Goal: Contribute content: Contribute content

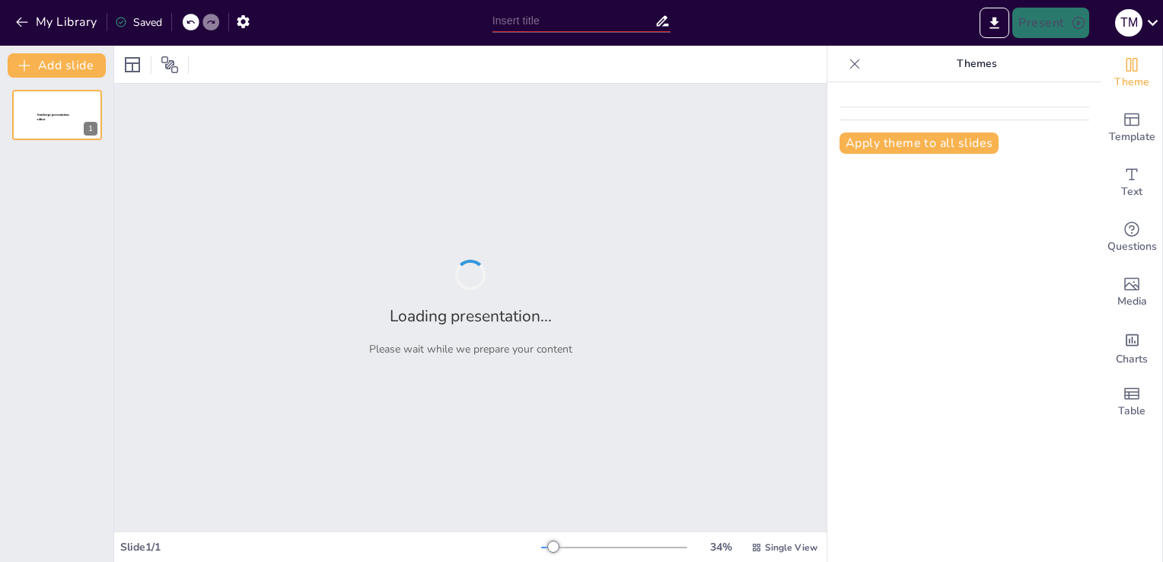
type input "Documenting and Monitoring Trends in Non-Conformities: A Structured Approach"
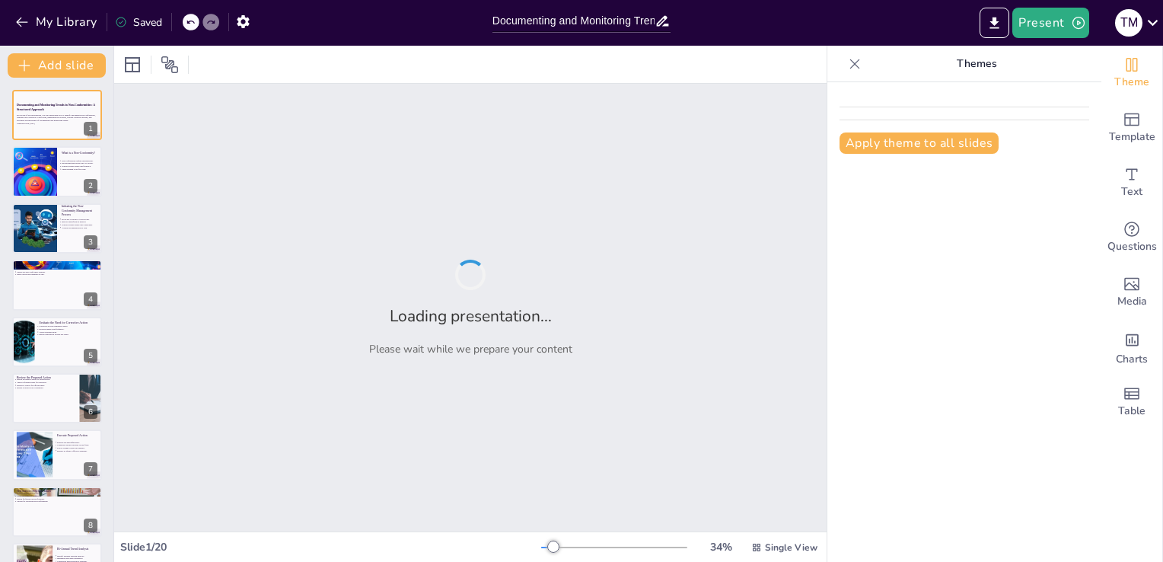
checkbox input "true"
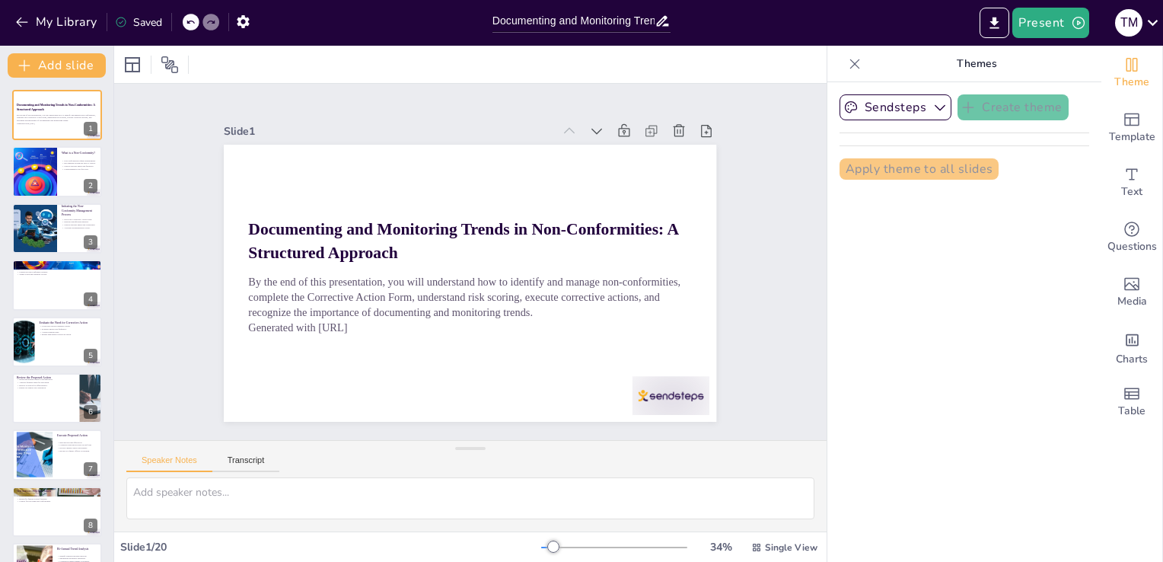
checkbox input "true"
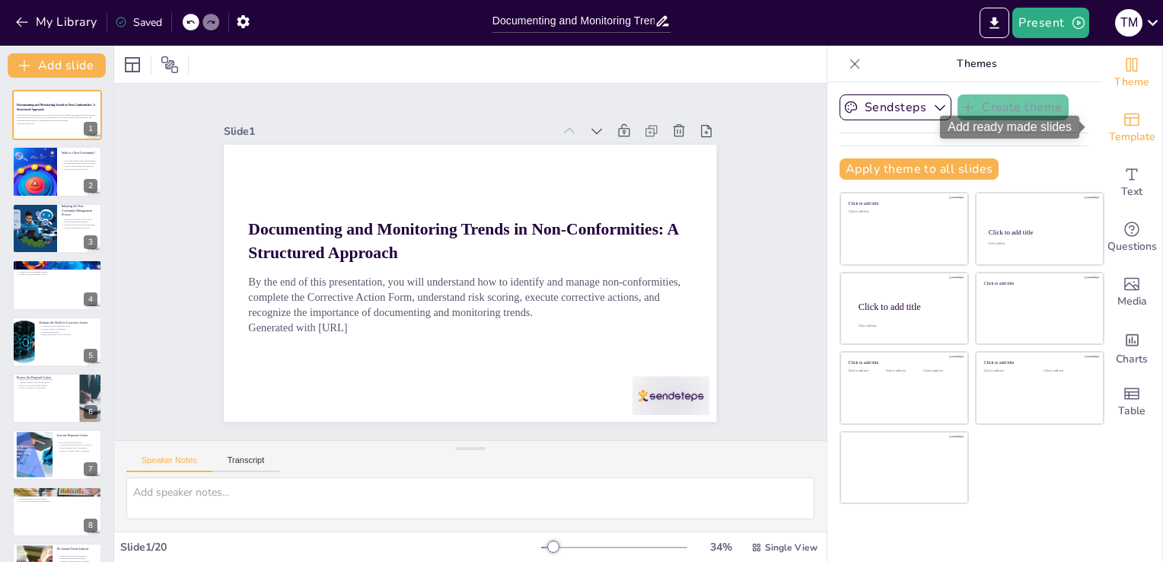
click at [1124, 126] on icon "Add ready made slides" at bounding box center [1132, 119] width 18 height 18
checkbox input "true"
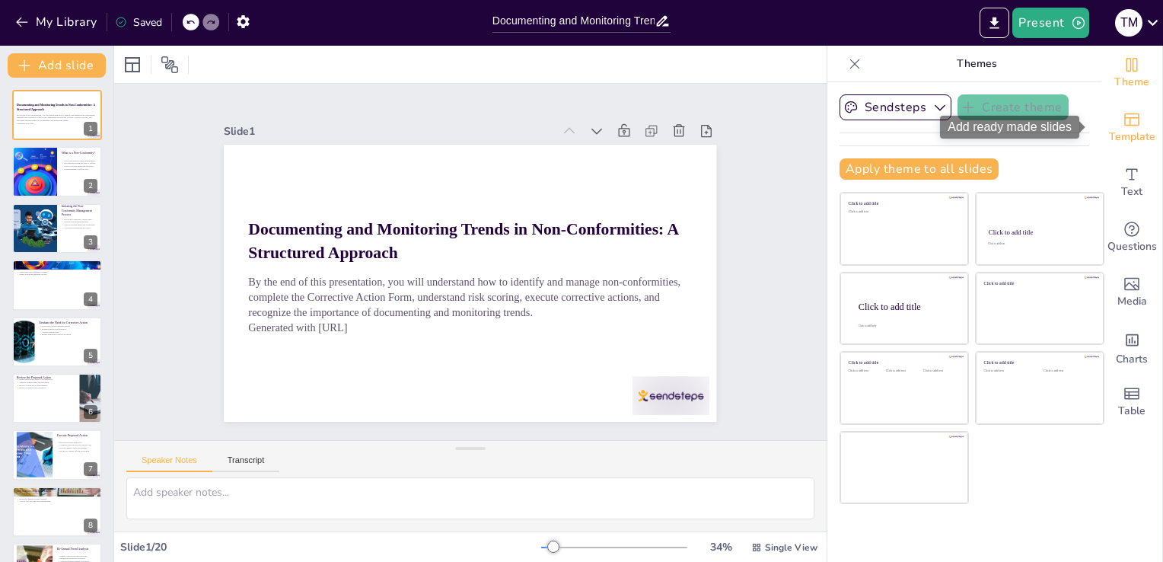
checkbox input "true"
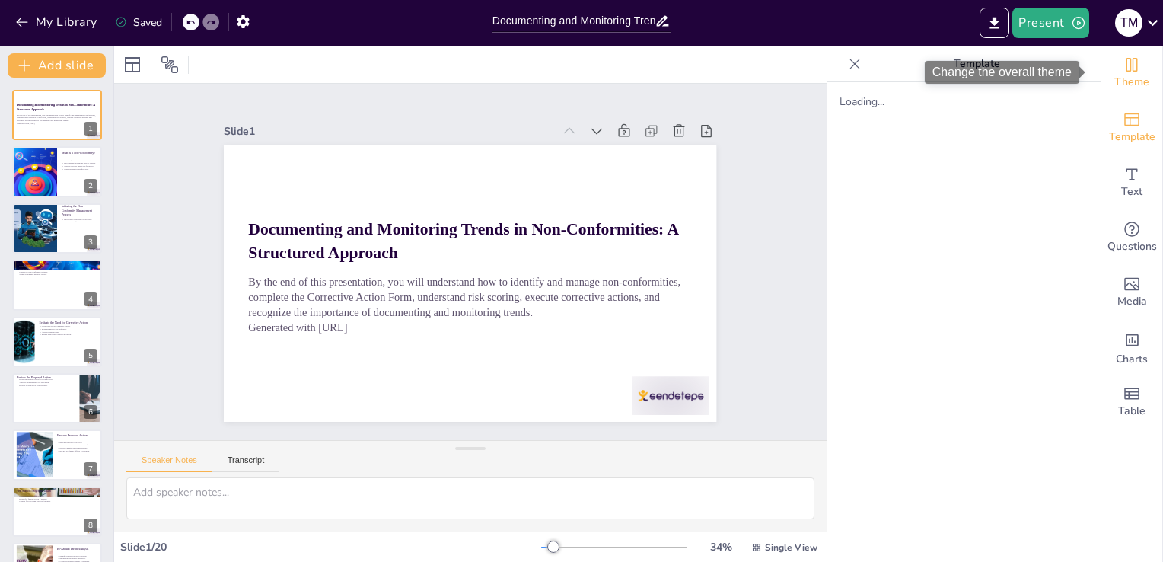
click at [1126, 83] on span "Theme" at bounding box center [1131, 82] width 35 height 17
checkbox input "true"
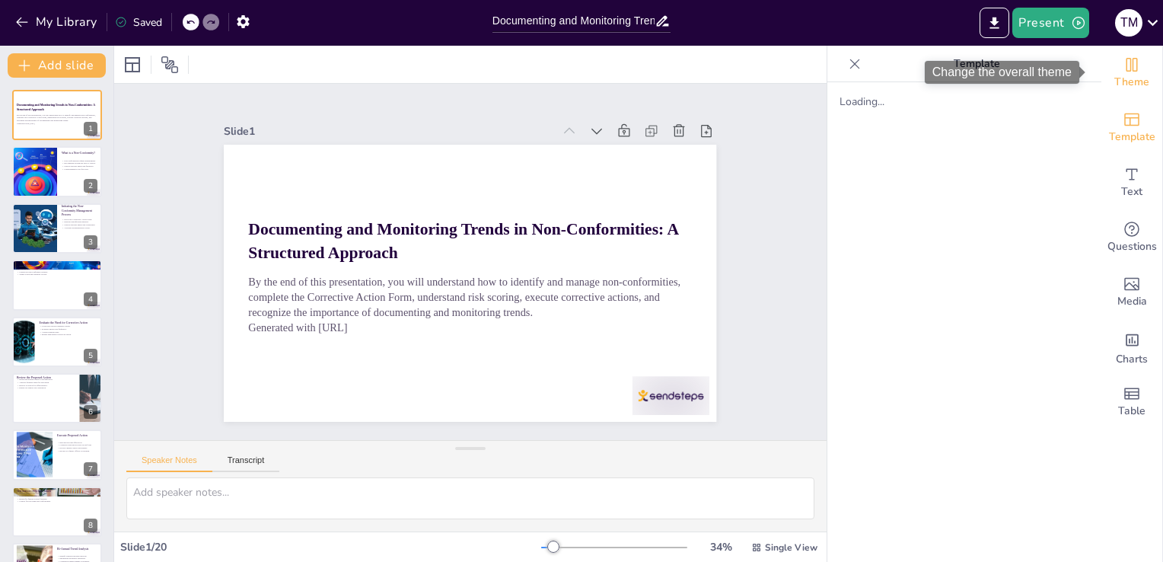
checkbox input "true"
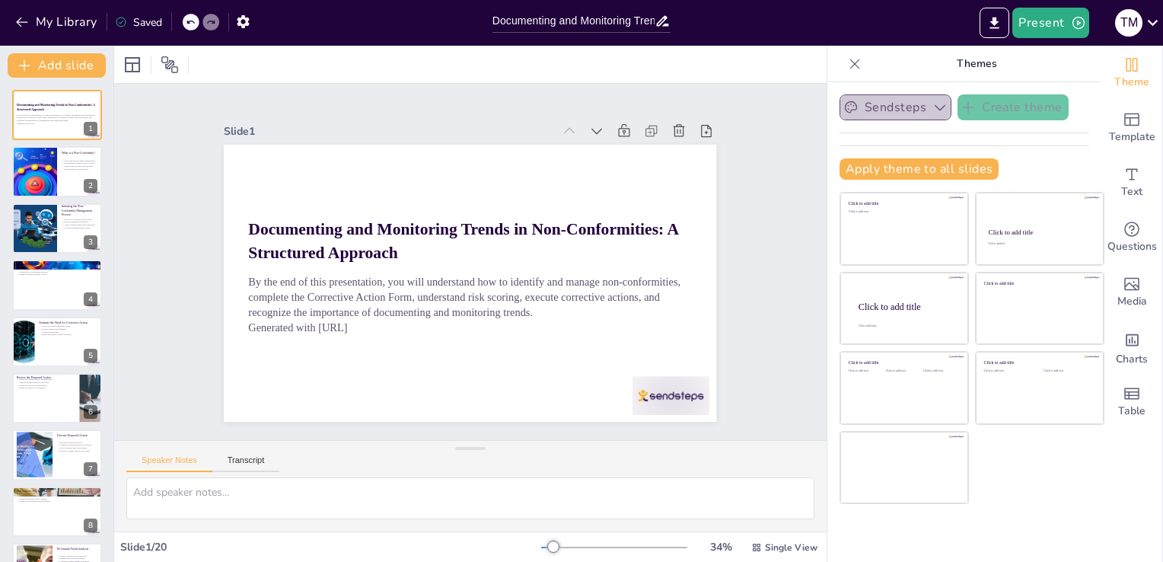
click at [916, 111] on button "Sendsteps" at bounding box center [895, 107] width 112 height 26
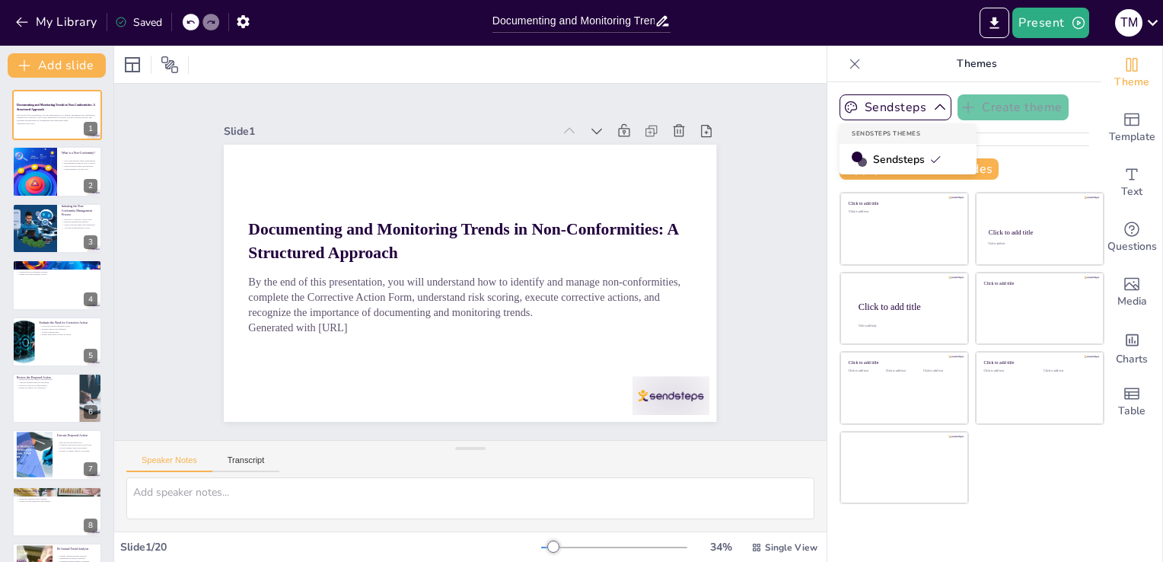
click at [929, 156] on icon at bounding box center [935, 159] width 12 height 12
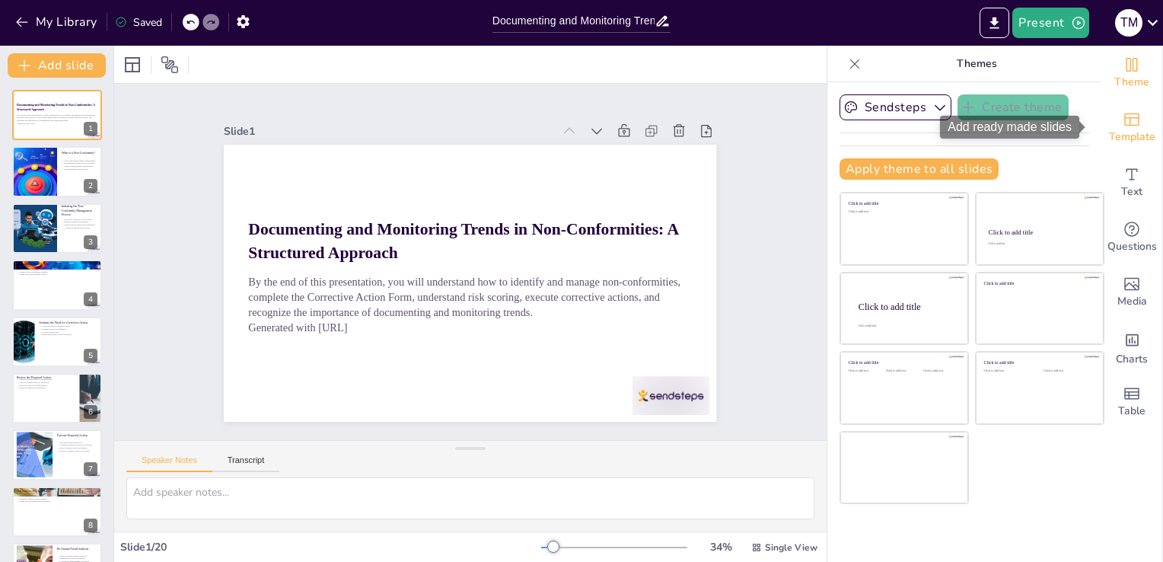
click at [1111, 129] on span "Template" at bounding box center [1132, 137] width 46 height 17
checkbox input "true"
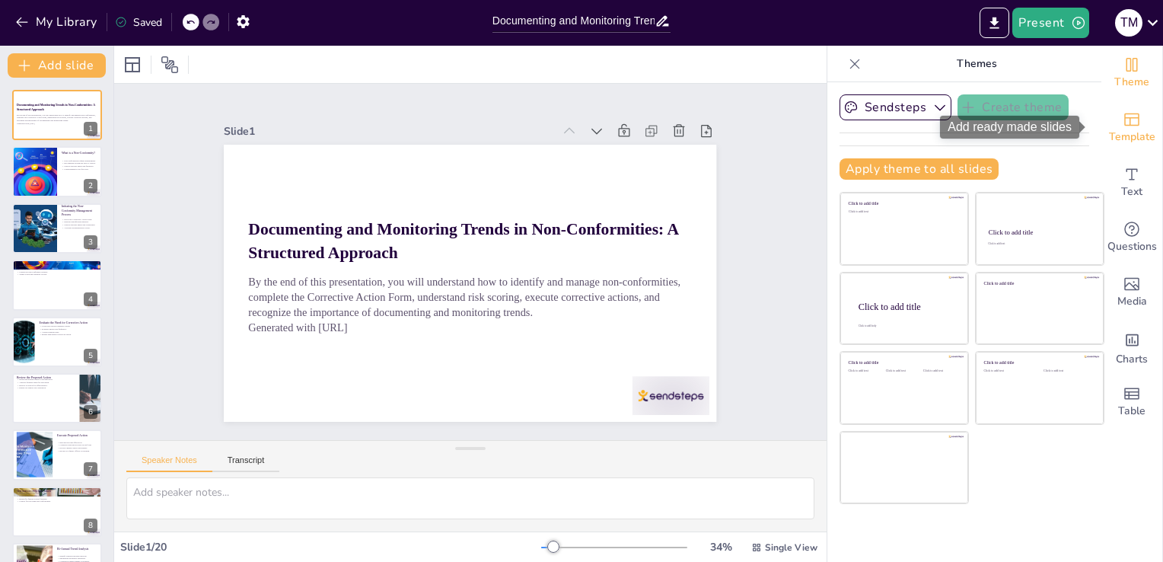
checkbox input "true"
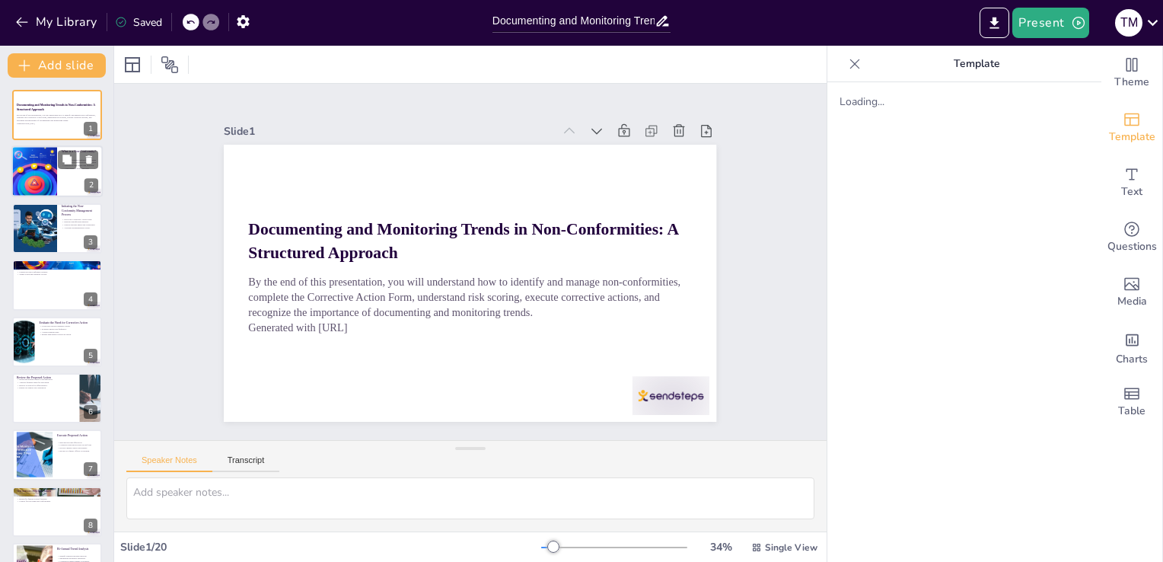
checkbox input "true"
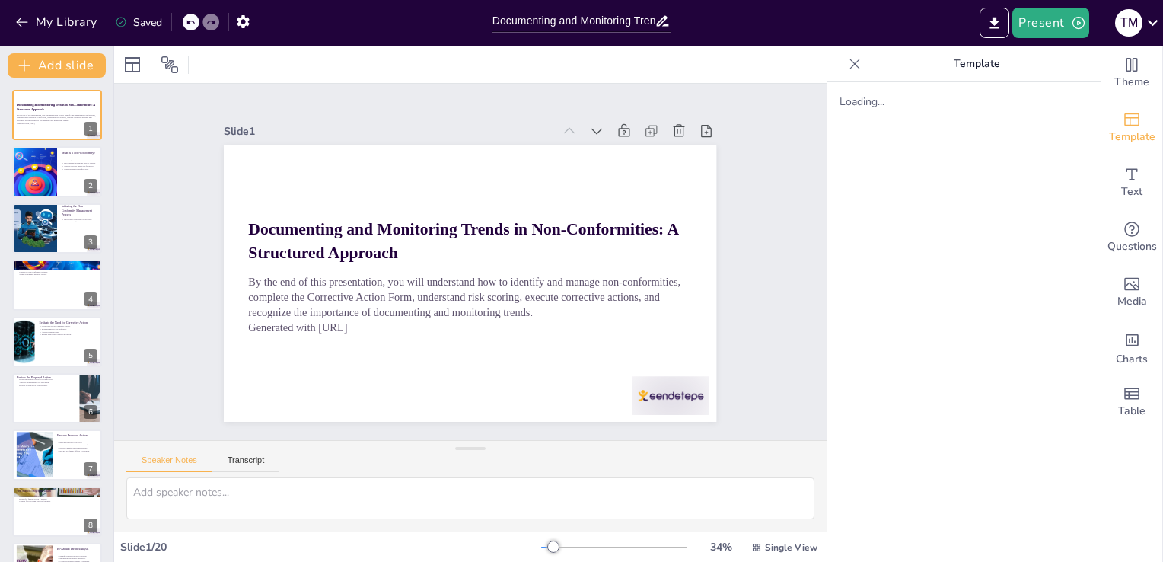
checkbox input "true"
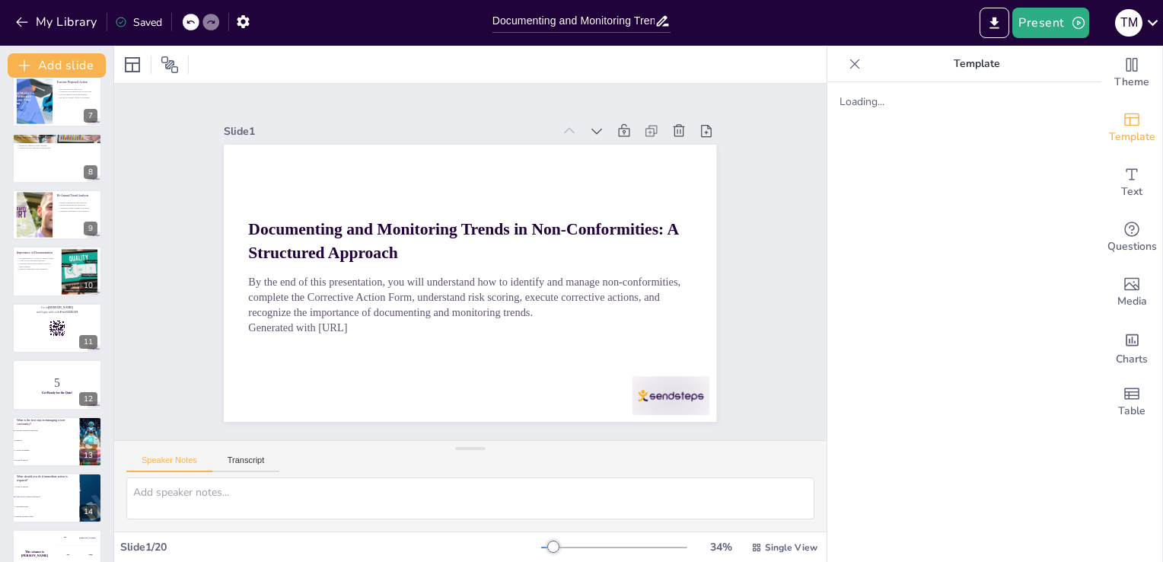
checkbox input "true"
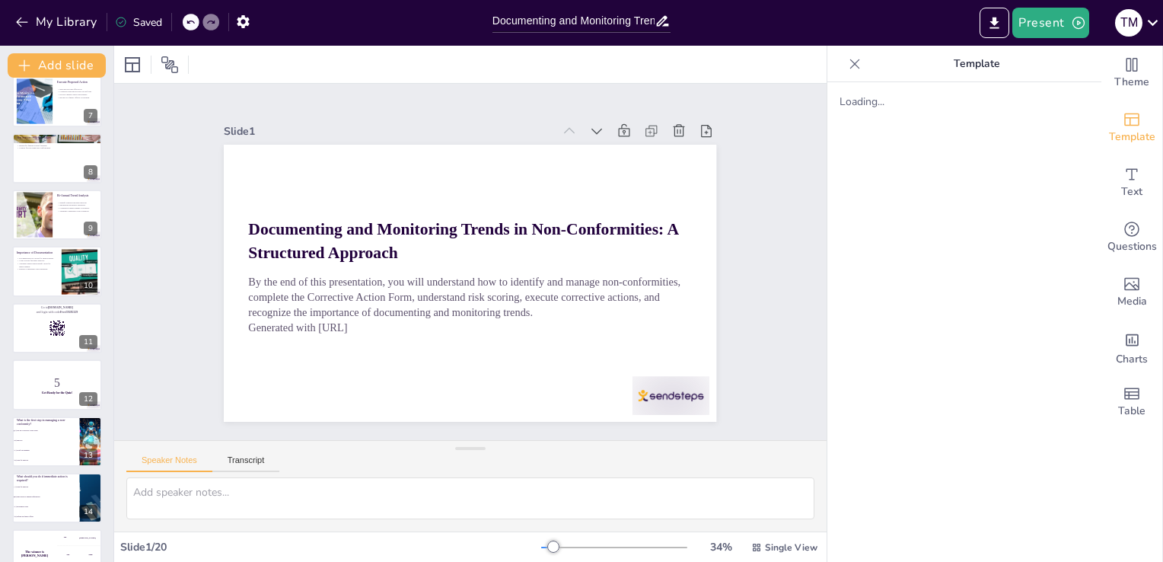
scroll to position [356, 0]
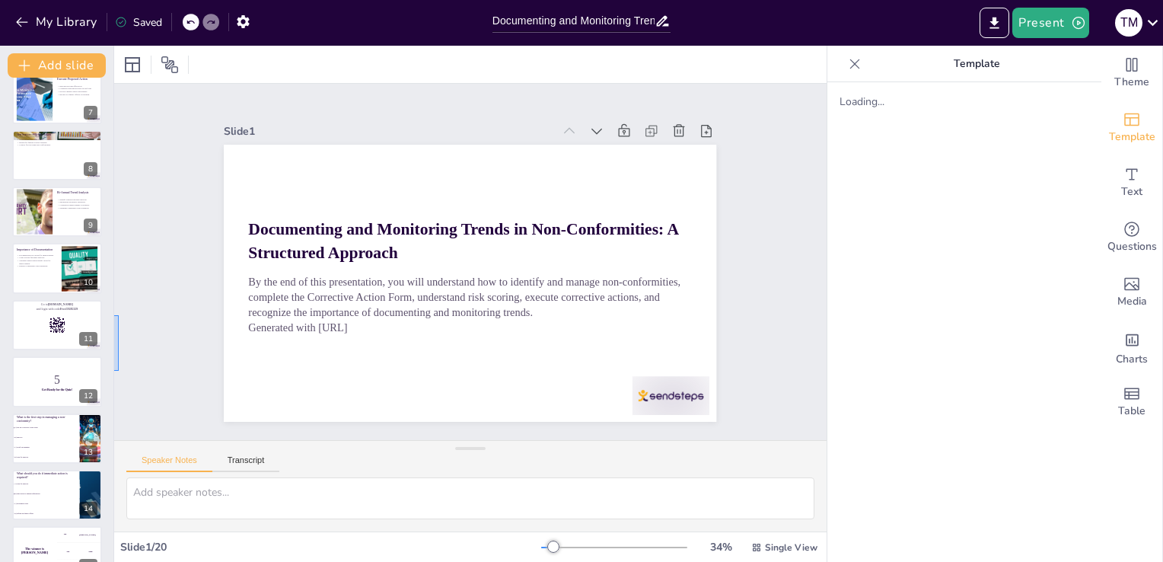
drag, startPoint x: 119, startPoint y: 315, endPoint x: 110, endPoint y: 374, distance: 60.1
click at [110, 374] on div "Document fonts Akatab Recently used Mulish Popular fonts Fonts Add slide Docume…" at bounding box center [581, 304] width 1163 height 516
checkbox input "true"
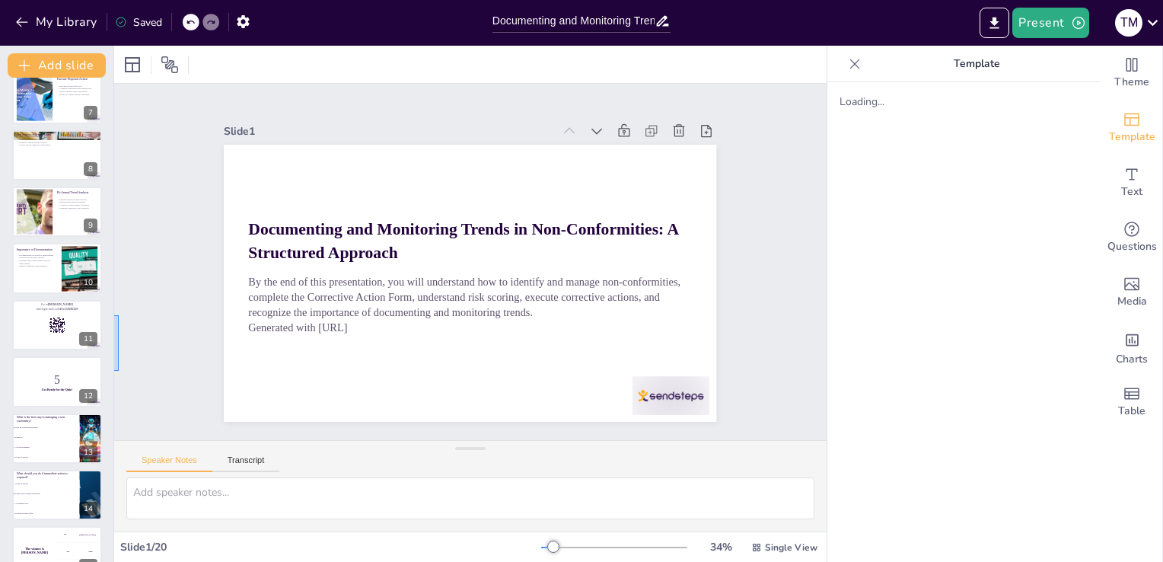
checkbox input "true"
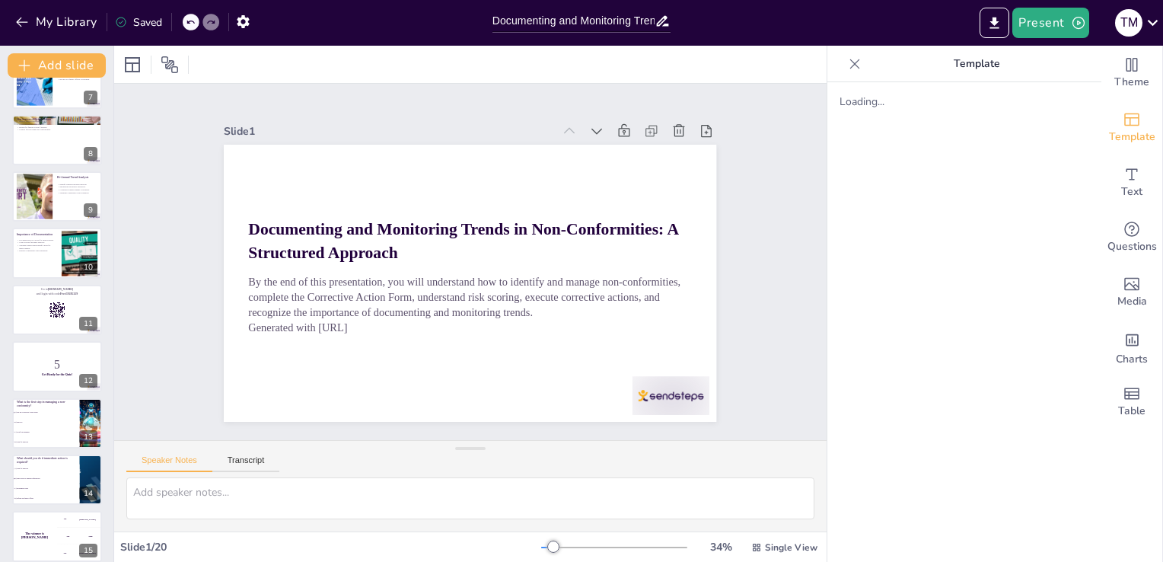
scroll to position [369, 0]
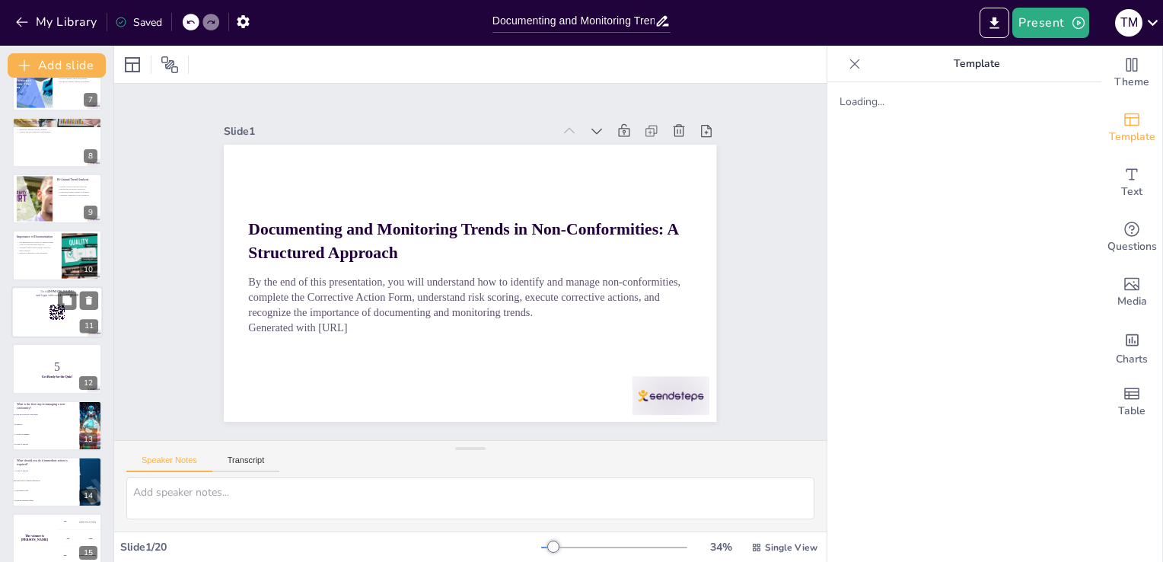
checkbox input "true"
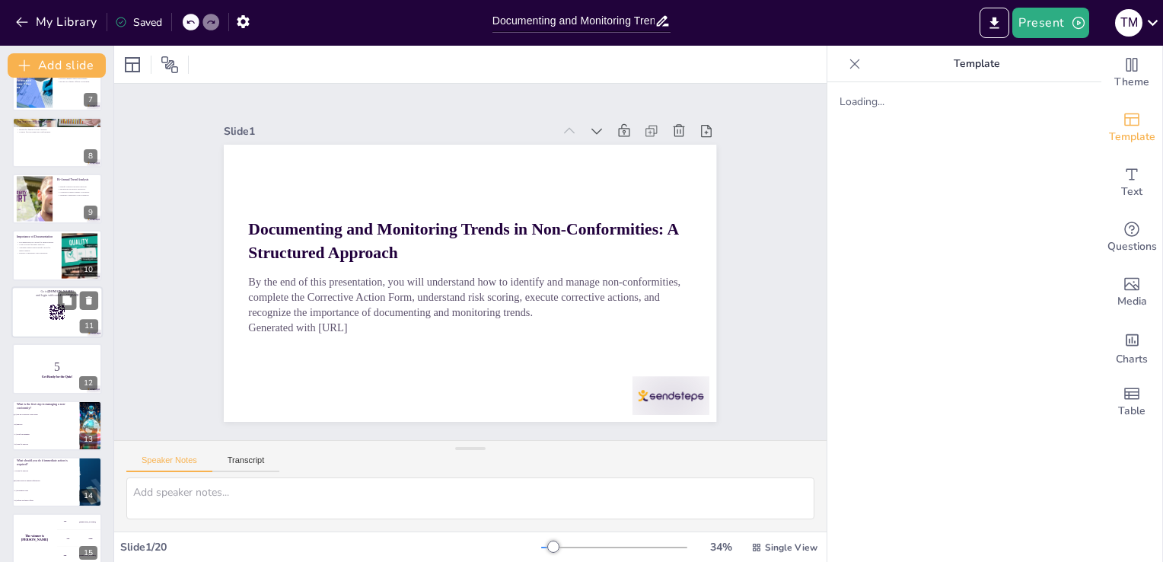
checkbox input "true"
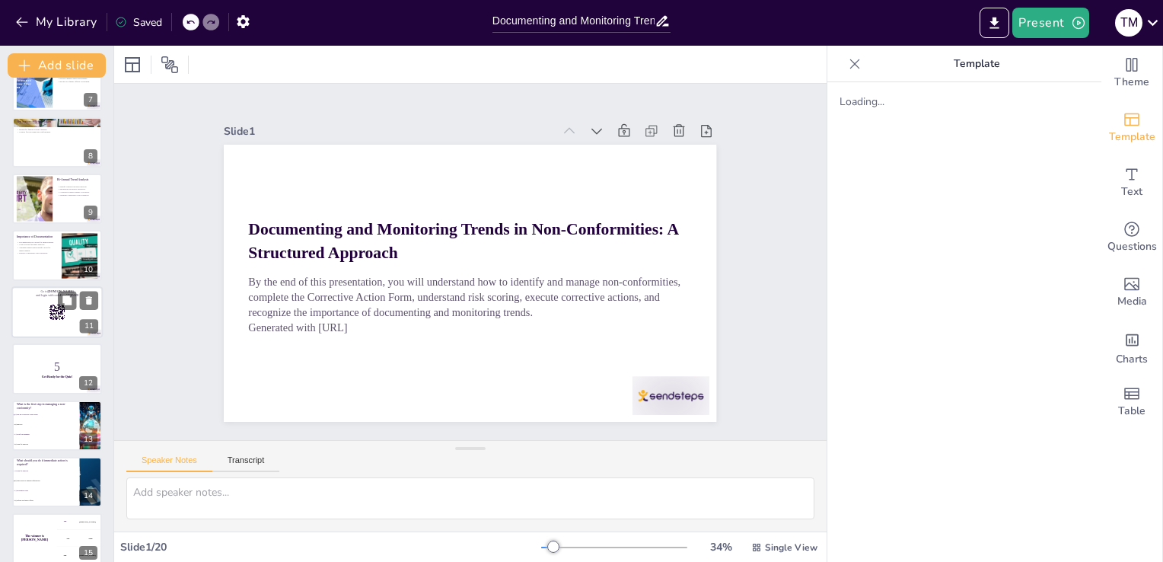
checkbox input "true"
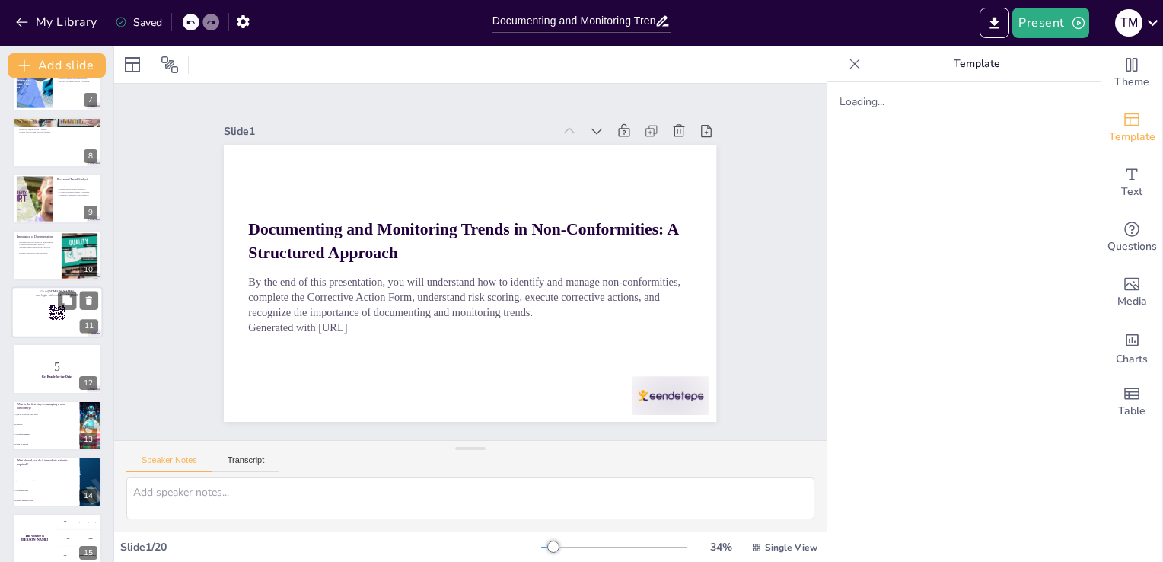
checkbox input "true"
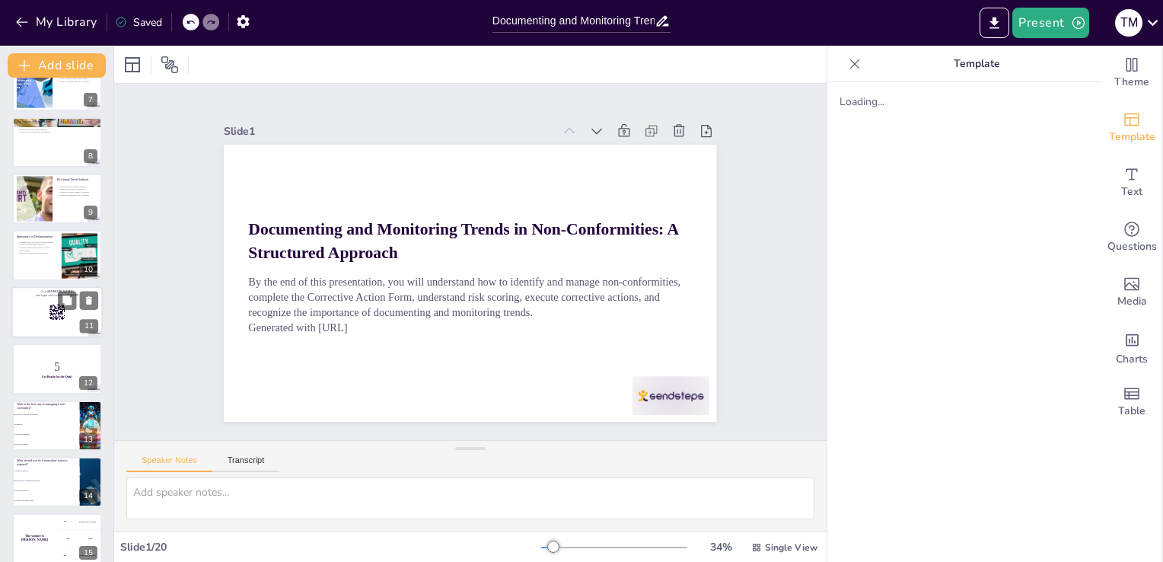
checkbox input "true"
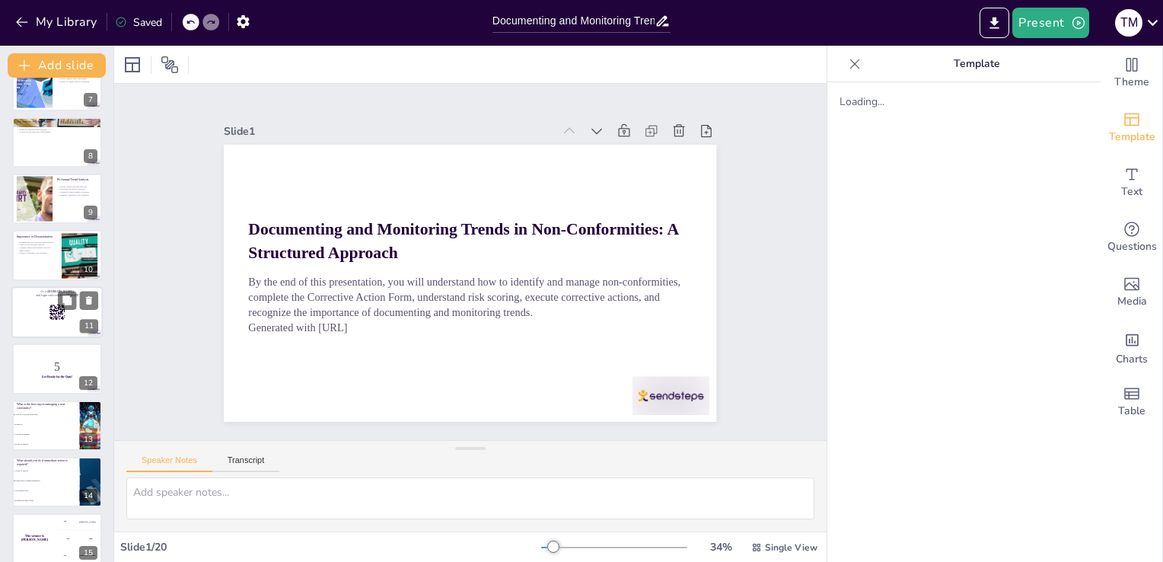
click at [40, 304] on div at bounding box center [56, 312] width 91 height 52
checkbox input "true"
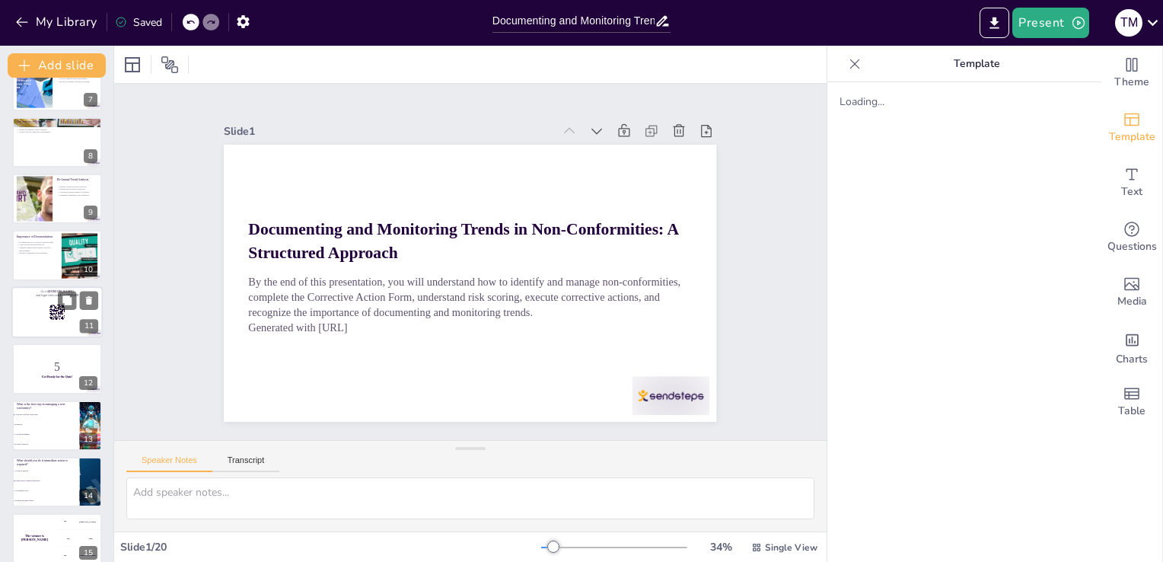
checkbox input "true"
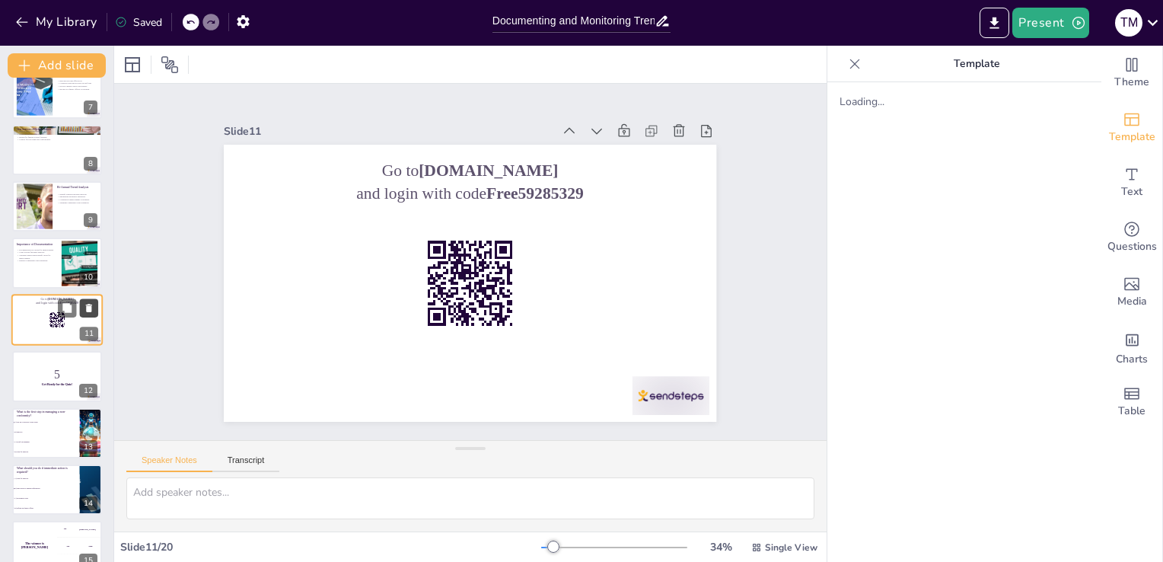
checkbox input "true"
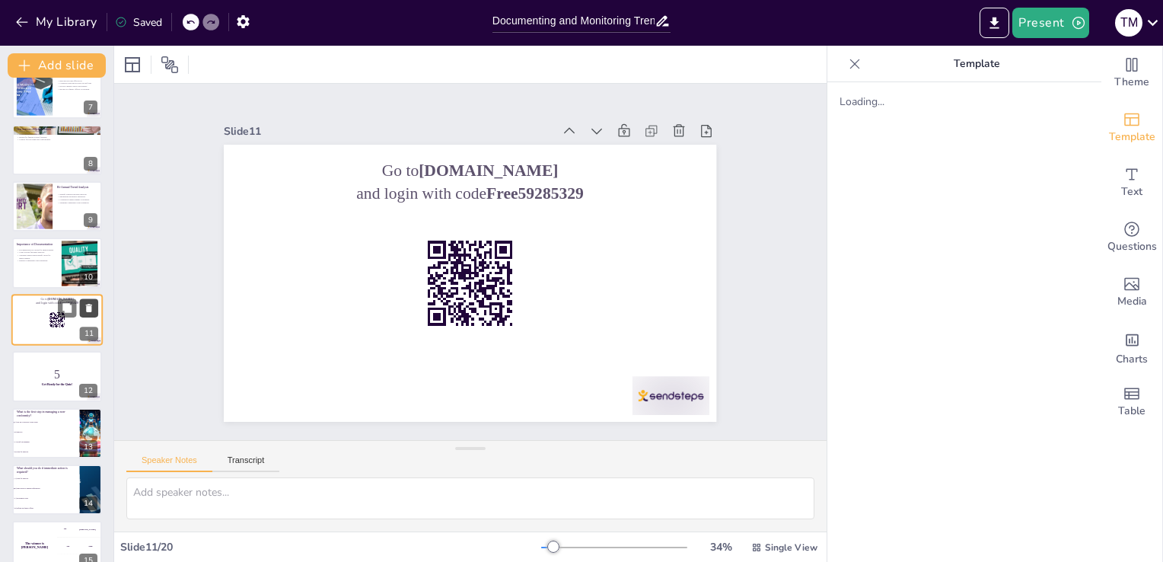
checkbox input "true"
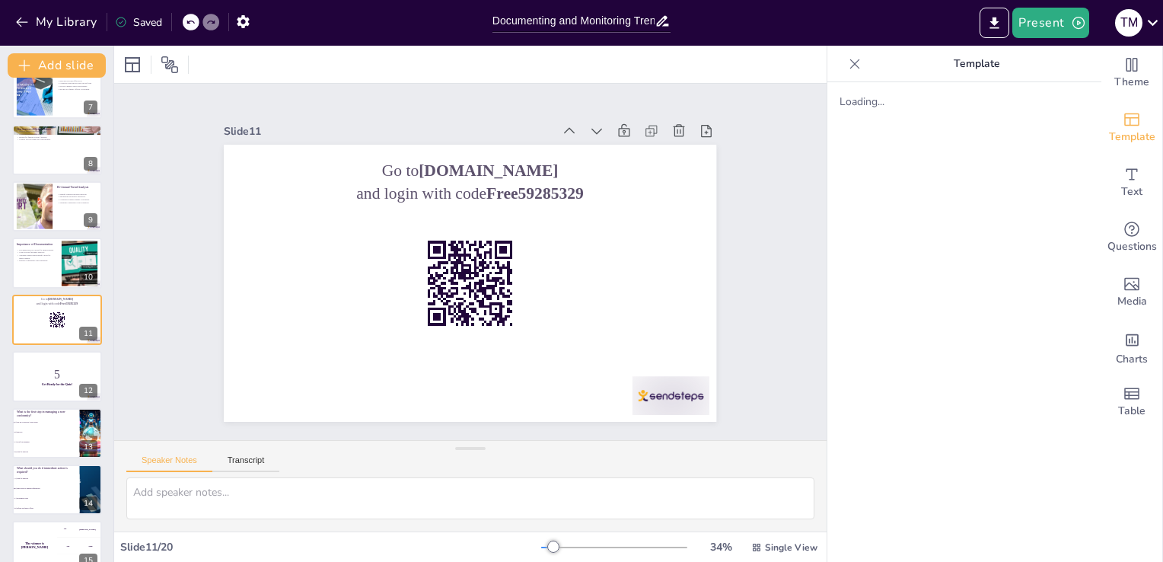
checkbox input "true"
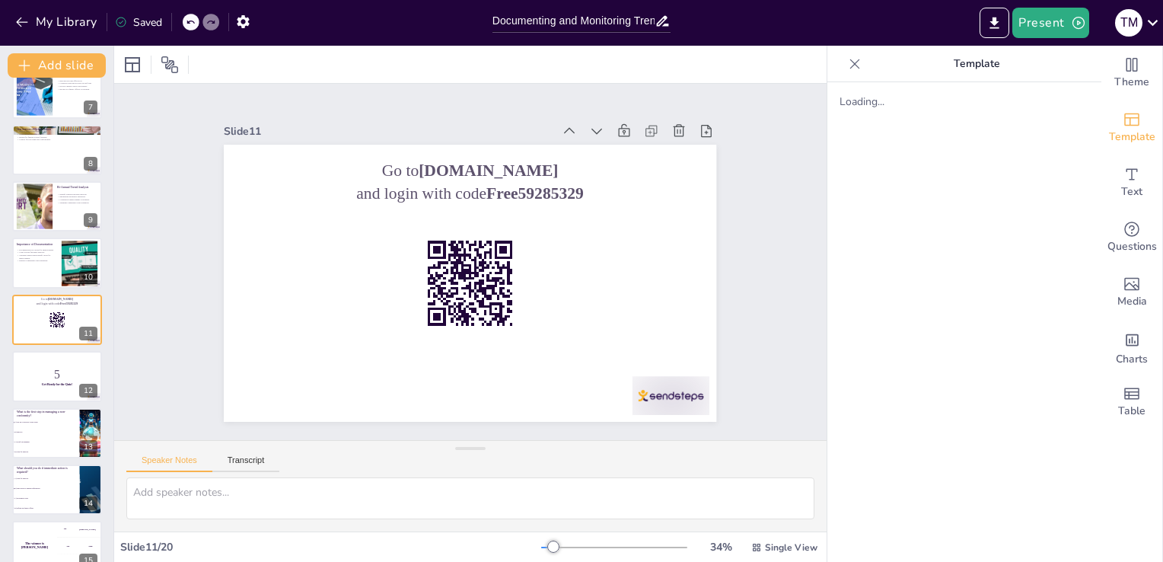
checkbox input "true"
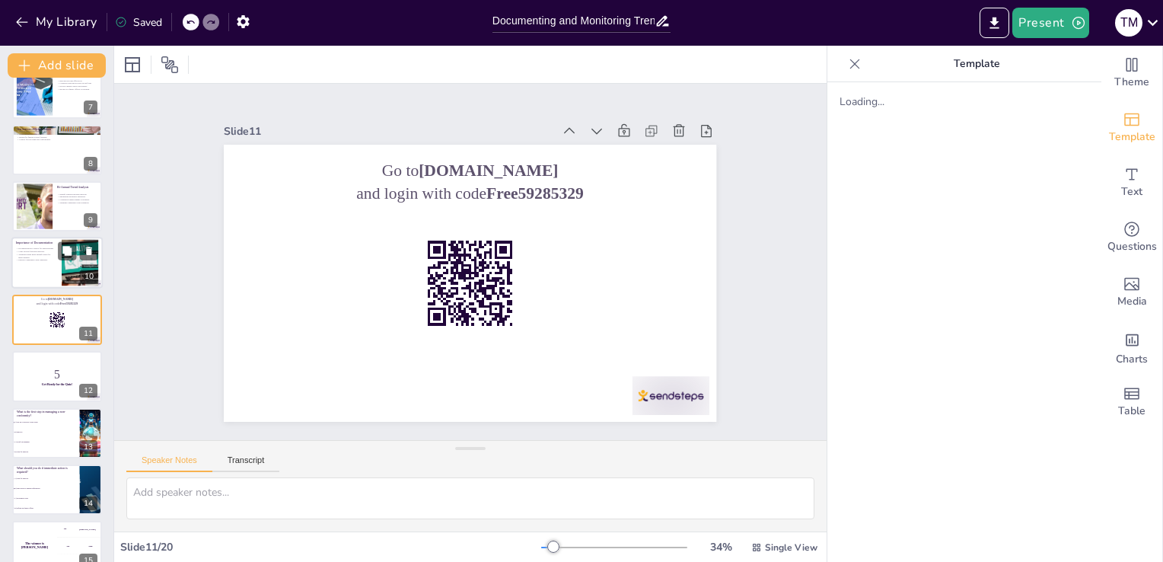
checkbox input "true"
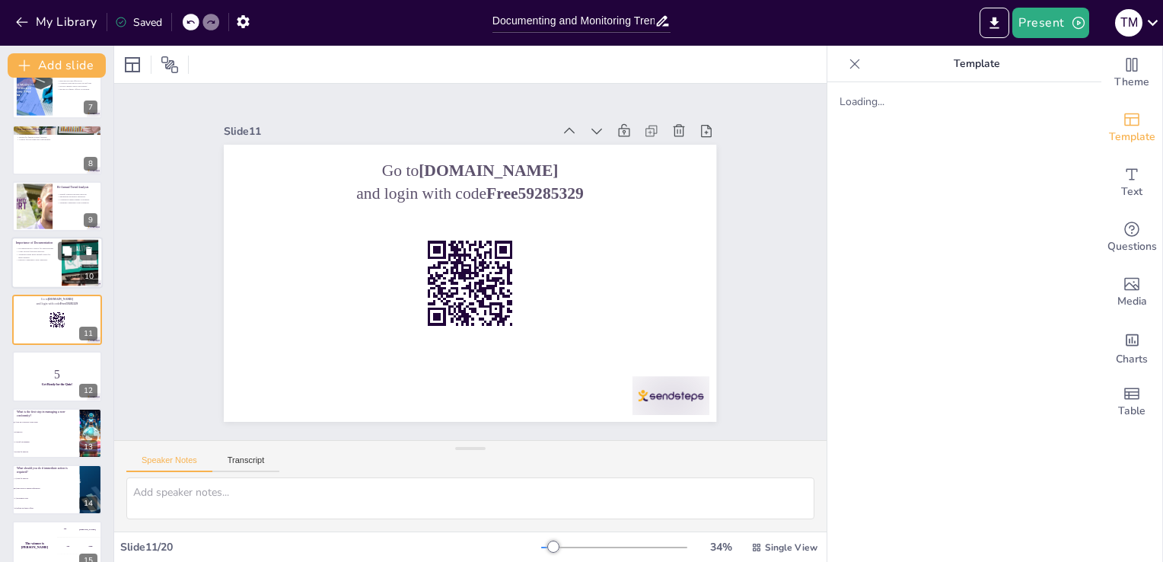
checkbox input "true"
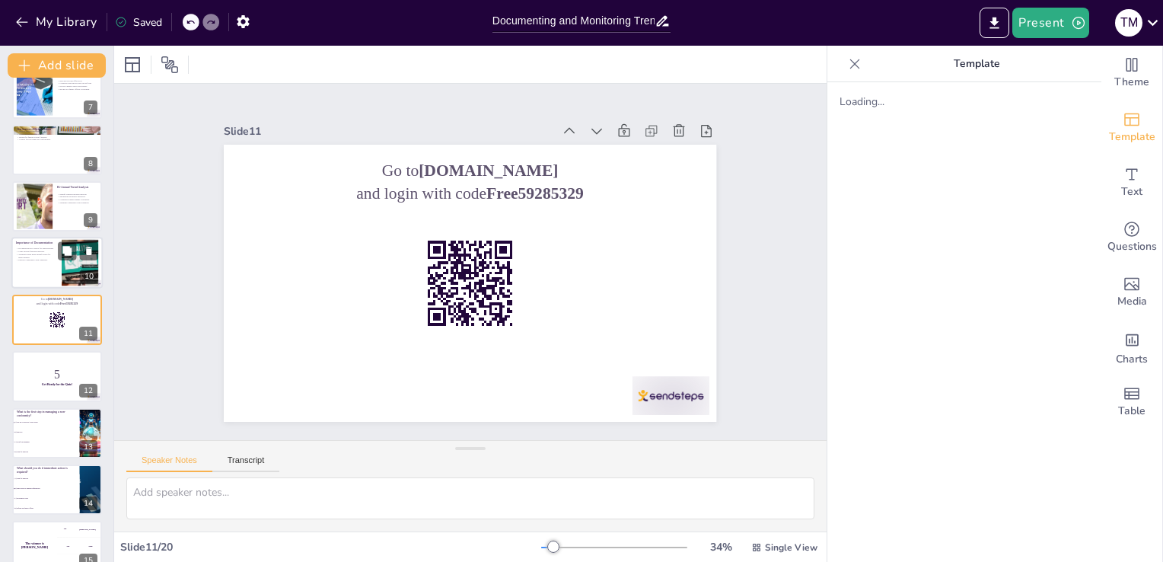
checkbox input "true"
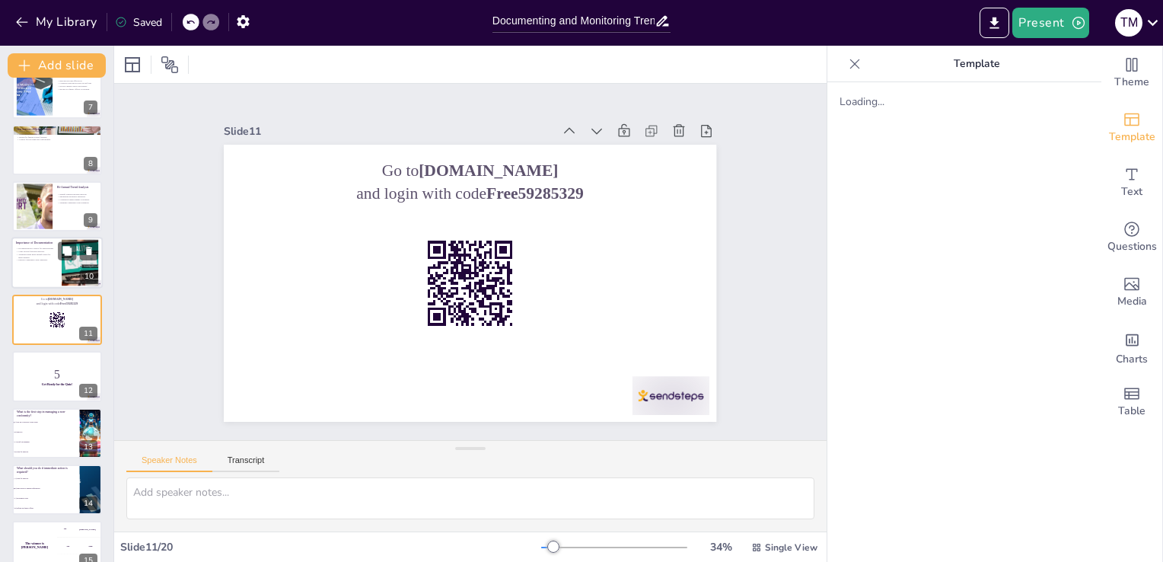
click at [56, 261] on div at bounding box center [56, 263] width 91 height 52
type textarea "Proper documentation of non-conformities is essential for continuous improvemen…"
checkbox input "true"
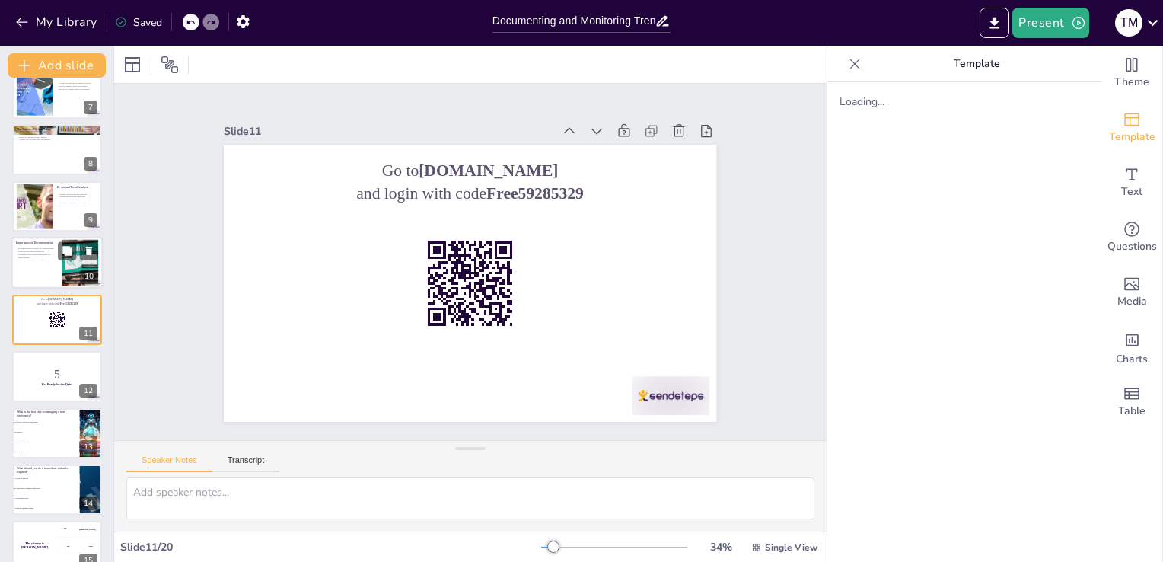
checkbox input "true"
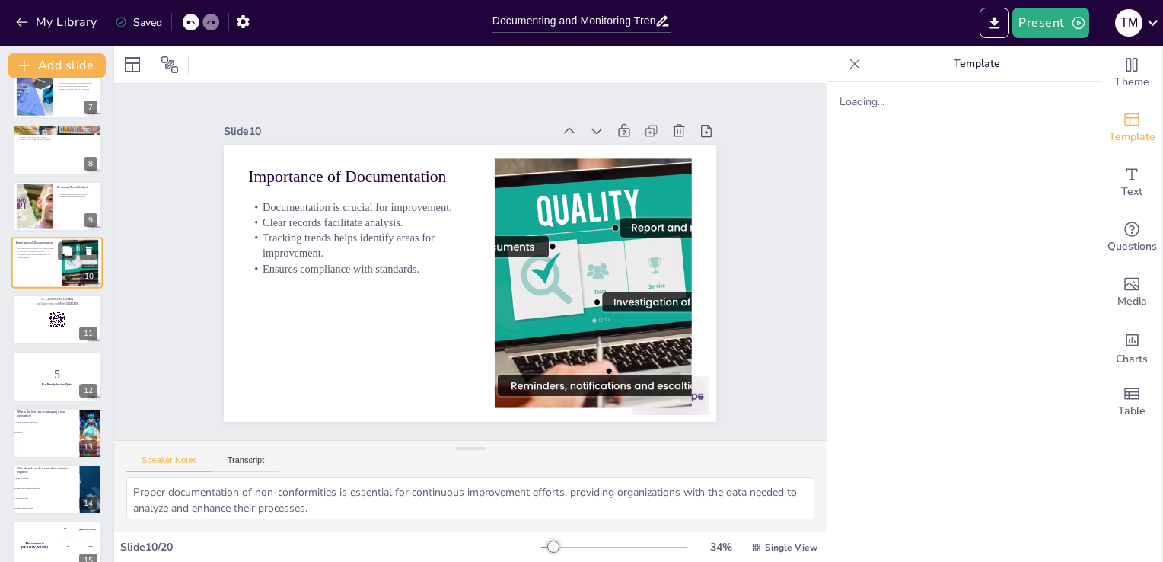
scroll to position [304, 0]
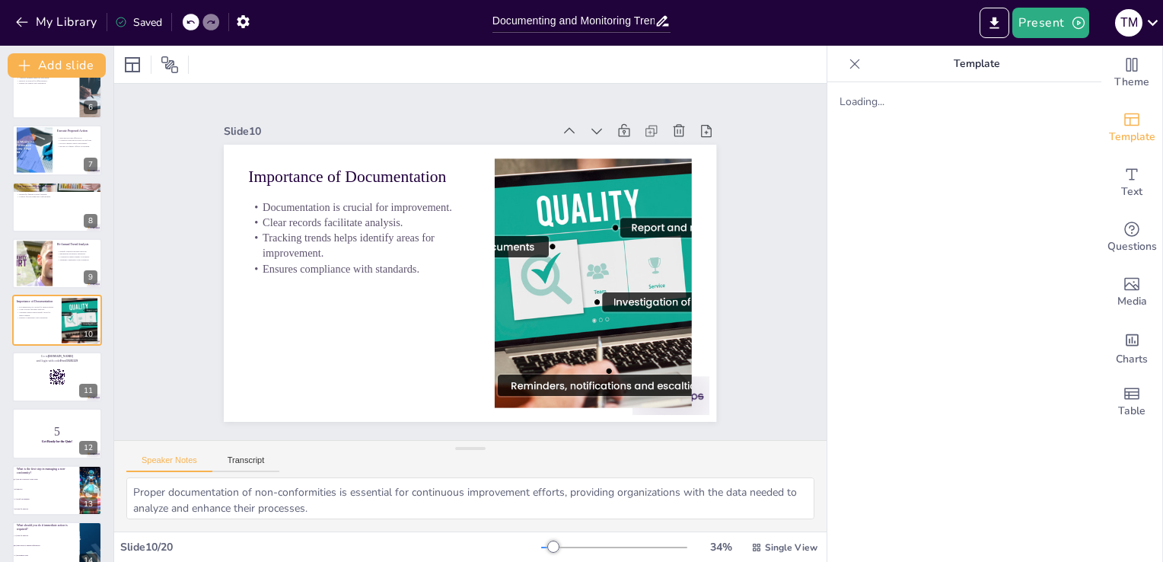
checkbox input "true"
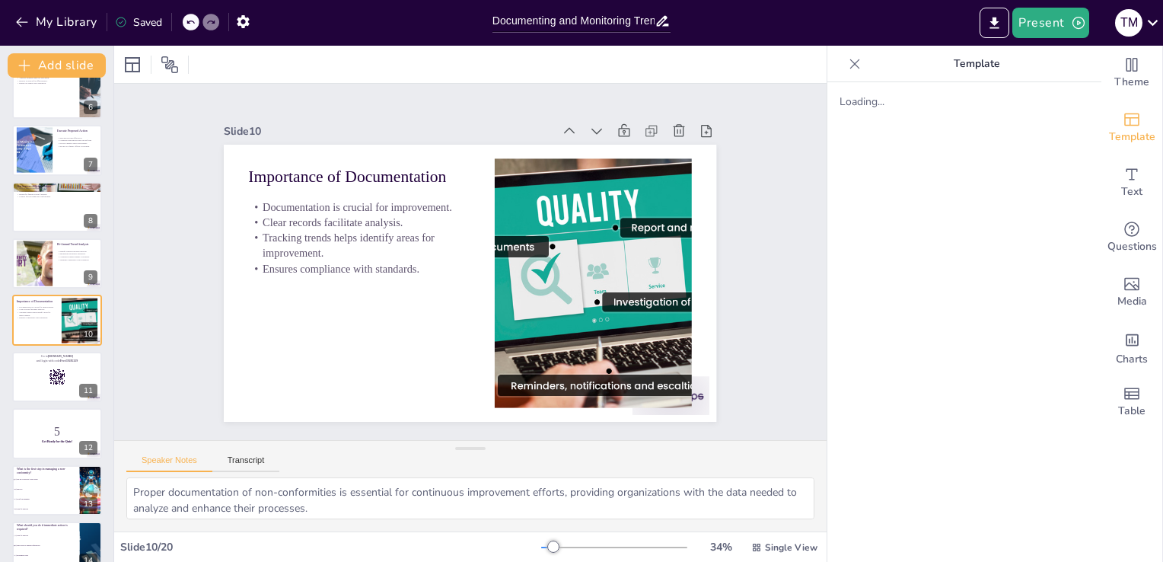
checkbox input "true"
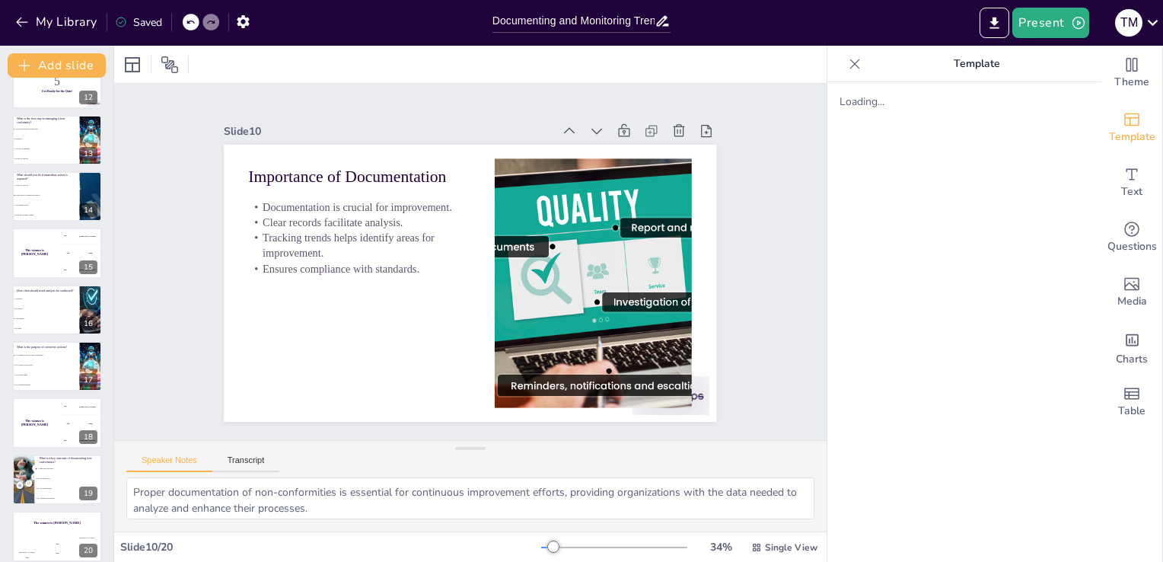
scroll to position [666, 0]
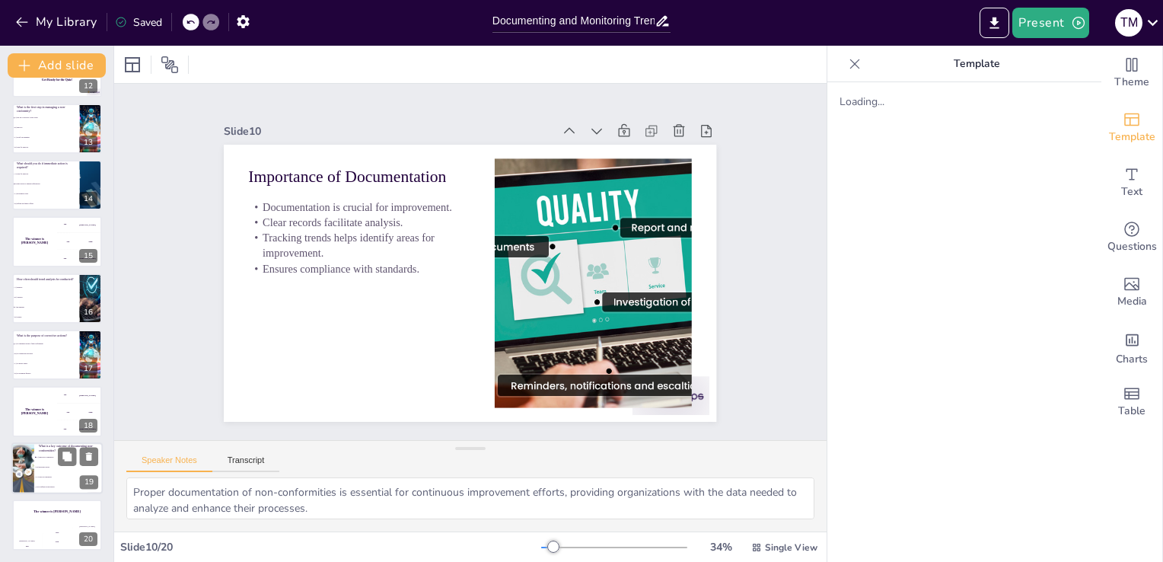
checkbox input "true"
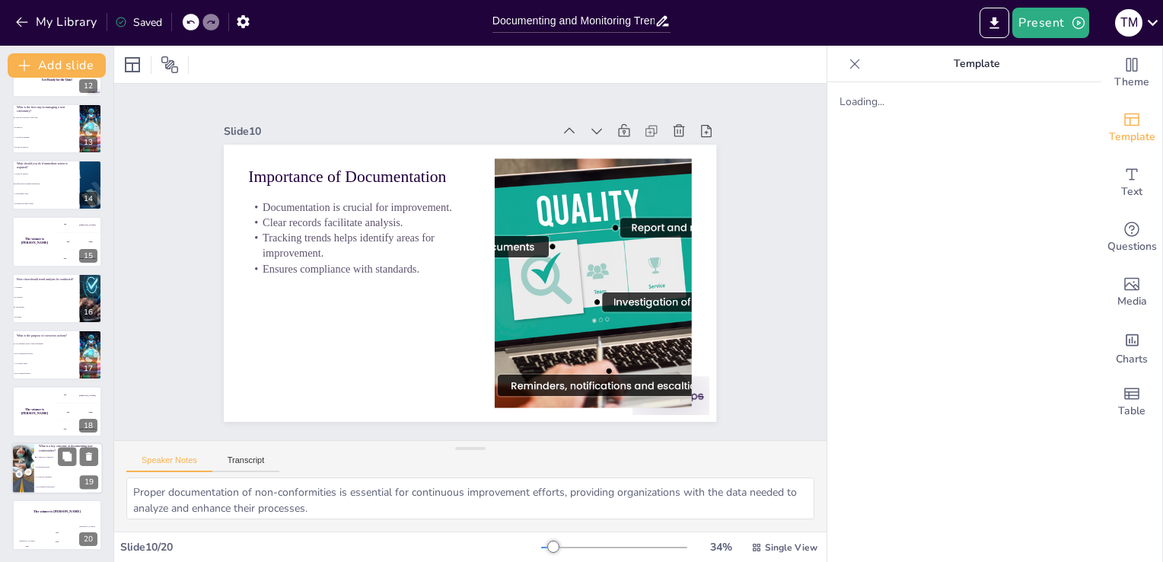
checkbox input "true"
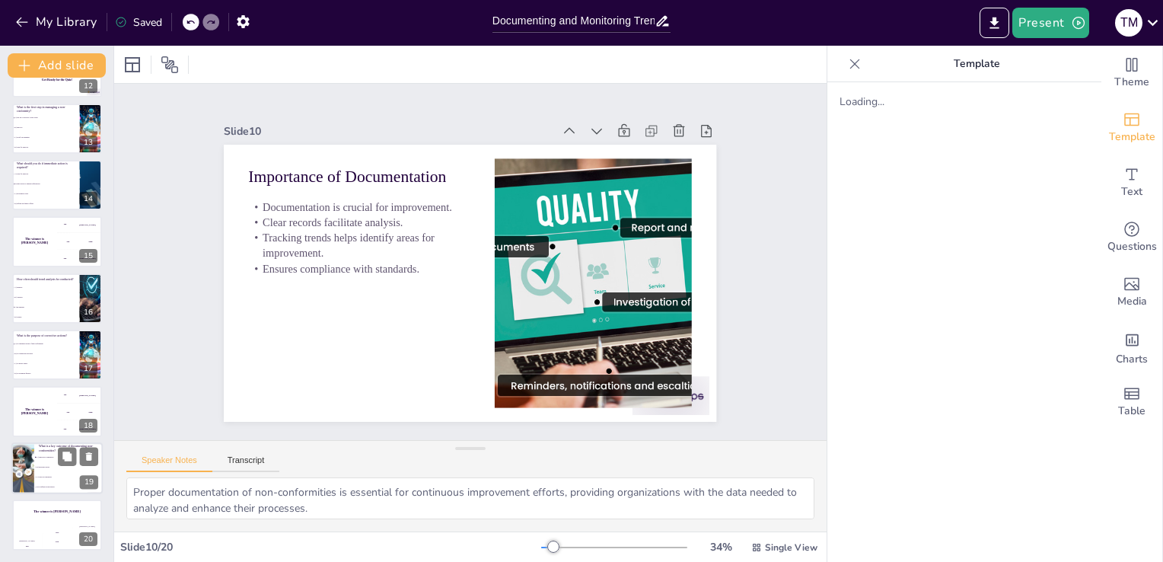
checkbox input "true"
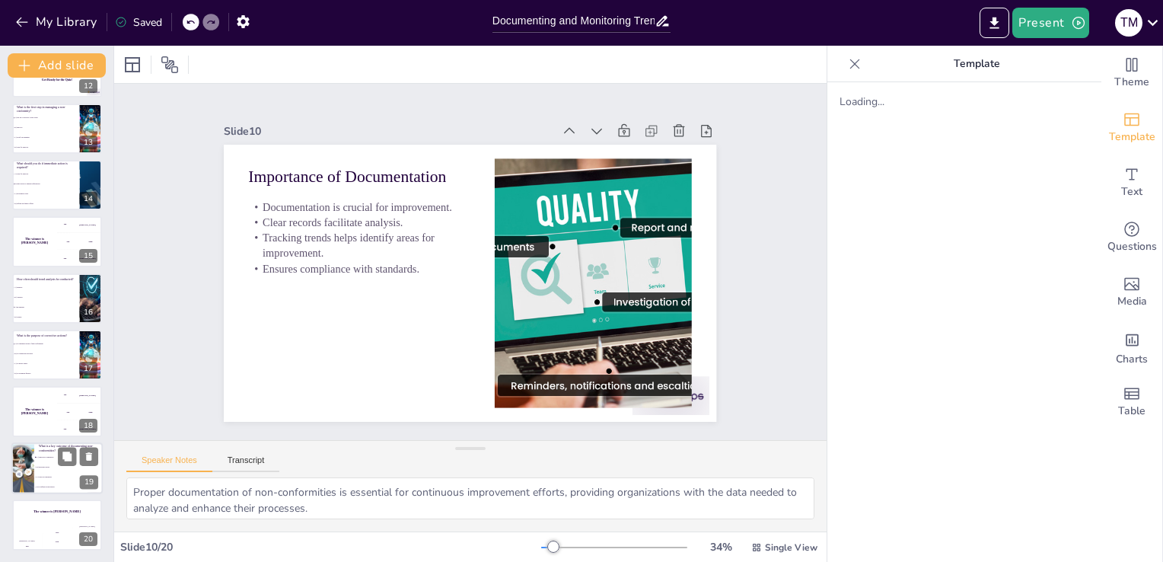
checkbox input "true"
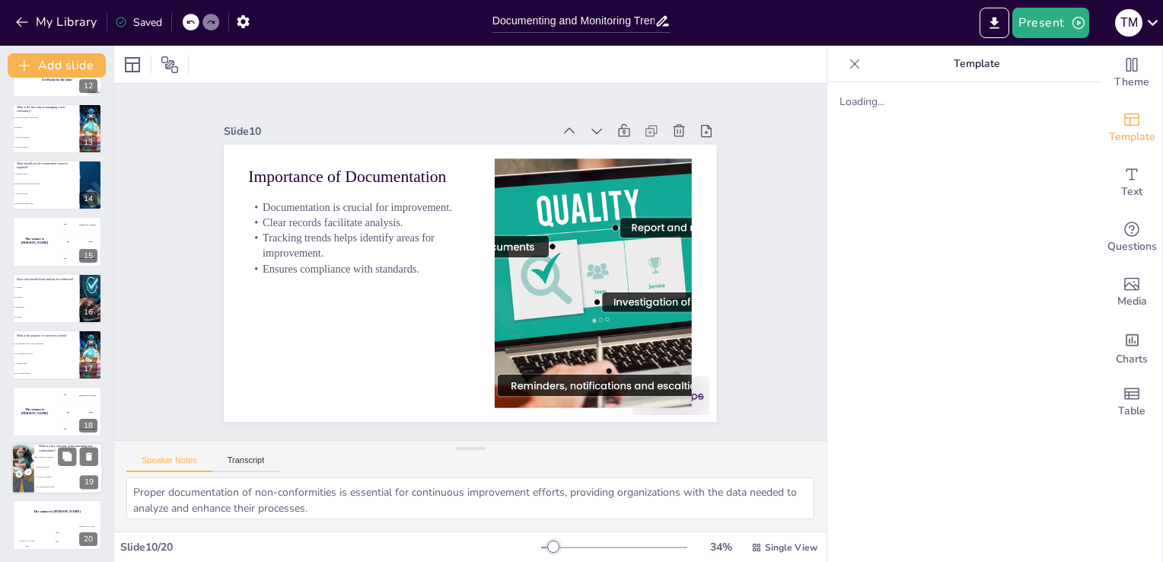
checkbox input "true"
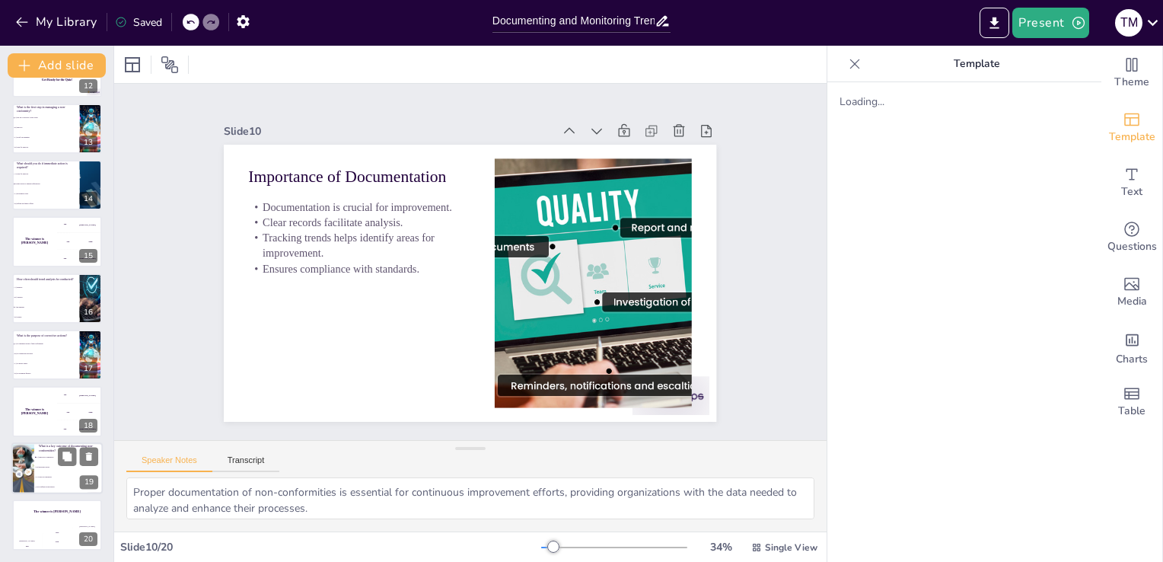
checkbox input "true"
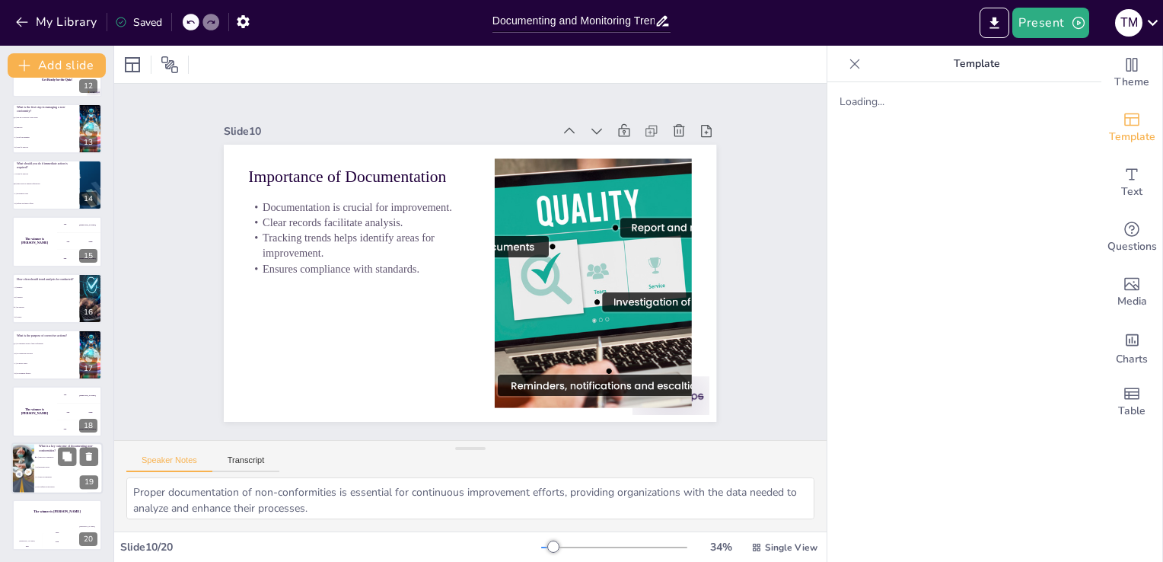
checkbox input "true"
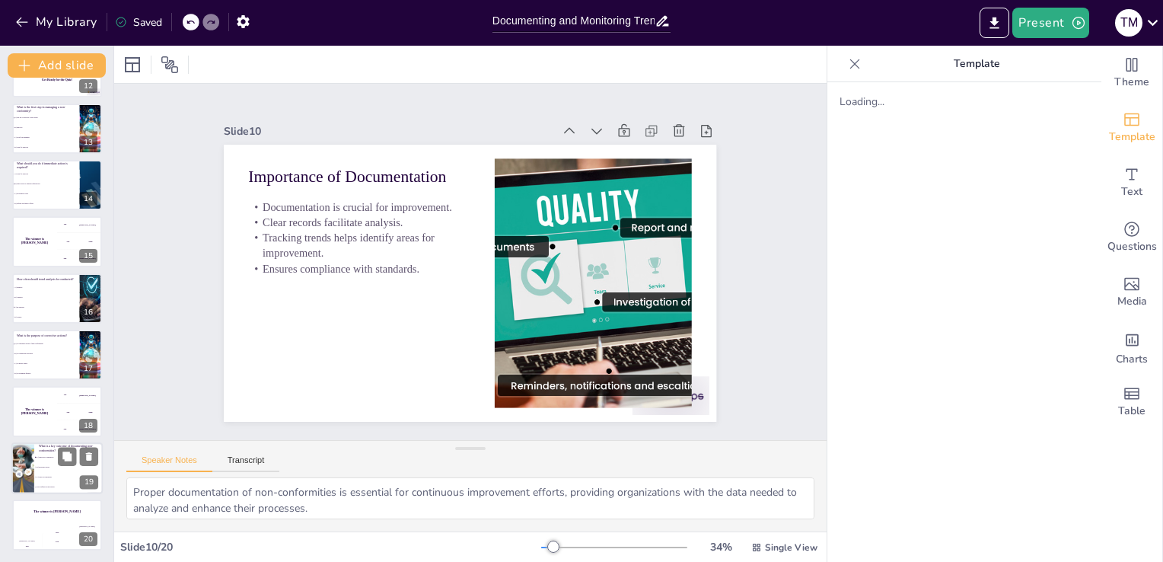
checkbox input "true"
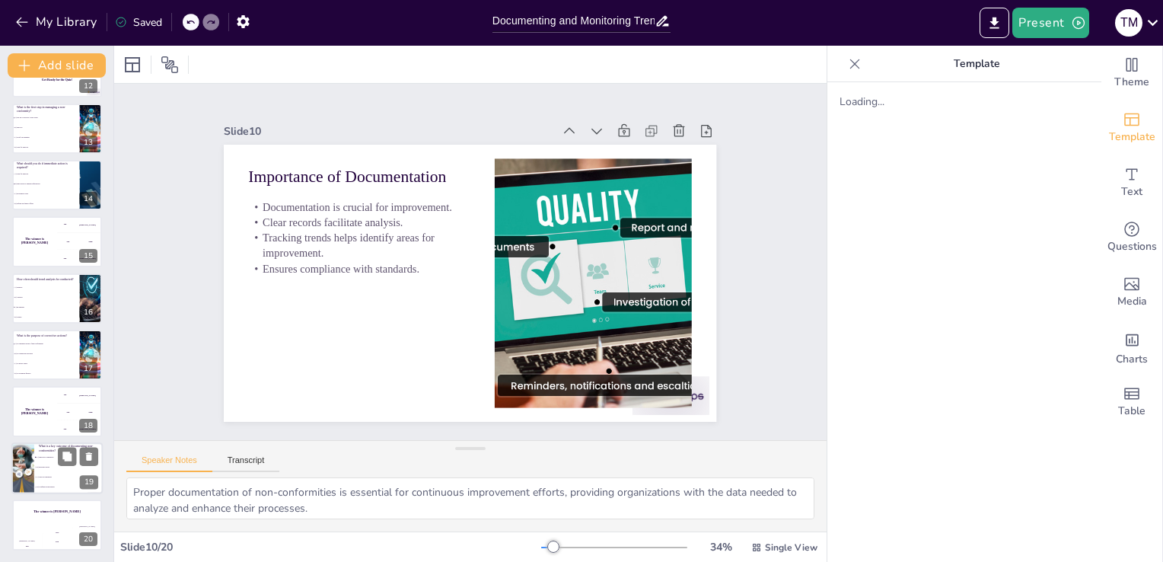
checkbox input "true"
click at [37, 462] on li "B) Increased errors" at bounding box center [68, 467] width 68 height 10
type textarea "The correct answer is A) Improved compliance. Documenting non-conformities is c…"
checkbox input "true"
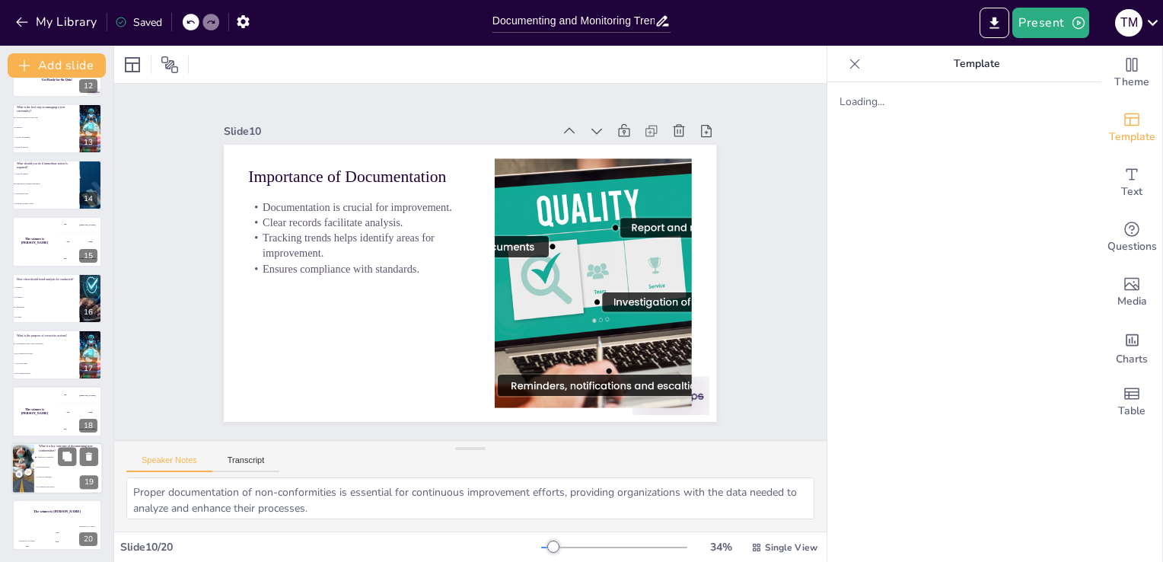
checkbox input "true"
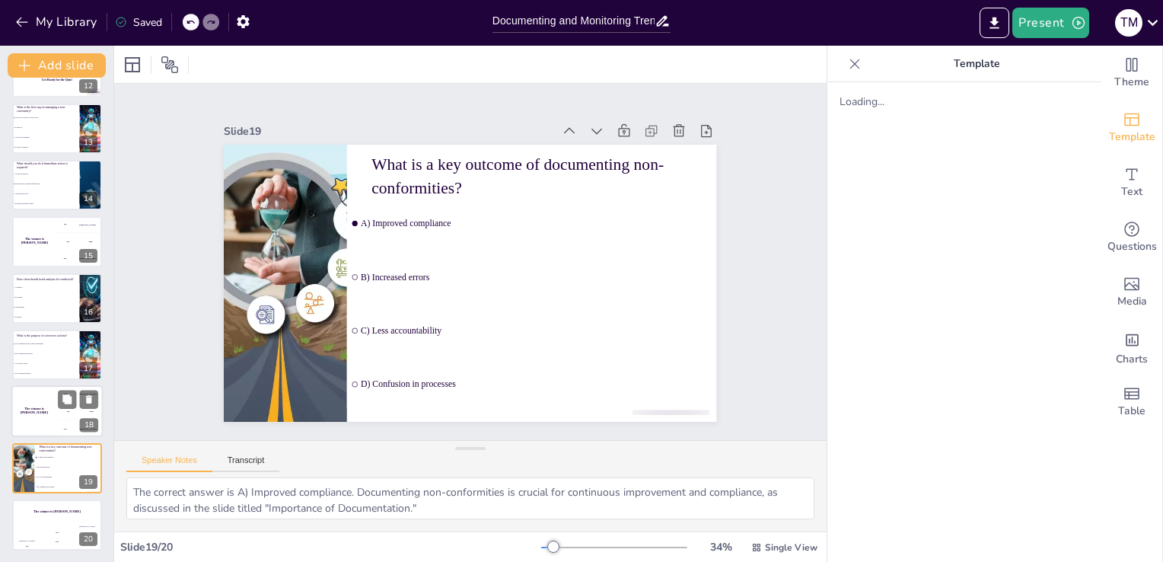
checkbox input "true"
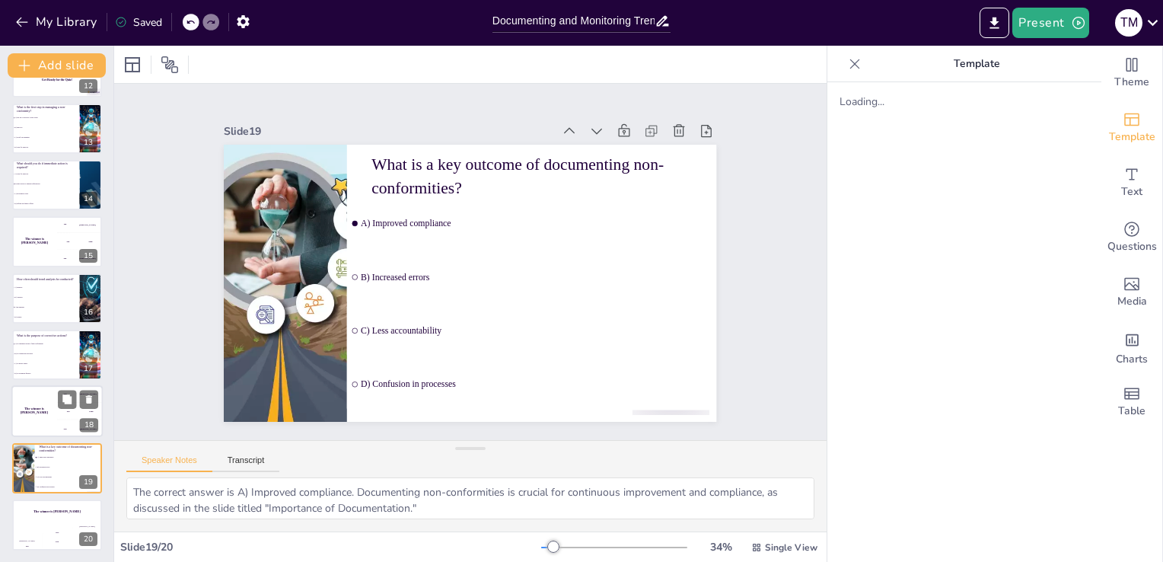
checkbox input "true"
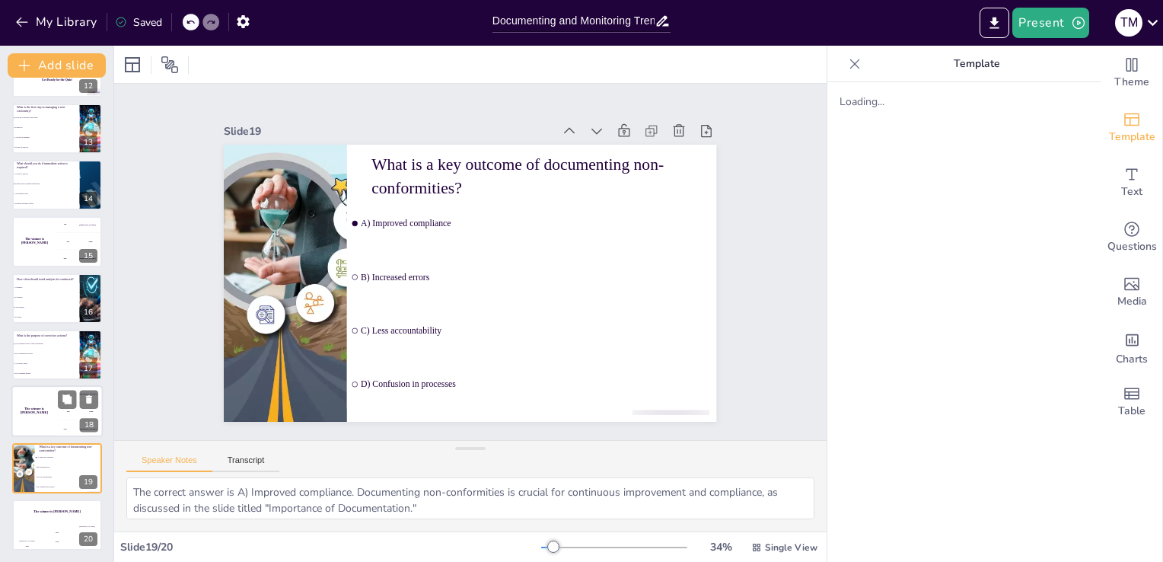
checkbox input "true"
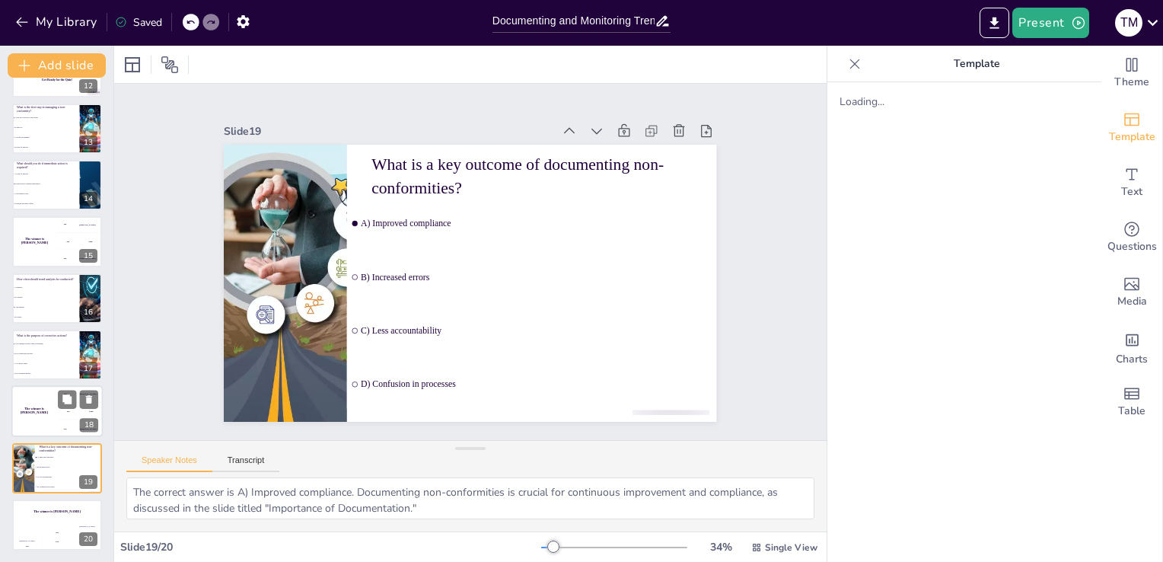
checkbox input "true"
click at [41, 413] on h4 "The winner is [PERSON_NAME]" at bounding box center [34, 411] width 46 height 8
checkbox input "true"
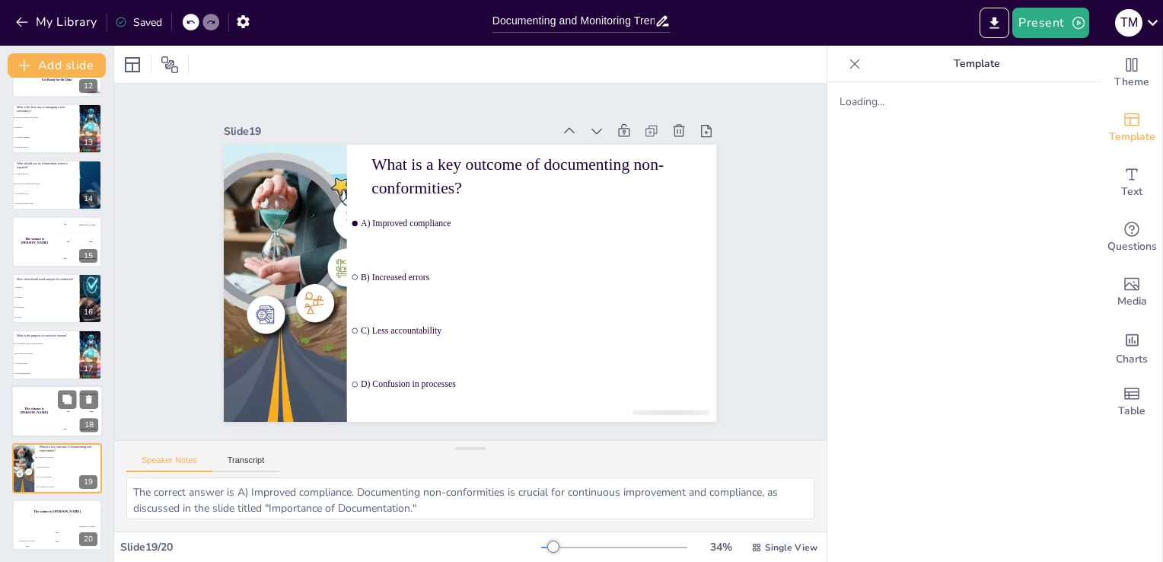
checkbox input "true"
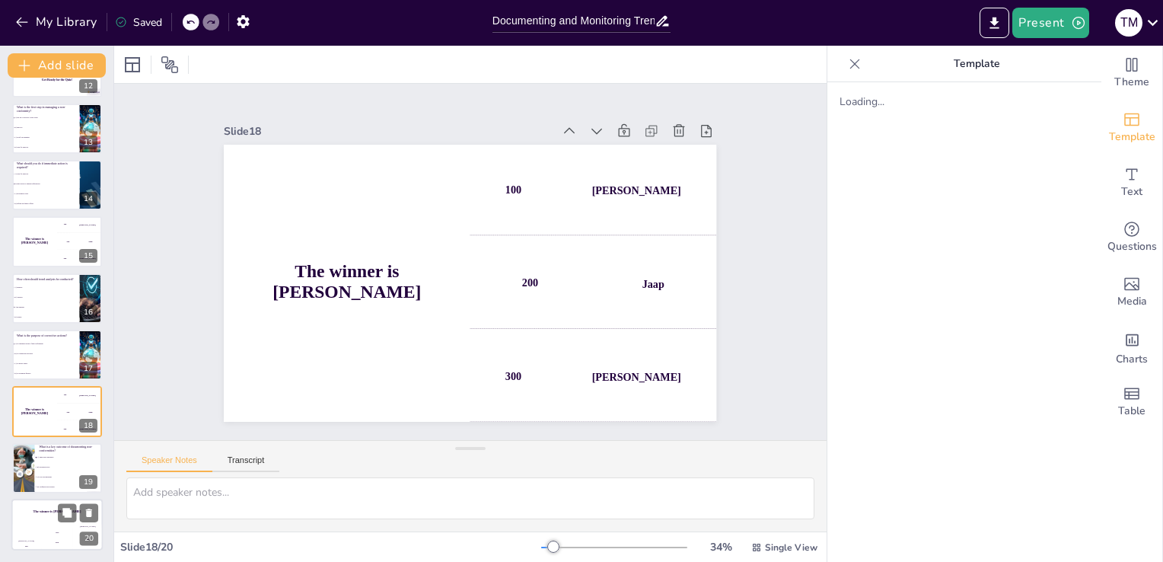
click at [53, 525] on div "Jaap 200" at bounding box center [57, 538] width 30 height 26
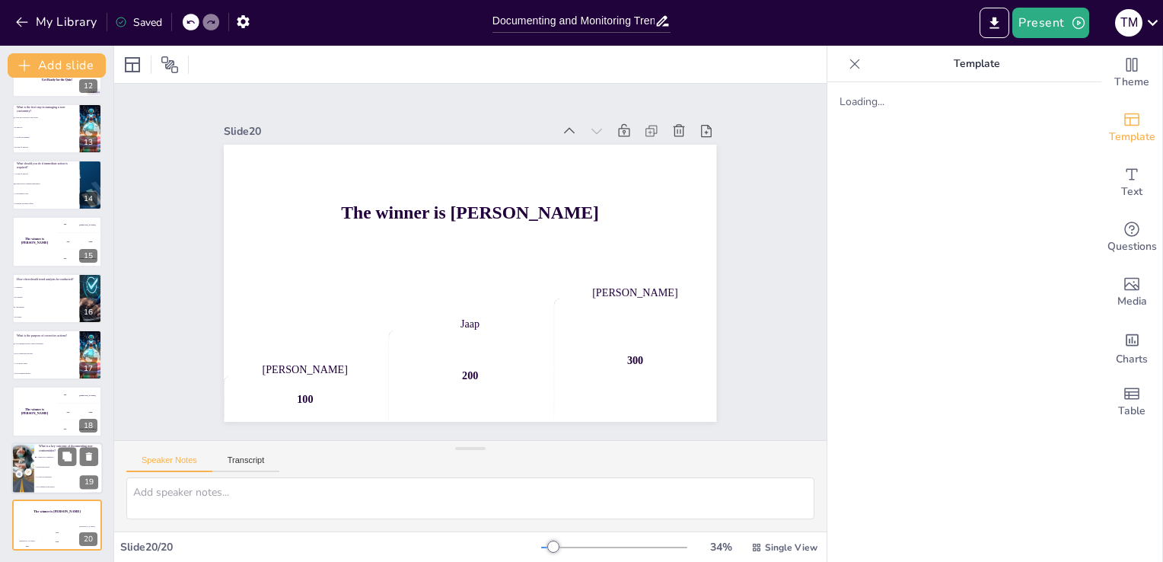
click at [53, 466] on span "B) Increased errors" at bounding box center [69, 467] width 65 height 2
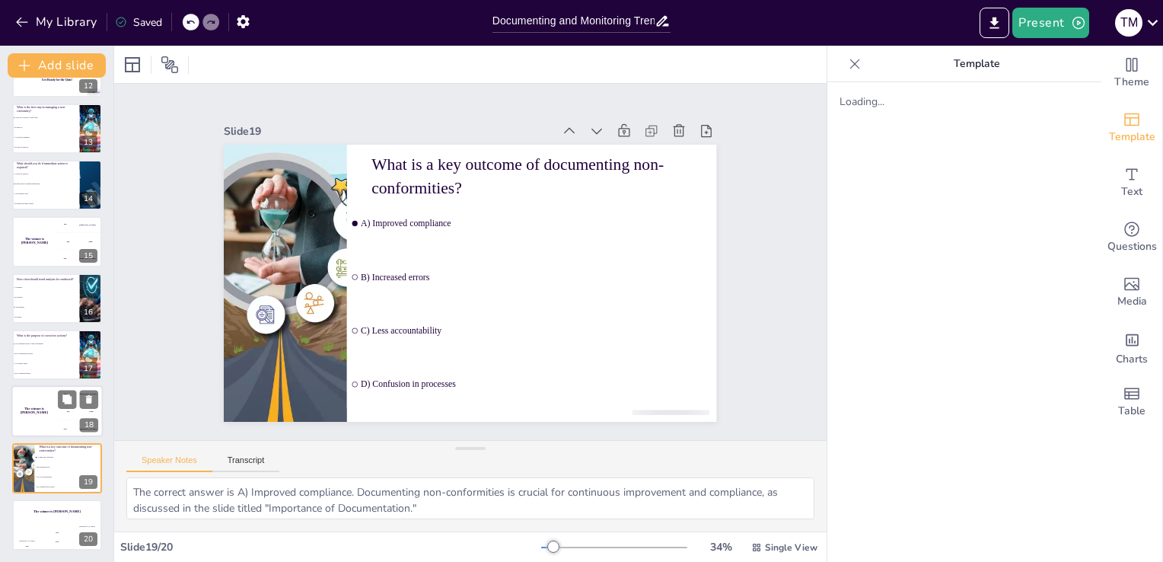
click at [29, 420] on div "The winner is [PERSON_NAME]" at bounding box center [34, 412] width 46 height 52
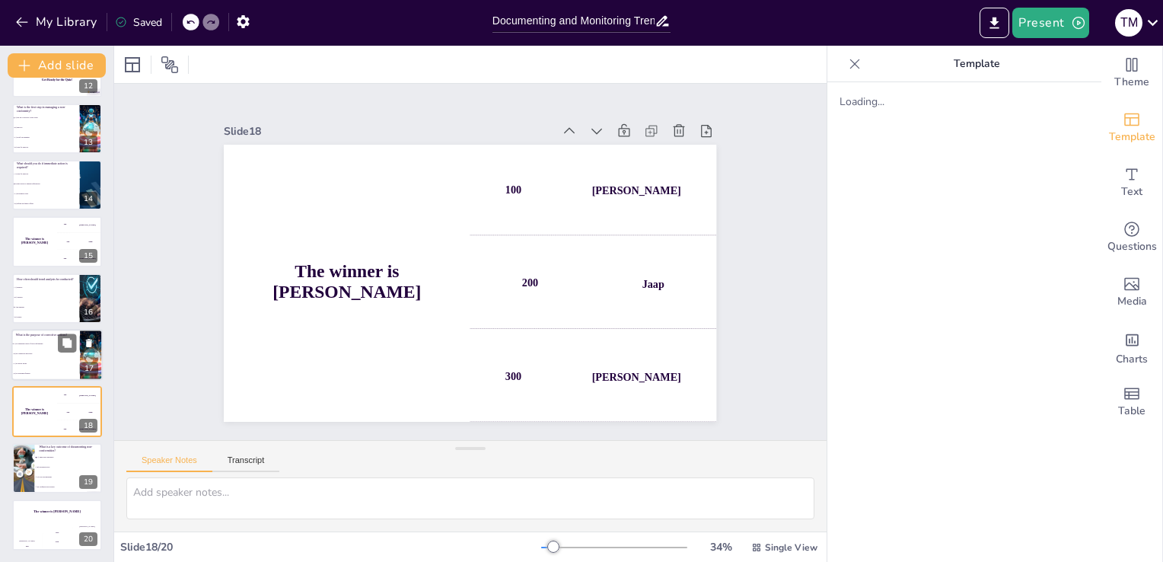
click at [32, 339] on li "A) To eliminate causes of non-conformities" at bounding box center [45, 344] width 68 height 10
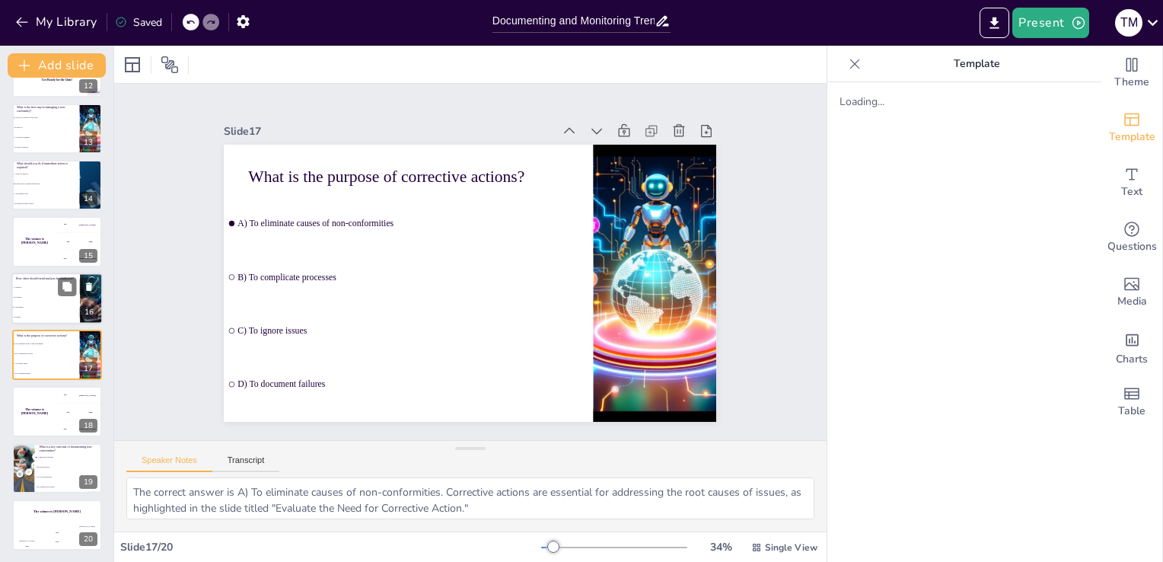
click at [32, 288] on li "A) Monthly" at bounding box center [45, 287] width 68 height 10
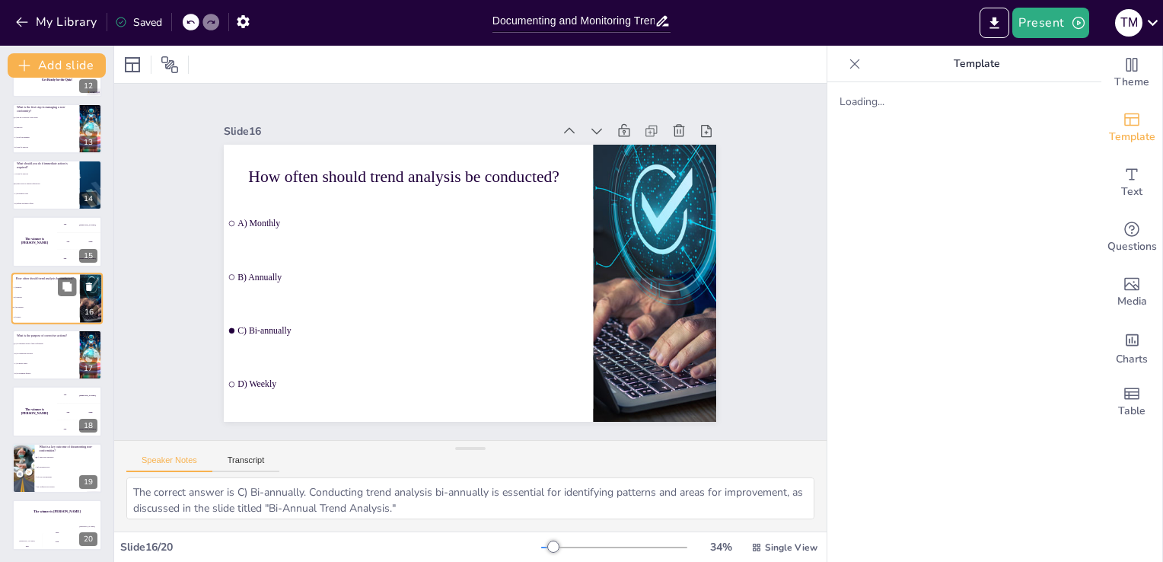
scroll to position [645, 0]
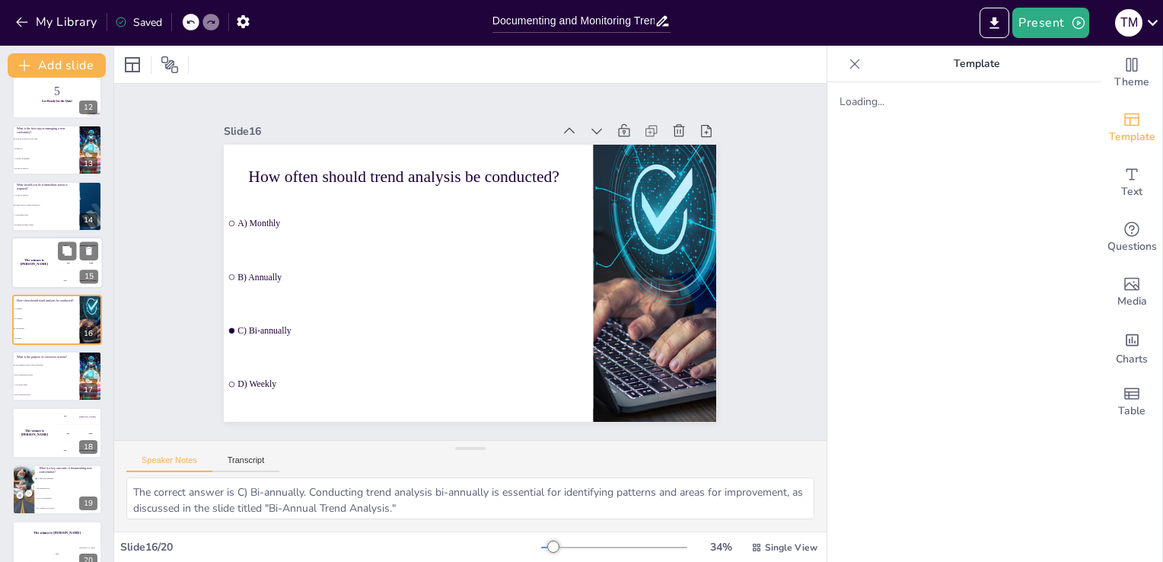
click at [30, 254] on div "The winner is [PERSON_NAME]" at bounding box center [34, 263] width 46 height 52
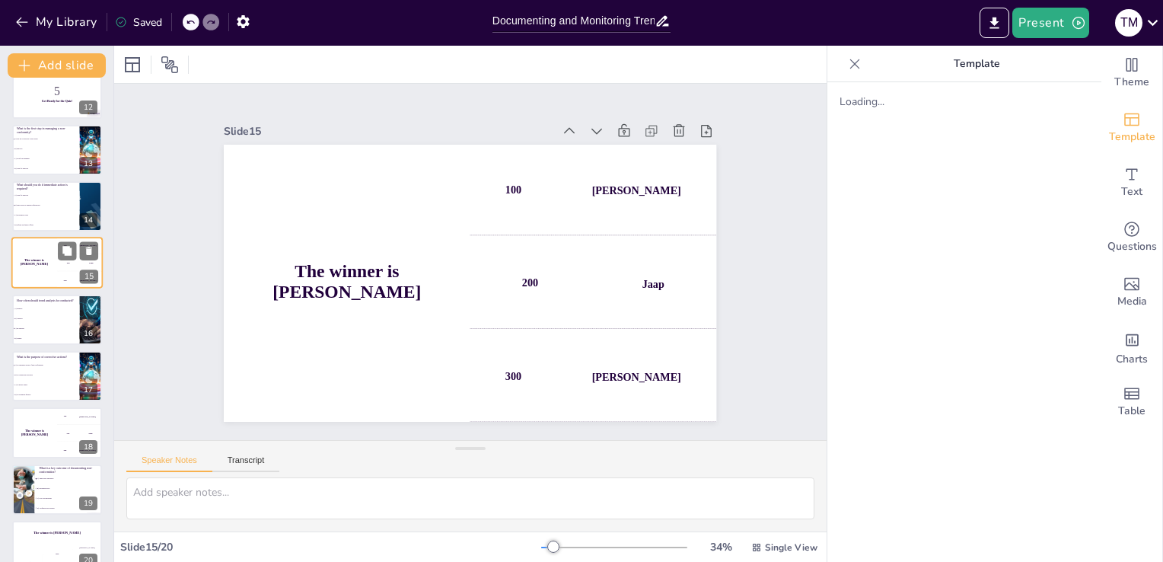
scroll to position [588, 0]
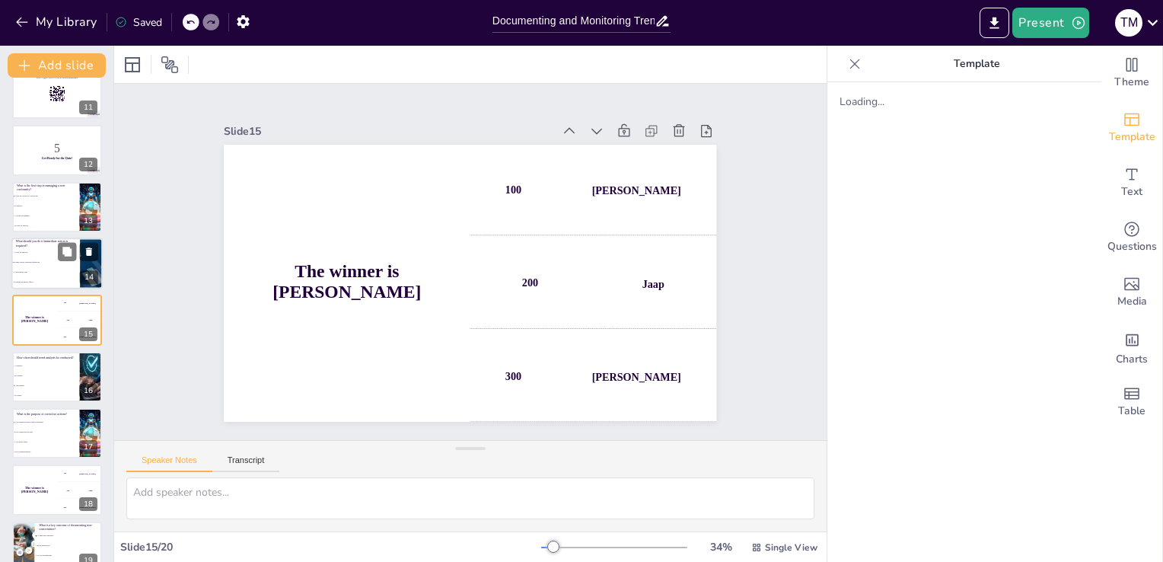
click at [27, 251] on span "A) Wait for approval" at bounding box center [46, 252] width 65 height 2
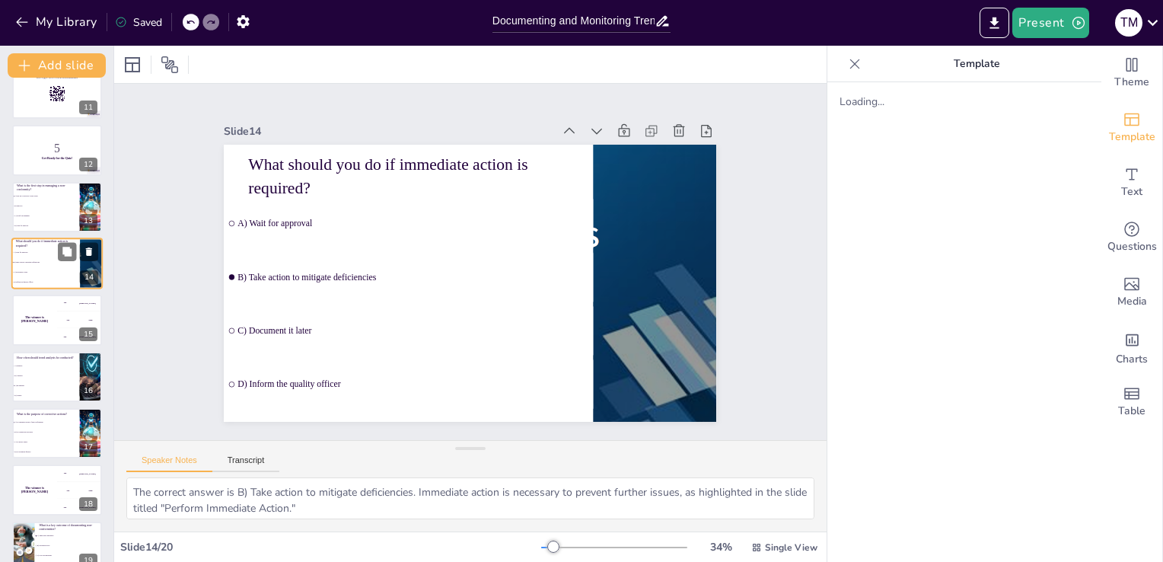
scroll to position [531, 0]
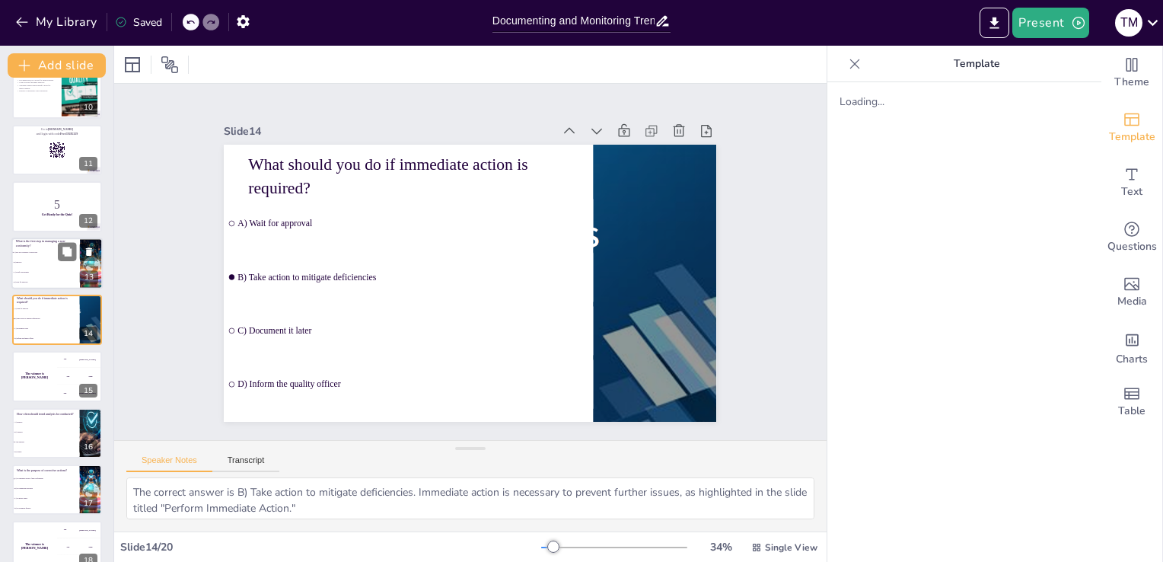
click at [31, 253] on li "A) Fill the Corrective Action Form" at bounding box center [45, 252] width 68 height 10
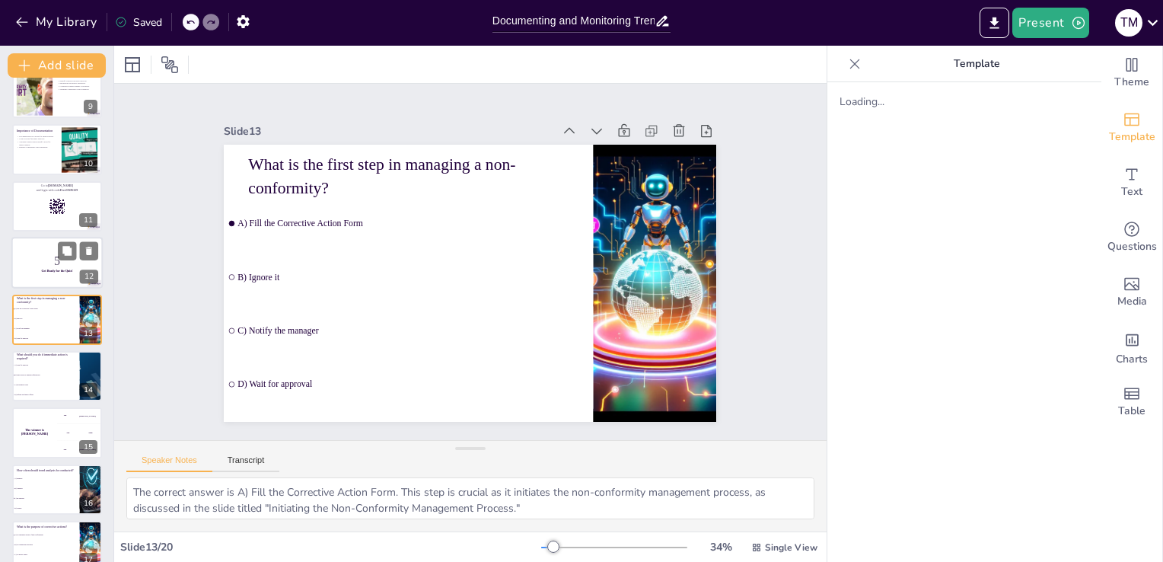
click at [36, 253] on p "5" at bounding box center [57, 261] width 82 height 17
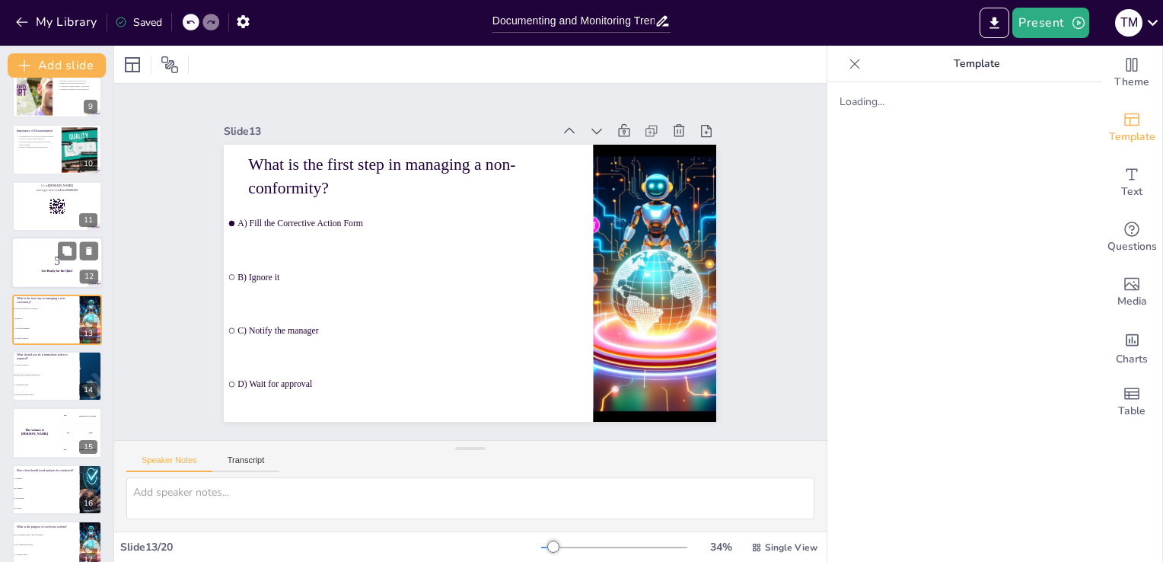
scroll to position [418, 0]
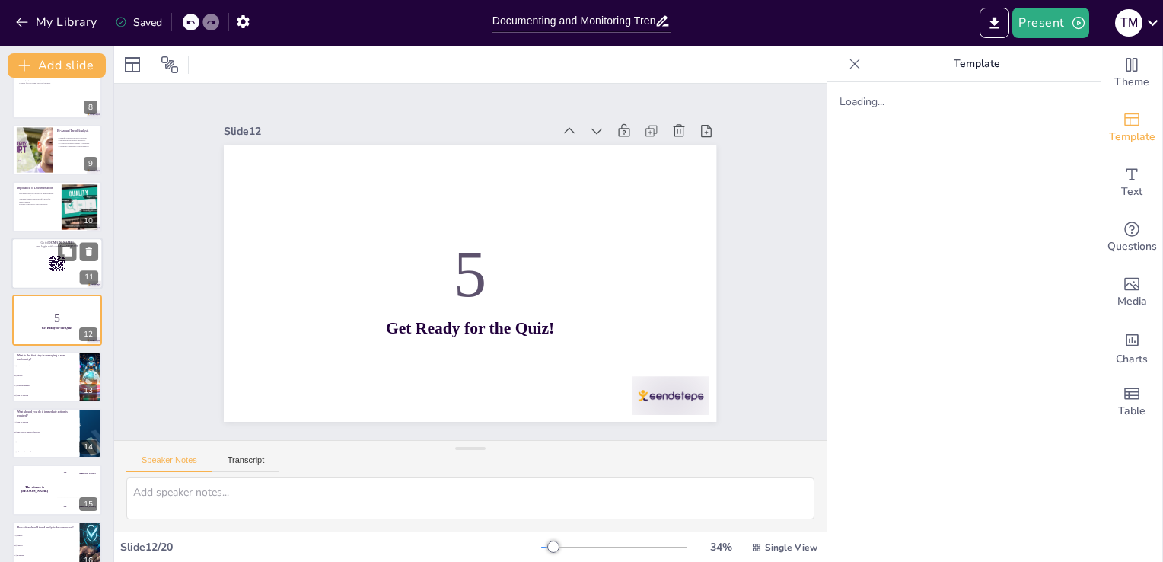
click at [37, 245] on p "and login with code Free59285329" at bounding box center [57, 246] width 82 height 5
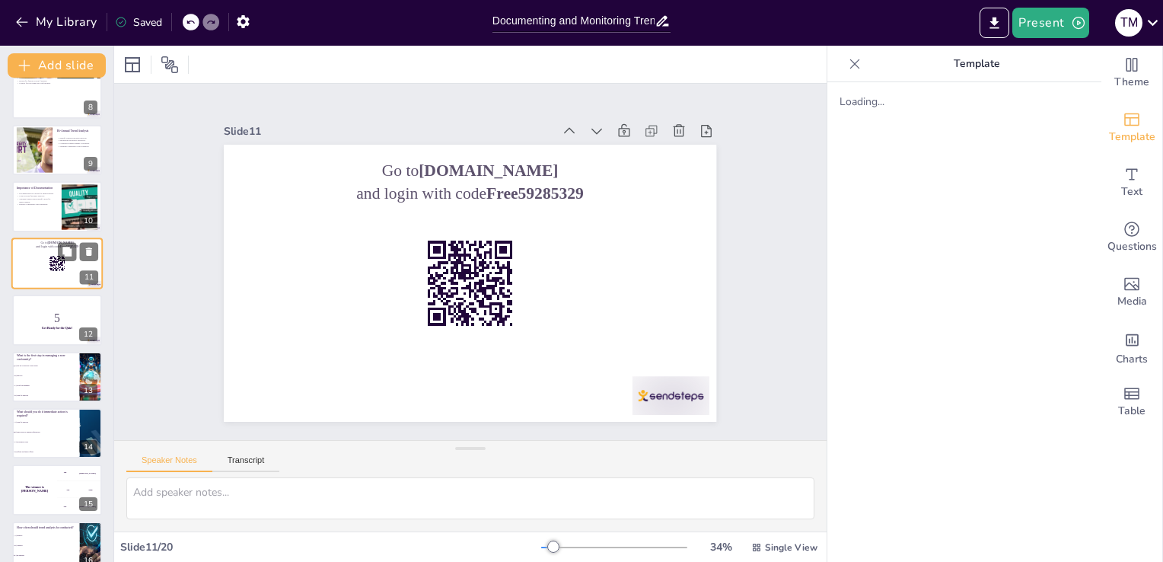
scroll to position [362, 0]
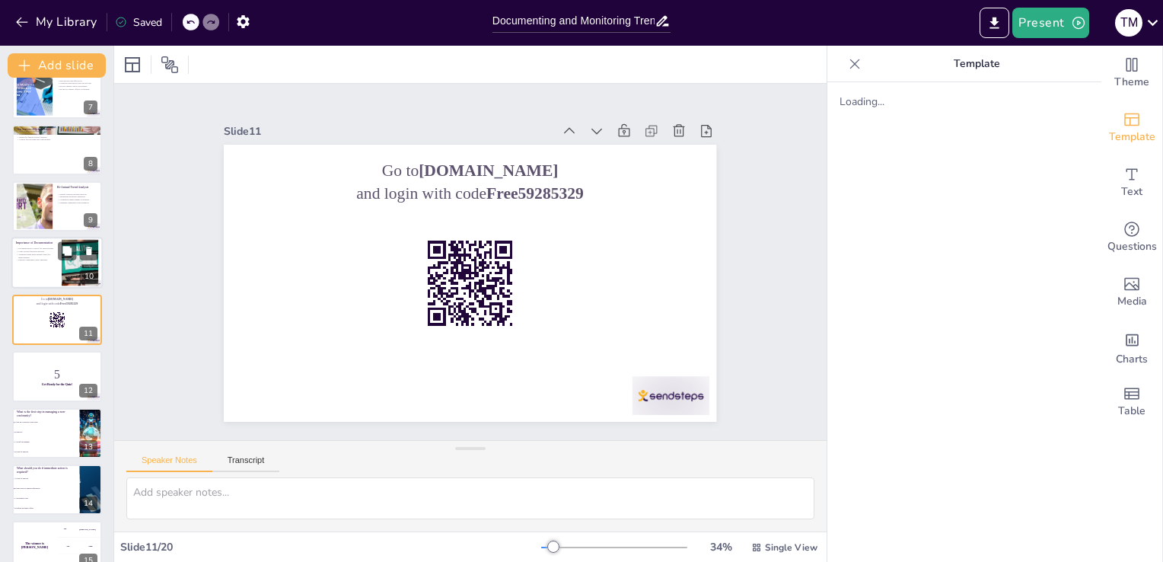
click at [36, 245] on div "Importance of Documentation" at bounding box center [36, 243] width 41 height 7
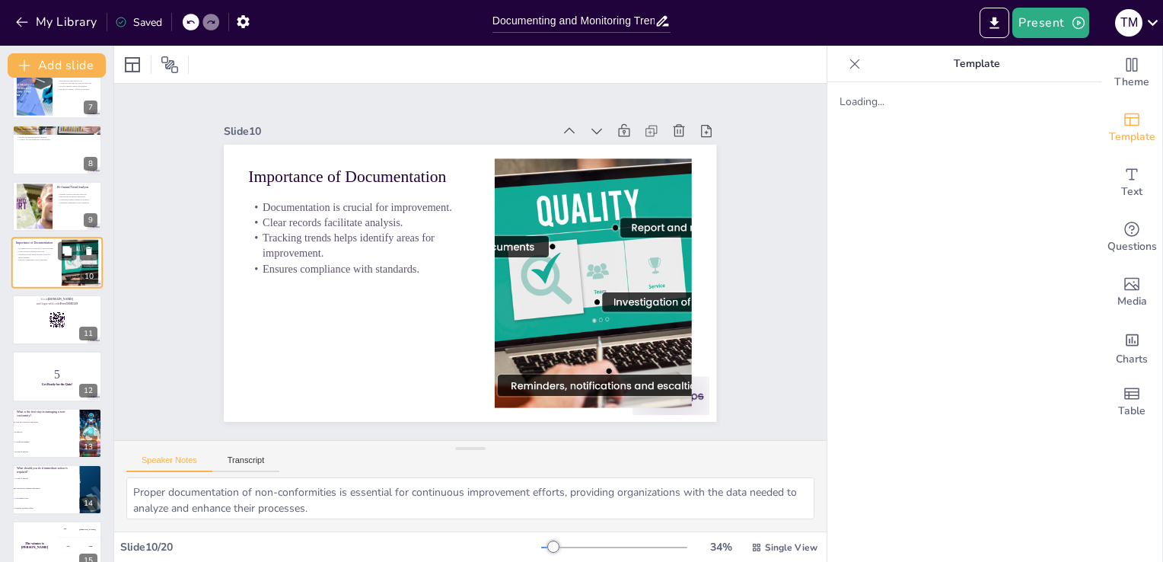
scroll to position [304, 0]
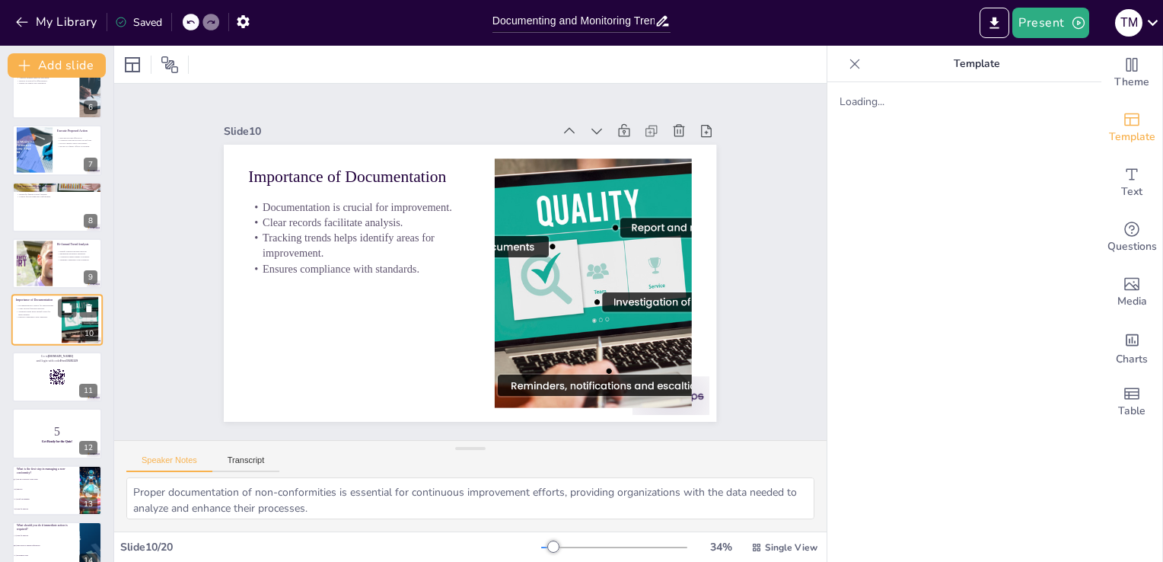
click at [36, 245] on div at bounding box center [34, 264] width 81 height 46
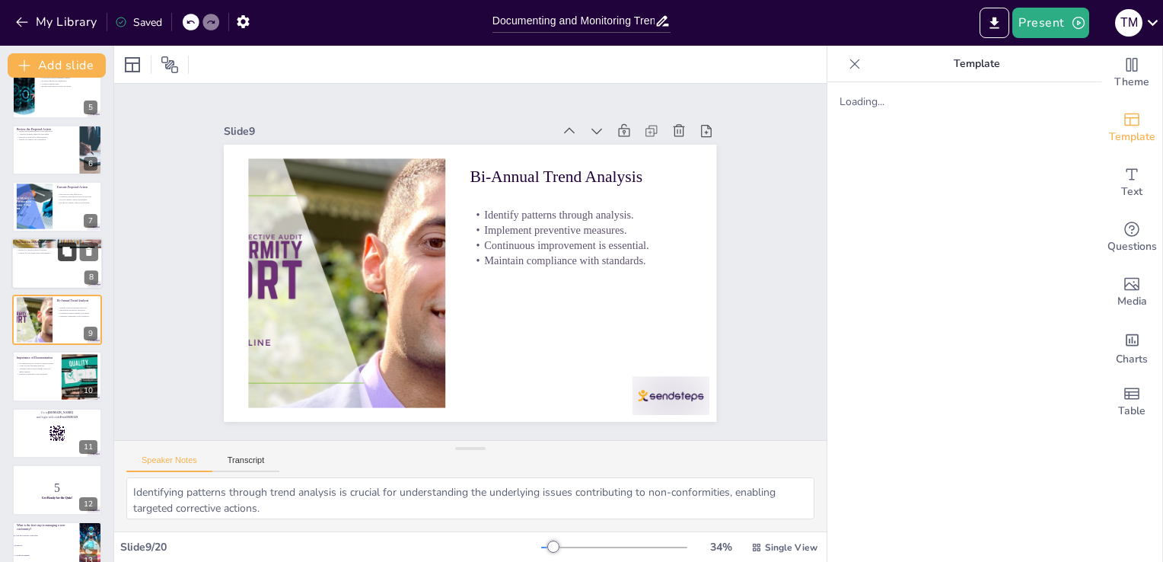
click at [65, 251] on icon at bounding box center [66, 251] width 9 height 9
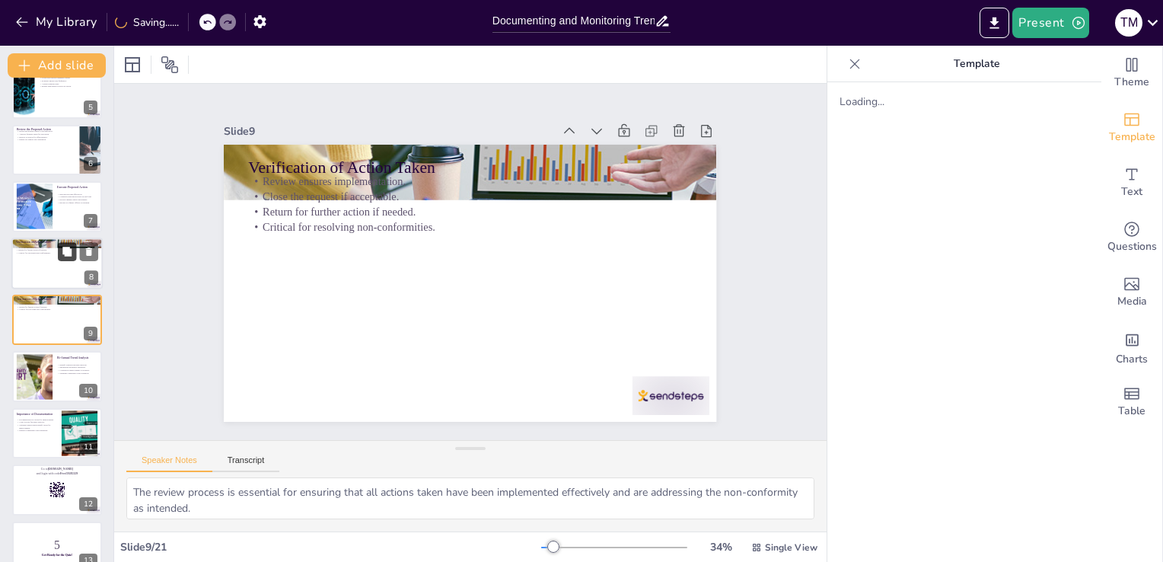
click at [65, 251] on icon at bounding box center [66, 251] width 9 height 9
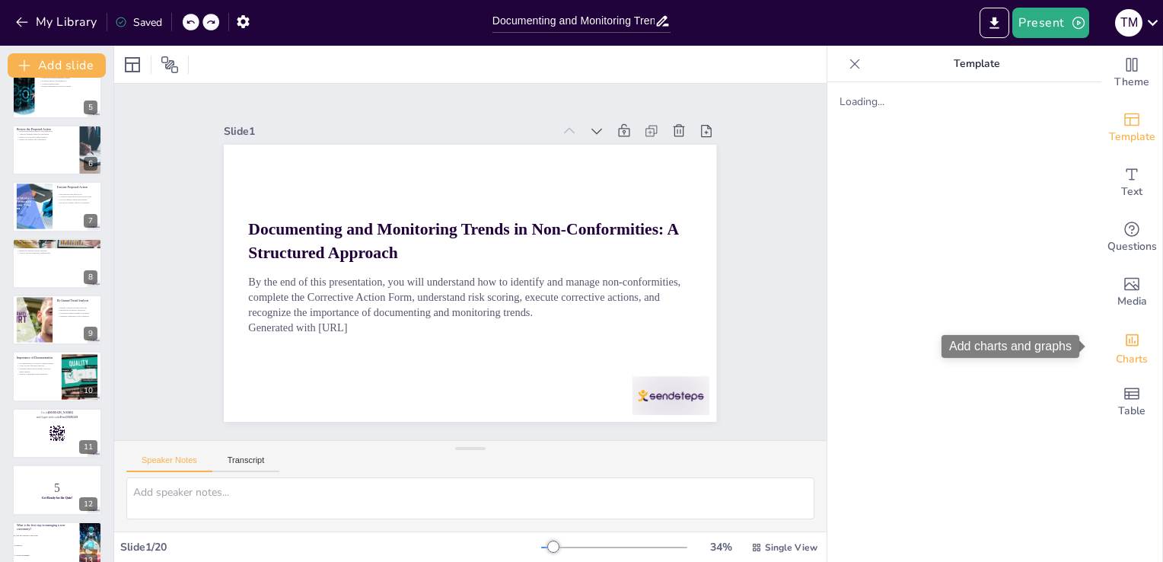
click at [1124, 339] on icon "Add charts and graphs" at bounding box center [1132, 340] width 16 height 16
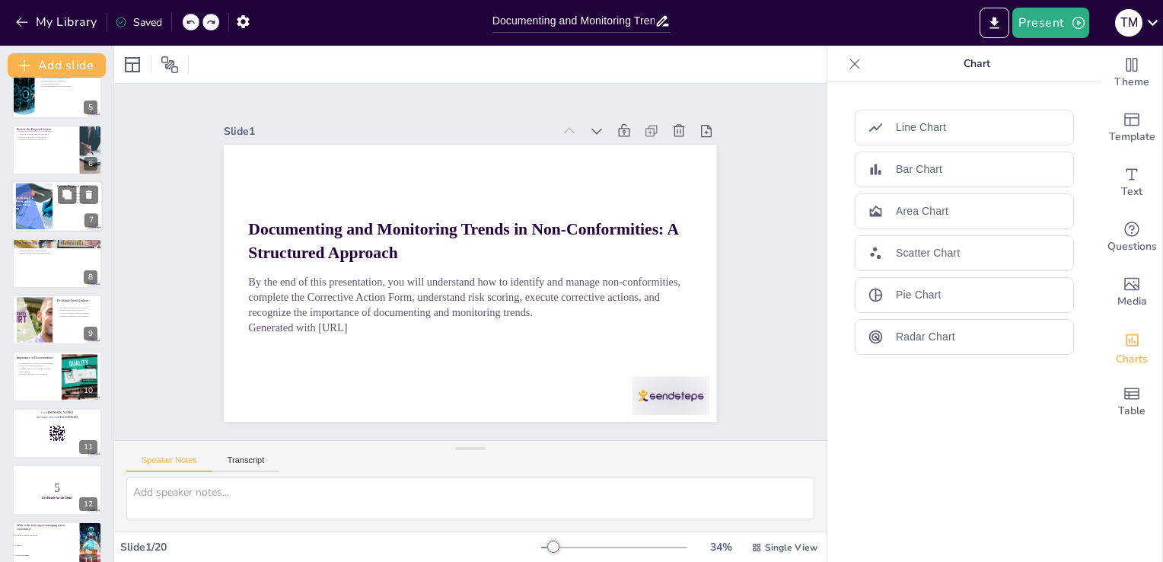
click at [58, 205] on div at bounding box center [56, 207] width 91 height 52
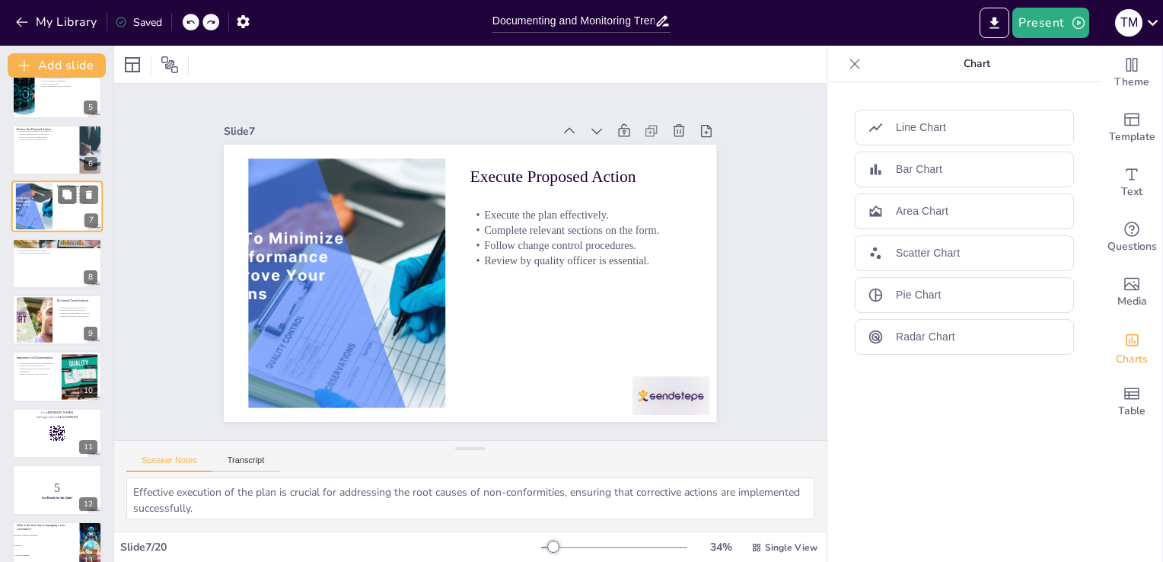
scroll to position [135, 0]
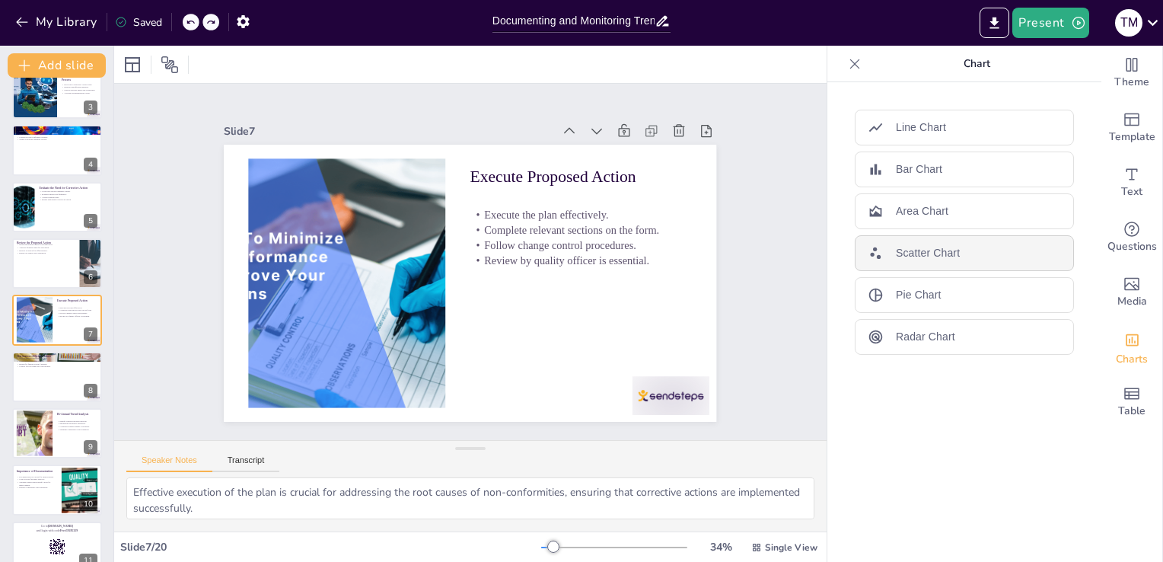
click at [973, 247] on div "Scatter Chart" at bounding box center [964, 253] width 219 height 36
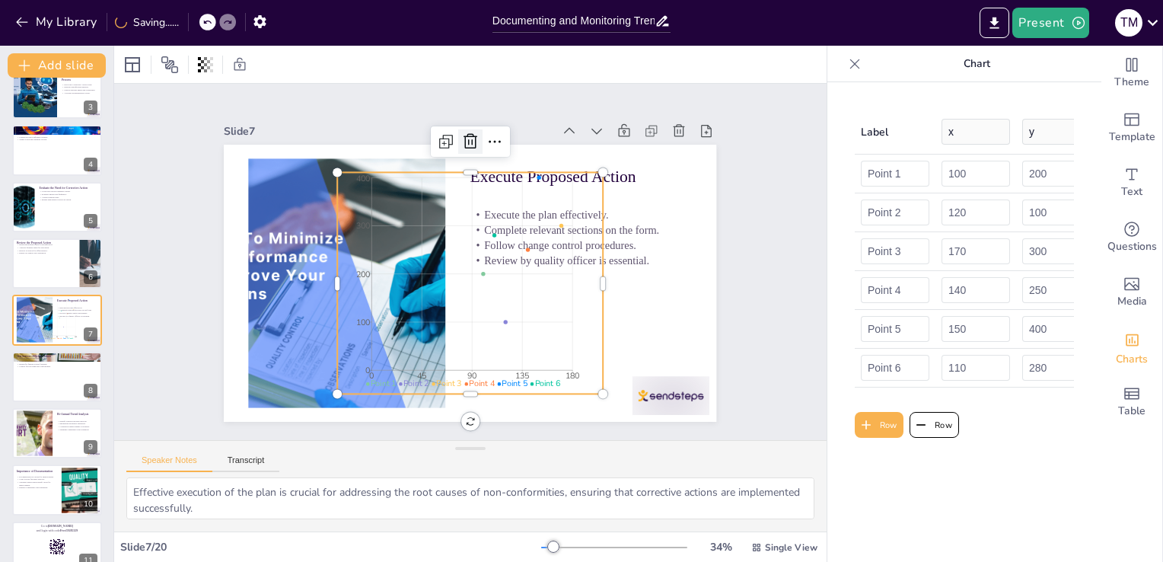
click at [463, 142] on icon at bounding box center [470, 141] width 14 height 15
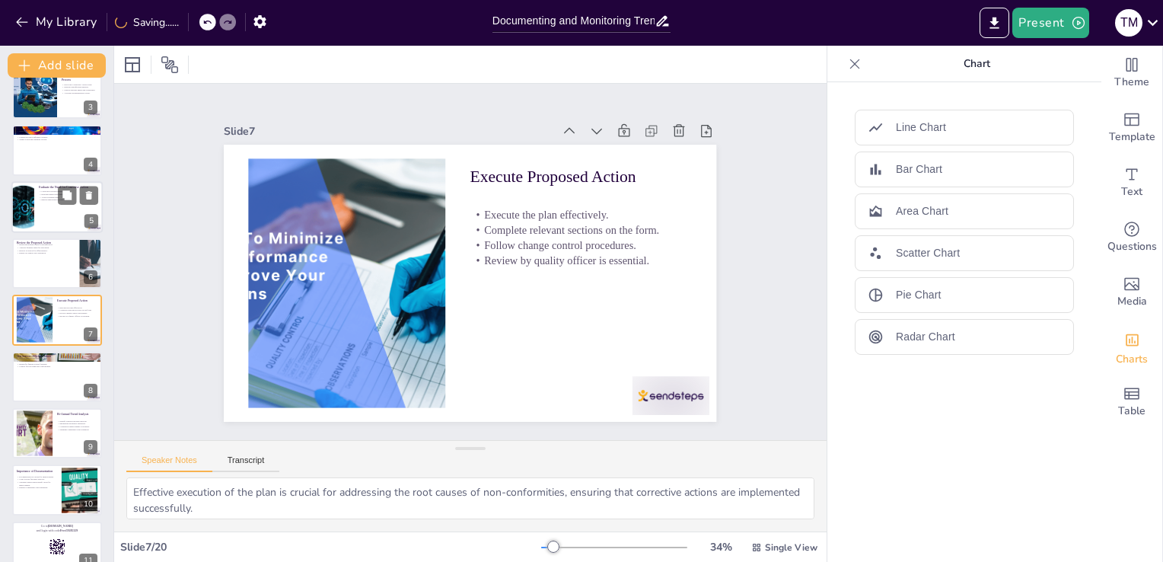
click at [43, 205] on div at bounding box center [56, 207] width 91 height 52
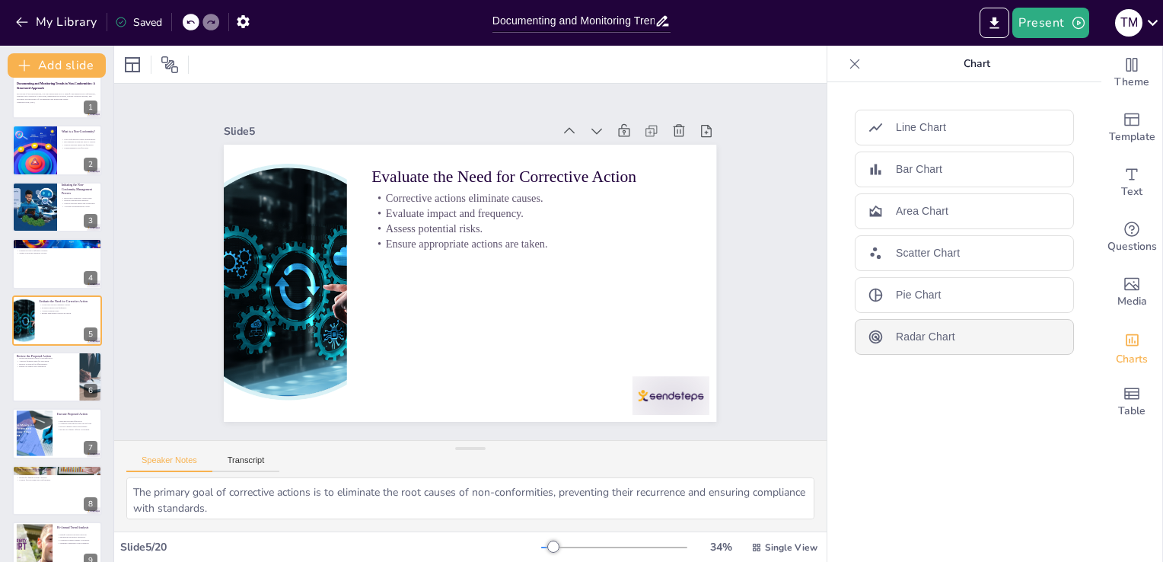
click at [919, 342] on p "Radar Chart" at bounding box center [925, 337] width 59 height 16
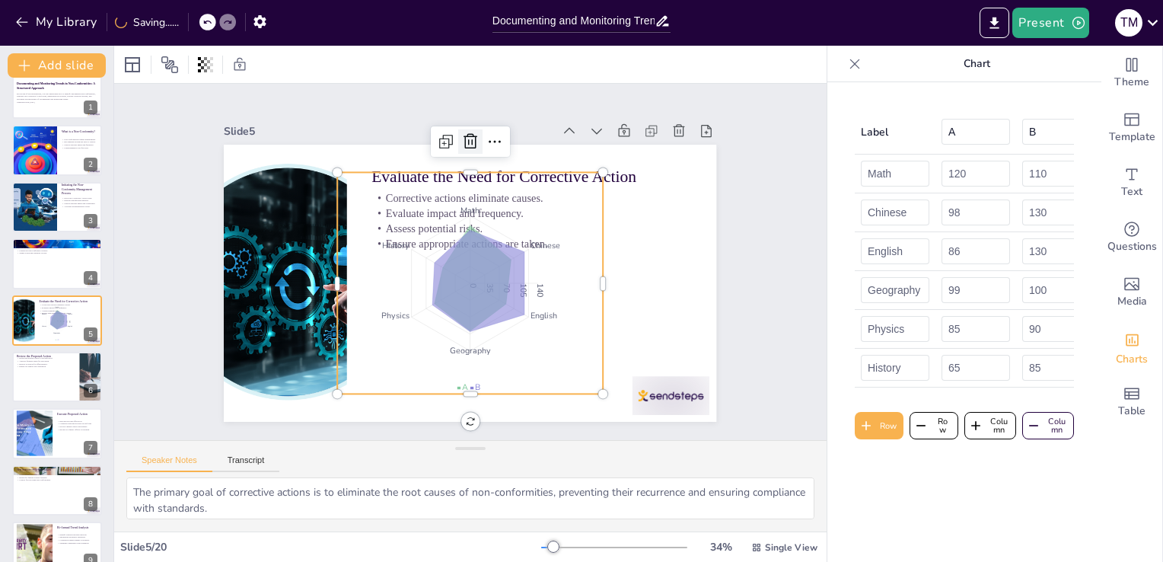
click at [476, 138] on icon at bounding box center [483, 142] width 15 height 16
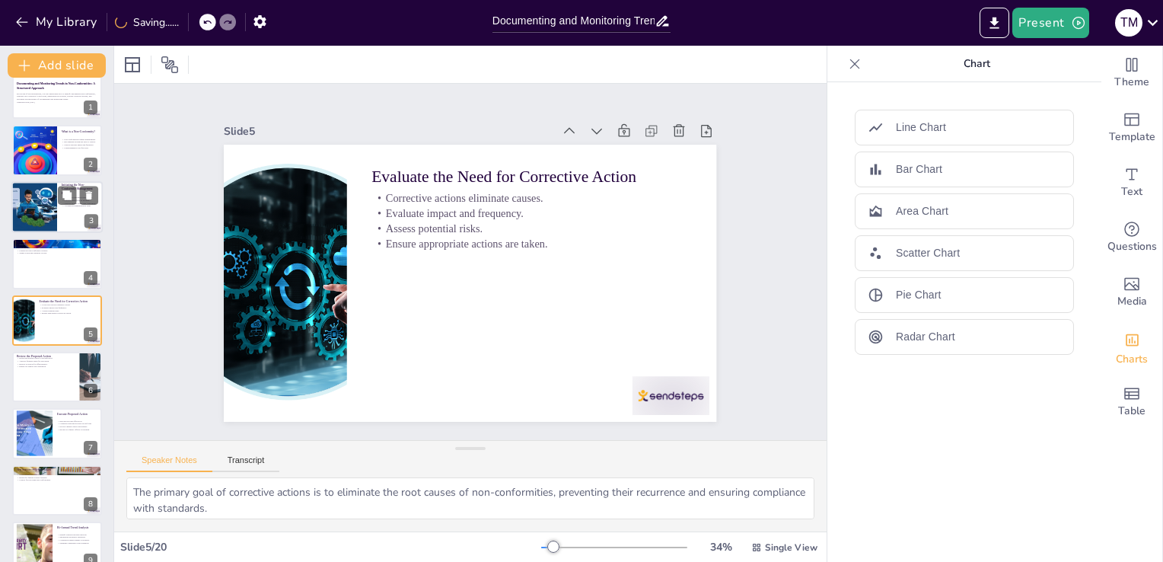
click at [68, 205] on p "Accurate documentation is vital." at bounding box center [80, 206] width 37 height 3
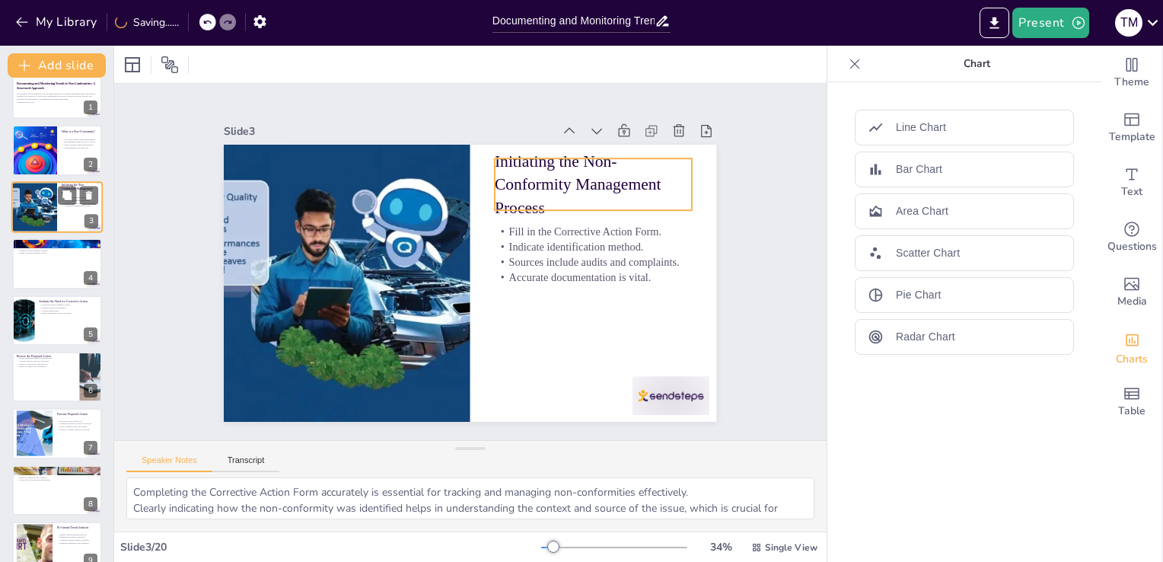
scroll to position [0, 0]
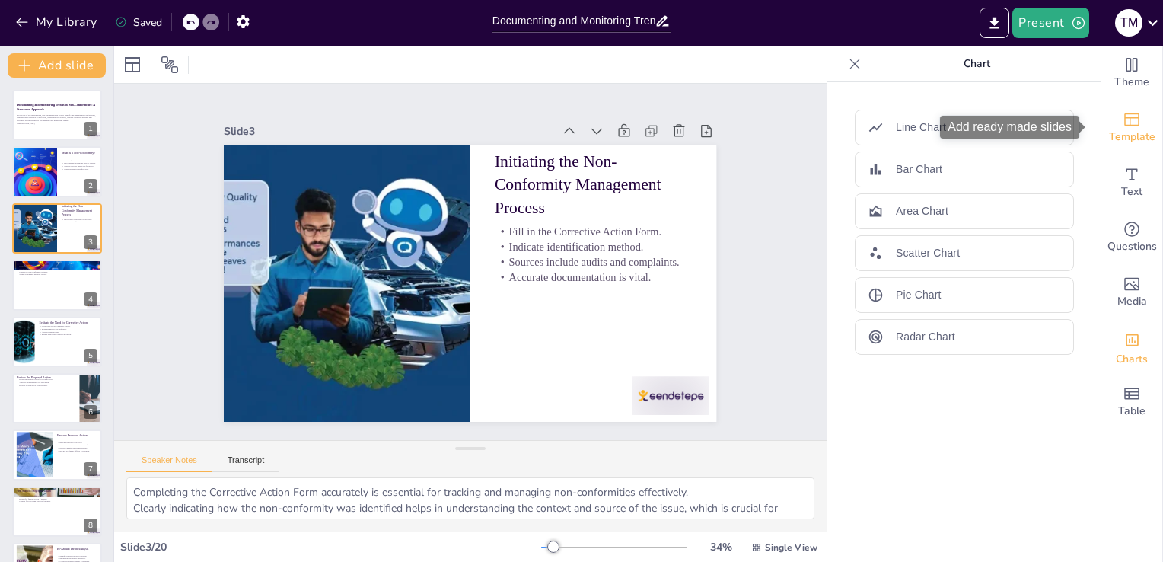
click at [1132, 126] on div "Template" at bounding box center [1131, 127] width 61 height 55
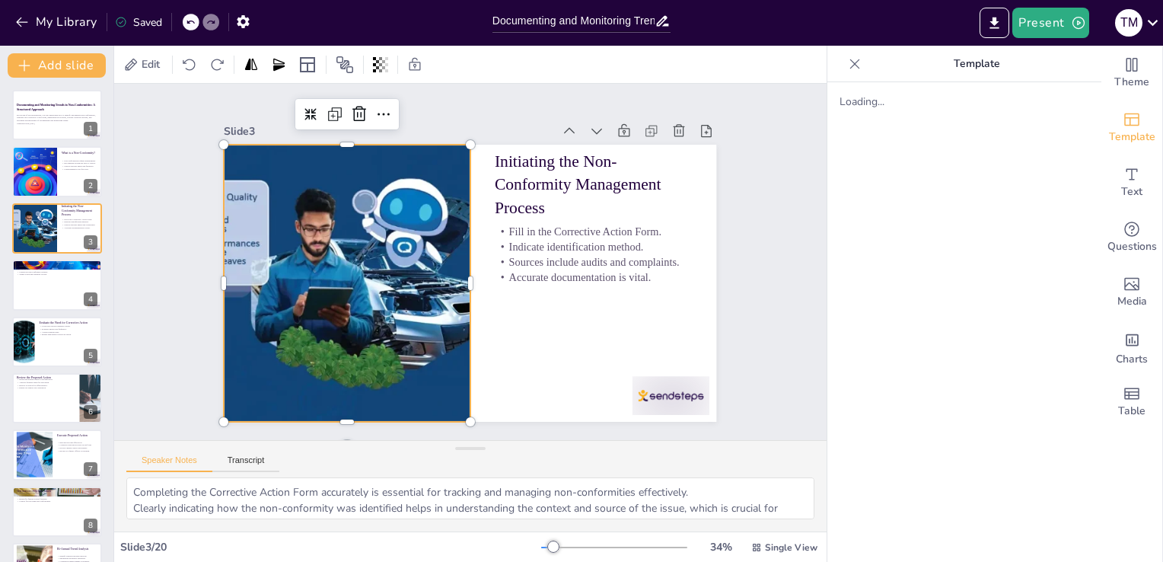
click at [334, 242] on div at bounding box center [345, 257] width 528 height 371
click at [390, 106] on icon at bounding box center [400, 106] width 20 height 20
click at [162, 232] on div "Slide 1 Documenting and Monitoring Trends in Non-Conformities: A Structured App…" at bounding box center [470, 261] width 746 height 428
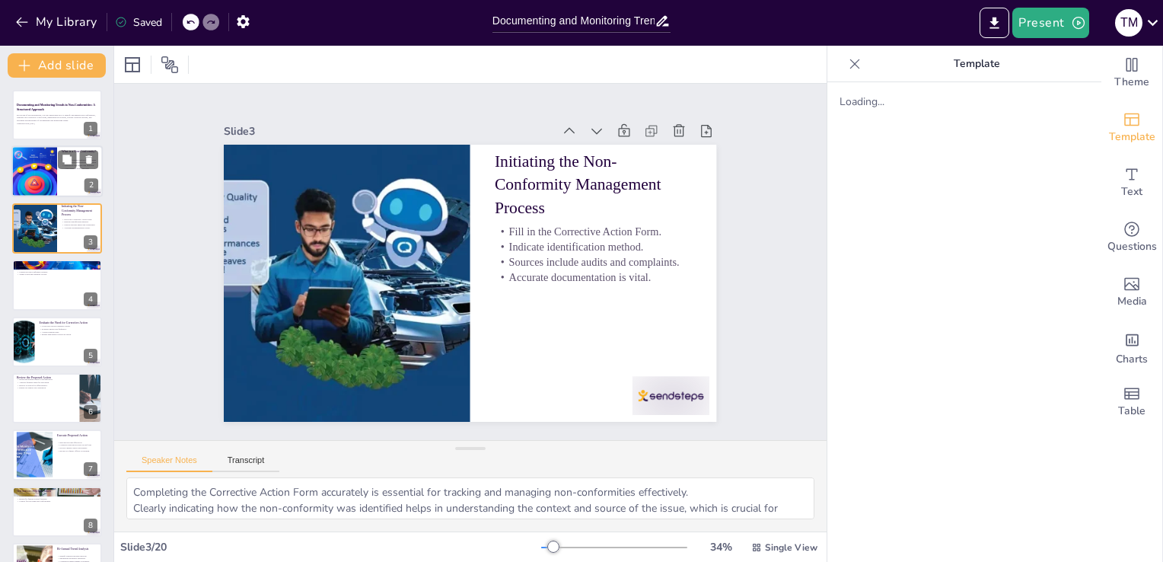
click at [40, 170] on div at bounding box center [34, 172] width 90 height 52
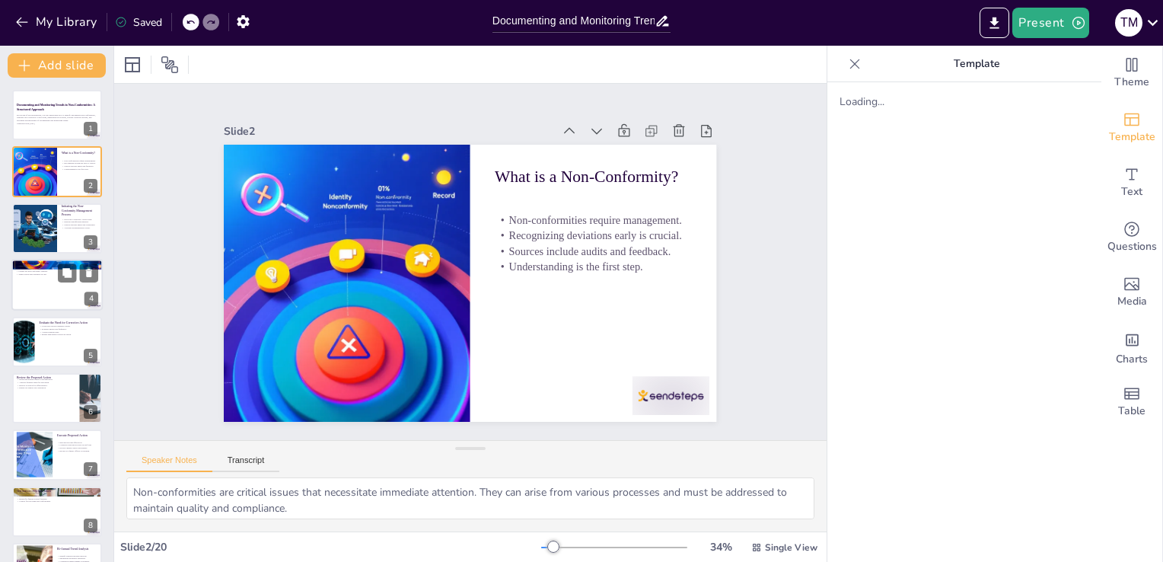
click at [39, 266] on p "Immediate action is critical." at bounding box center [57, 266] width 82 height 3
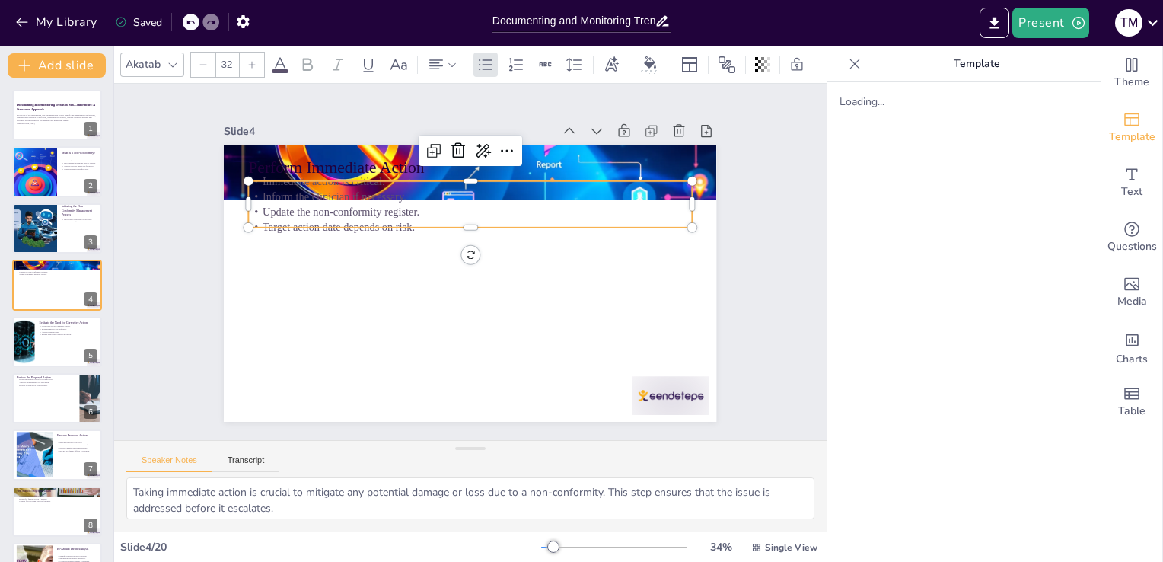
click at [337, 205] on p "Update the non-conformity register." at bounding box center [475, 212] width 442 height 62
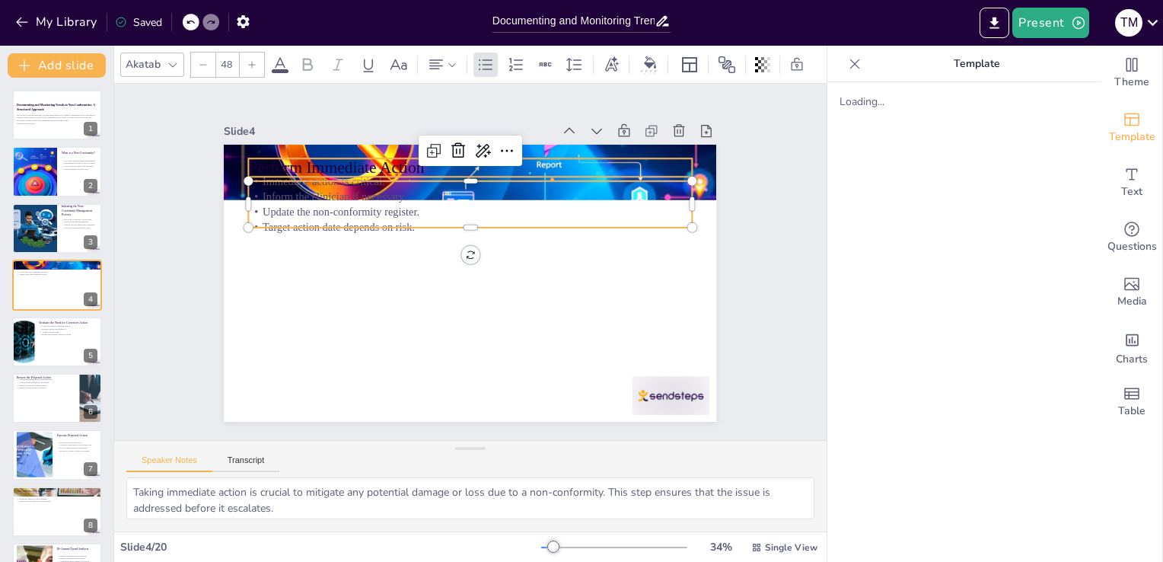
click at [314, 157] on p "Perform Immediate Action" at bounding box center [480, 168] width 443 height 69
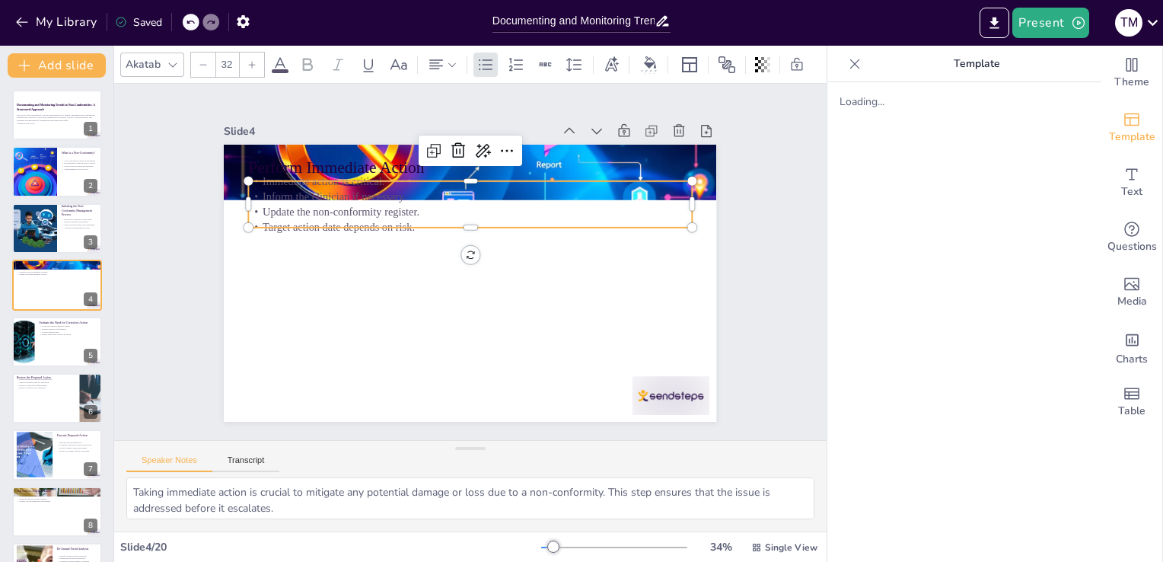
click at [317, 196] on p "Inform the clinician if necessary." at bounding box center [477, 197] width 442 height 62
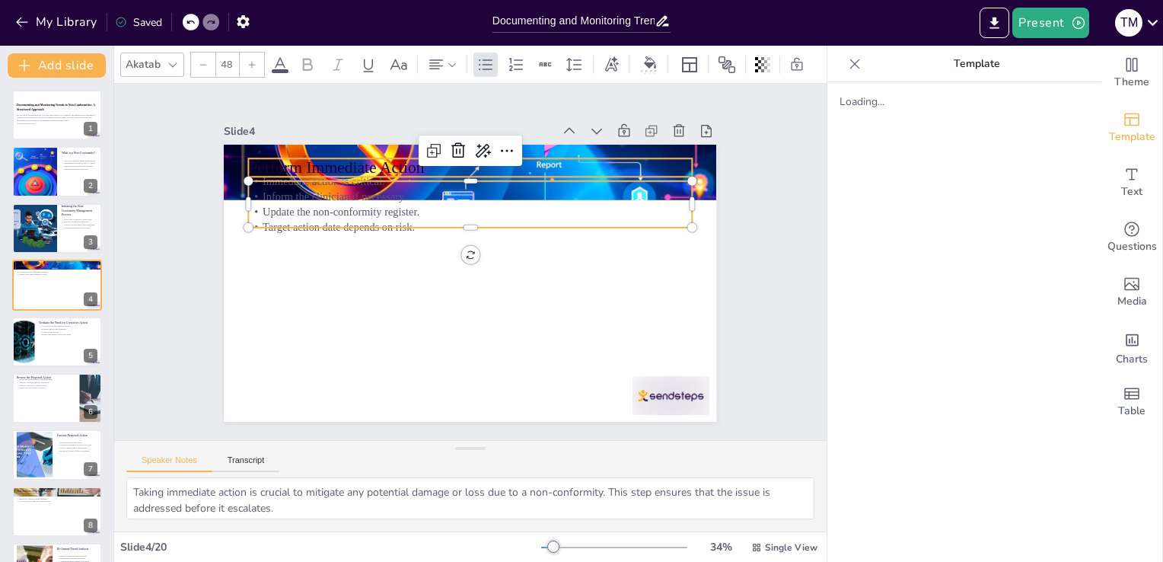
click at [326, 165] on p "Perform Immediate Action" at bounding box center [480, 168] width 443 height 69
click at [326, 199] on p "Update the non-conformity register." at bounding box center [495, 218] width 391 height 235
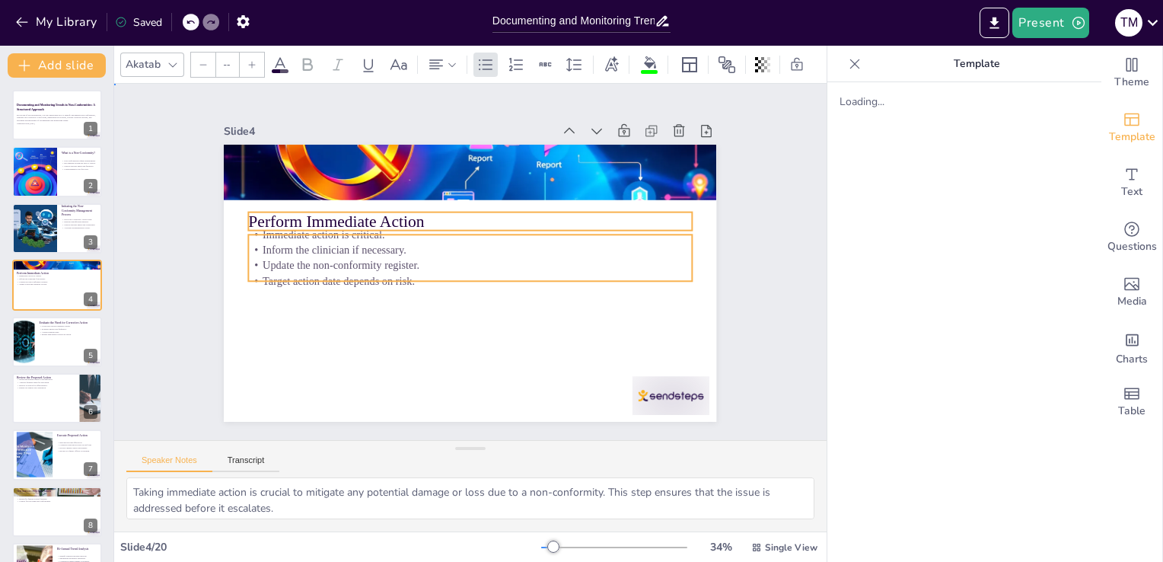
click at [161, 215] on div "Slide 1 Documenting and Monitoring Trends in Non-Conformities: A Structured App…" at bounding box center [470, 261] width 746 height 428
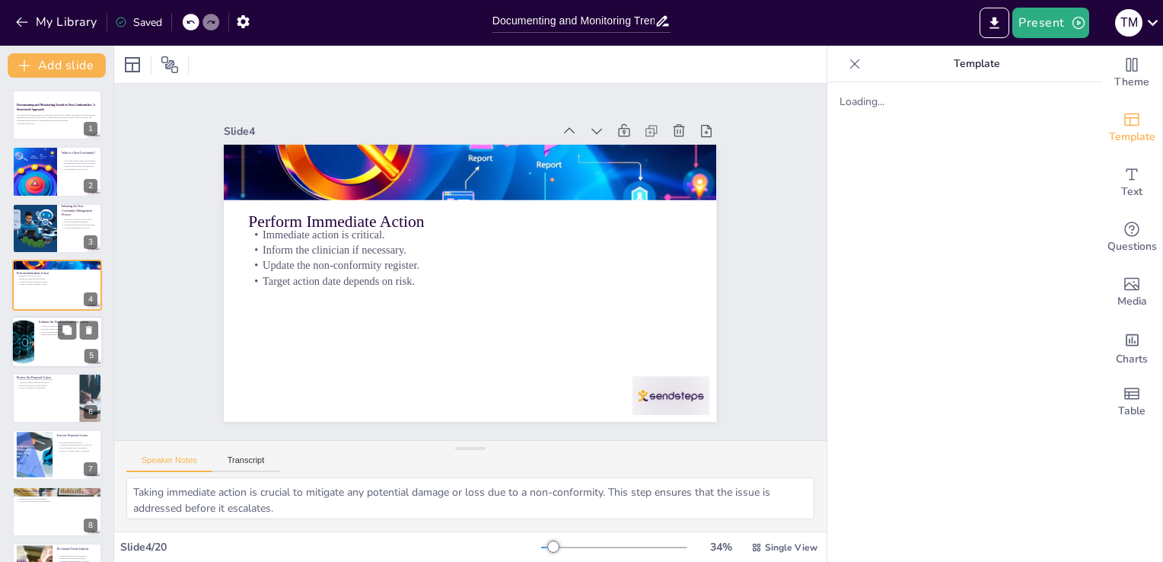
click at [60, 349] on div at bounding box center [56, 342] width 91 height 52
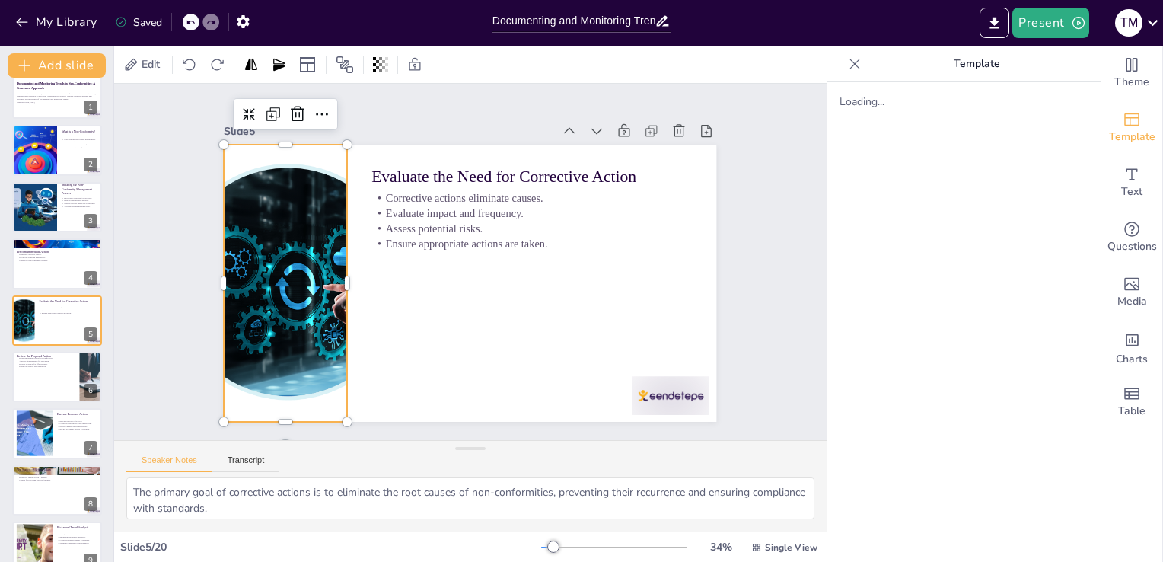
click at [296, 256] on div at bounding box center [284, 263] width 304 height 304
click at [328, 107] on icon at bounding box center [338, 100] width 20 height 20
click at [182, 111] on div "Slide 1 Documenting and Monitoring Trends in Non-Conformities: A Structured App…" at bounding box center [470, 262] width 632 height 433
click at [283, 247] on div at bounding box center [285, 244] width 329 height 329
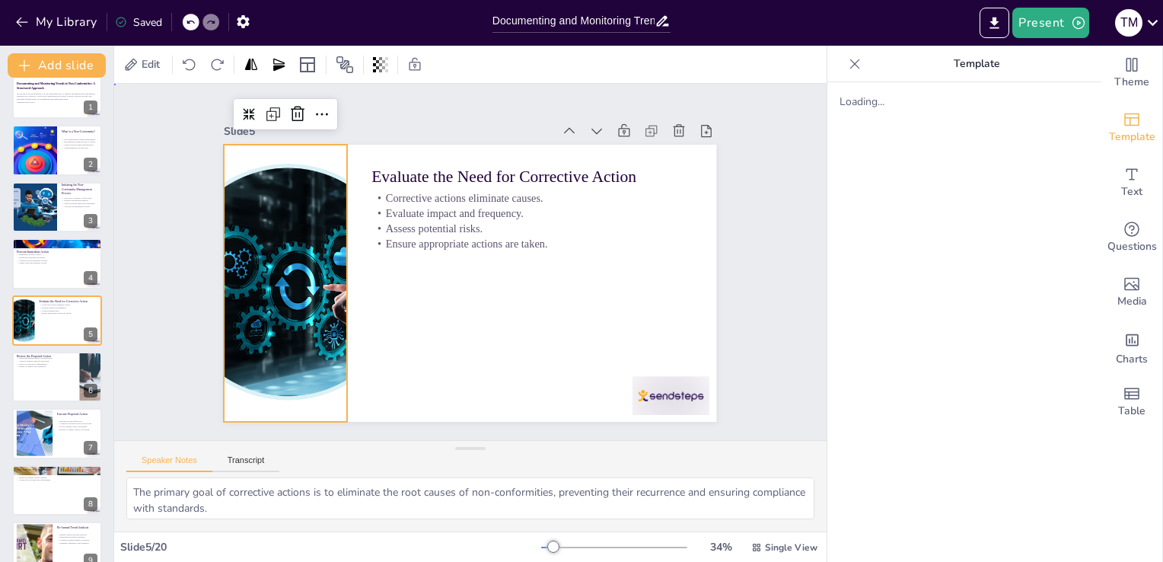
click at [157, 113] on div "Slide 1 Documenting and Monitoring Trends in Non-Conformities: A Structured App…" at bounding box center [471, 261] width 788 height 559
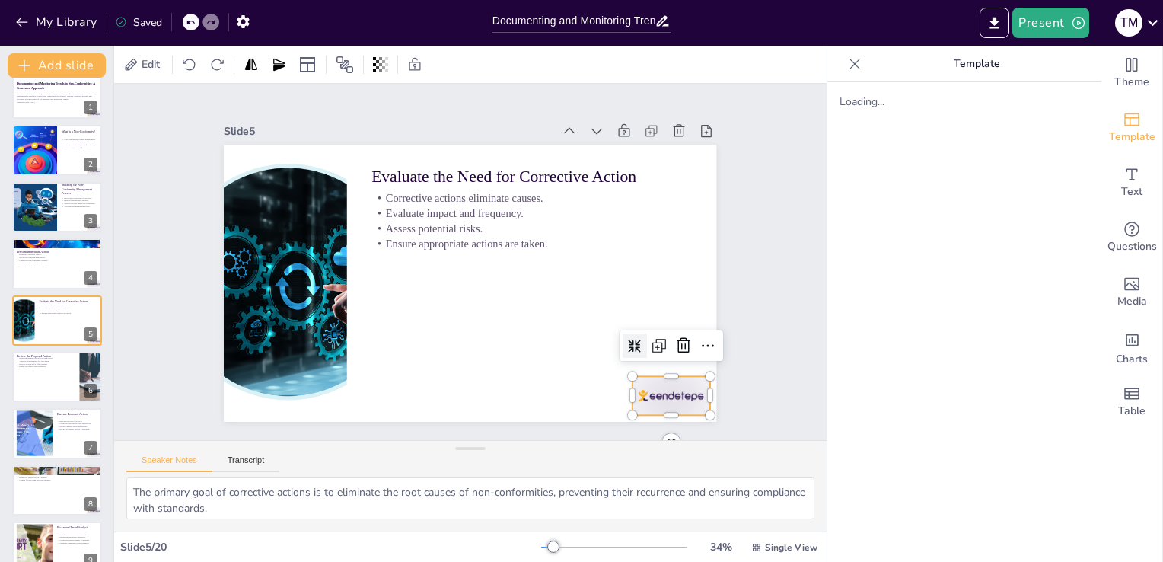
click at [669, 407] on div at bounding box center [638, 433] width 83 height 53
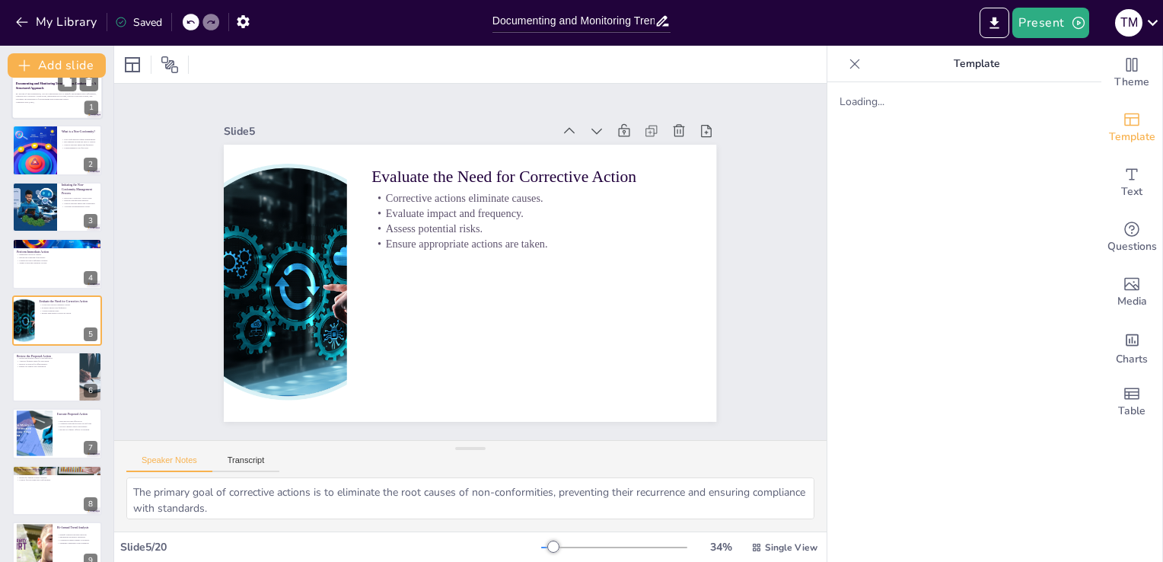
click at [40, 110] on div at bounding box center [56, 94] width 91 height 52
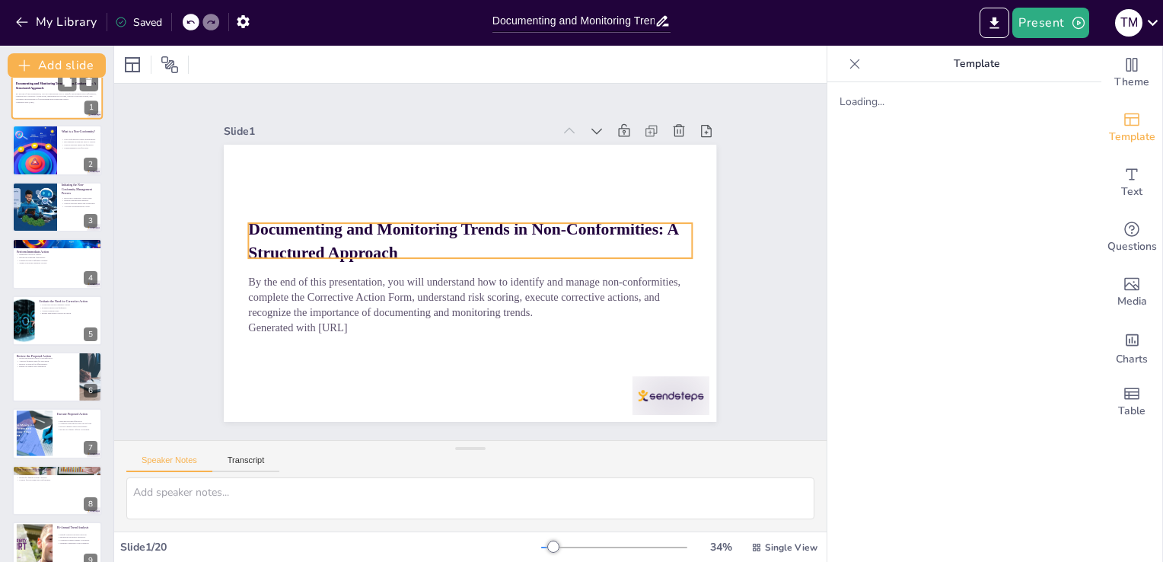
scroll to position [0, 0]
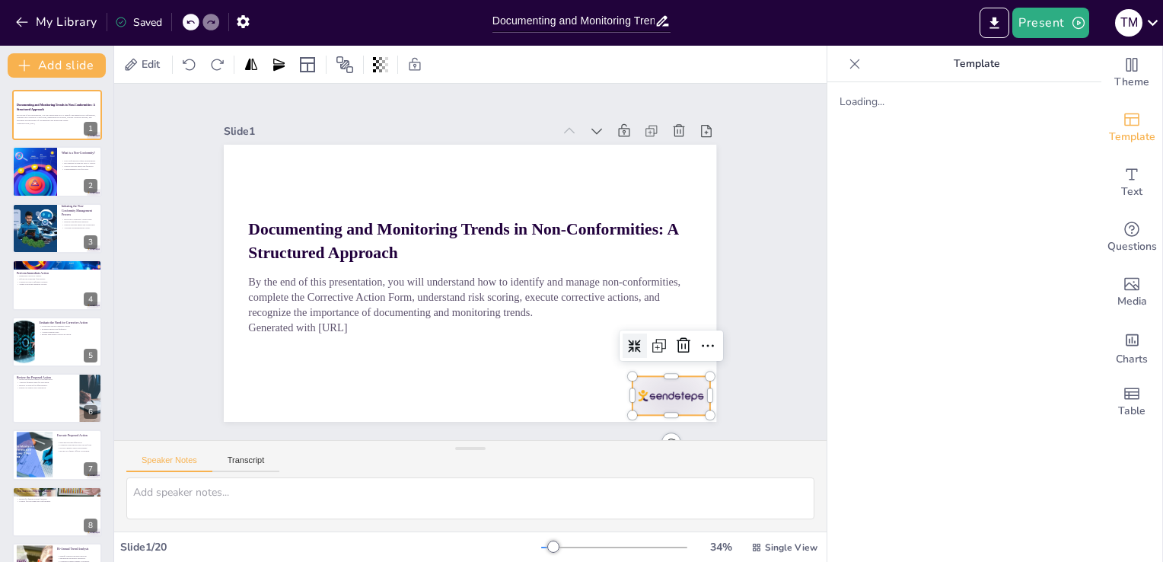
click at [647, 407] on div at bounding box center [638, 433] width 83 height 53
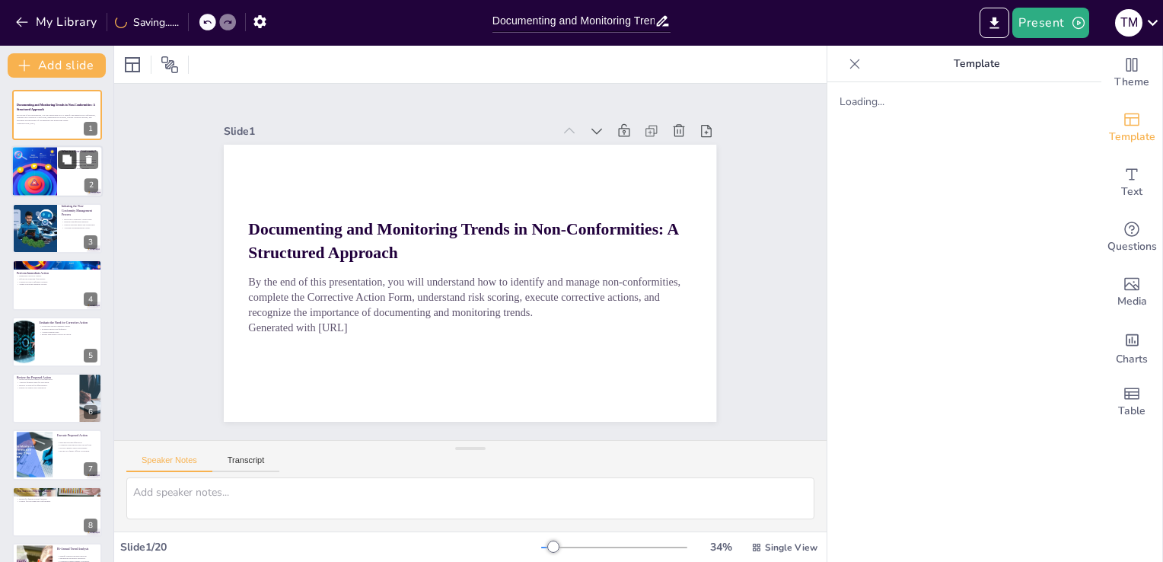
click at [65, 159] on icon at bounding box center [66, 159] width 9 height 9
click at [55, 225] on div at bounding box center [34, 228] width 90 height 52
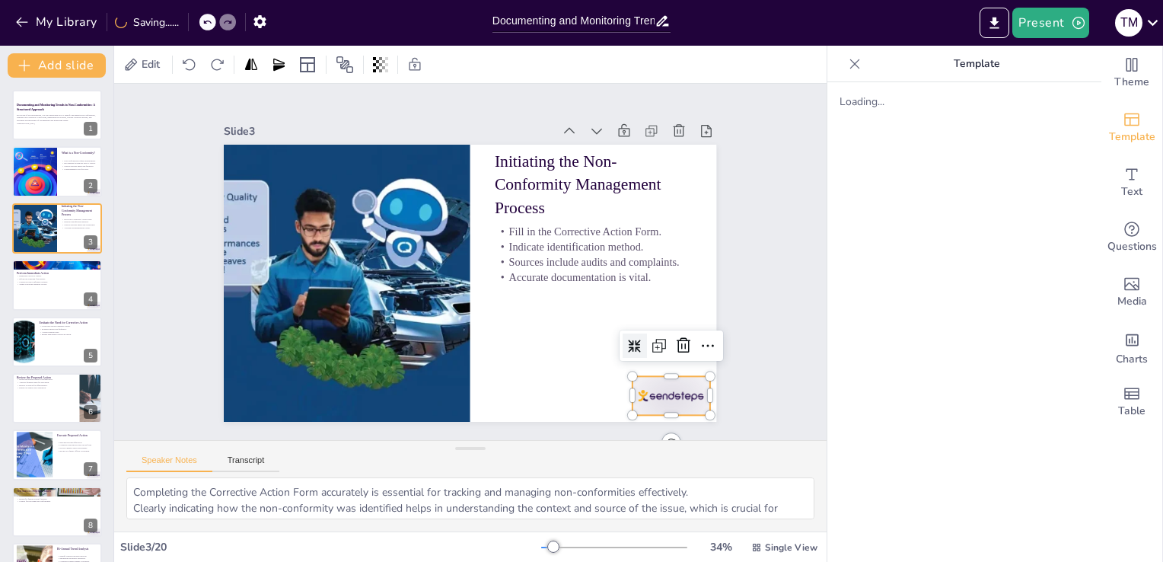
click at [673, 407] on div at bounding box center [638, 433] width 83 height 53
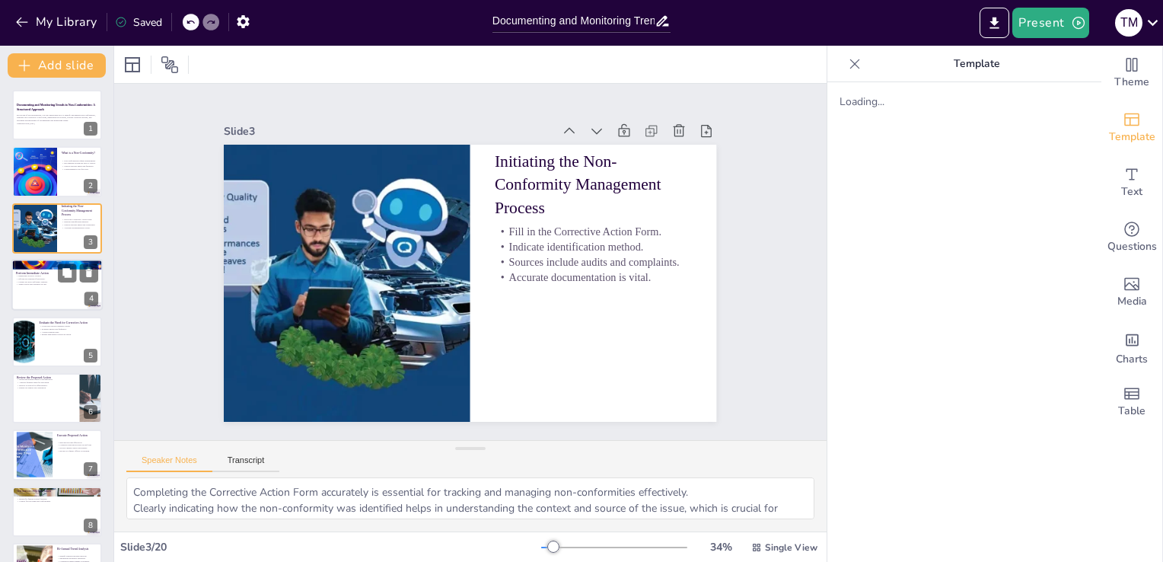
click at [39, 275] on p "Immediate action is critical." at bounding box center [57, 276] width 82 height 3
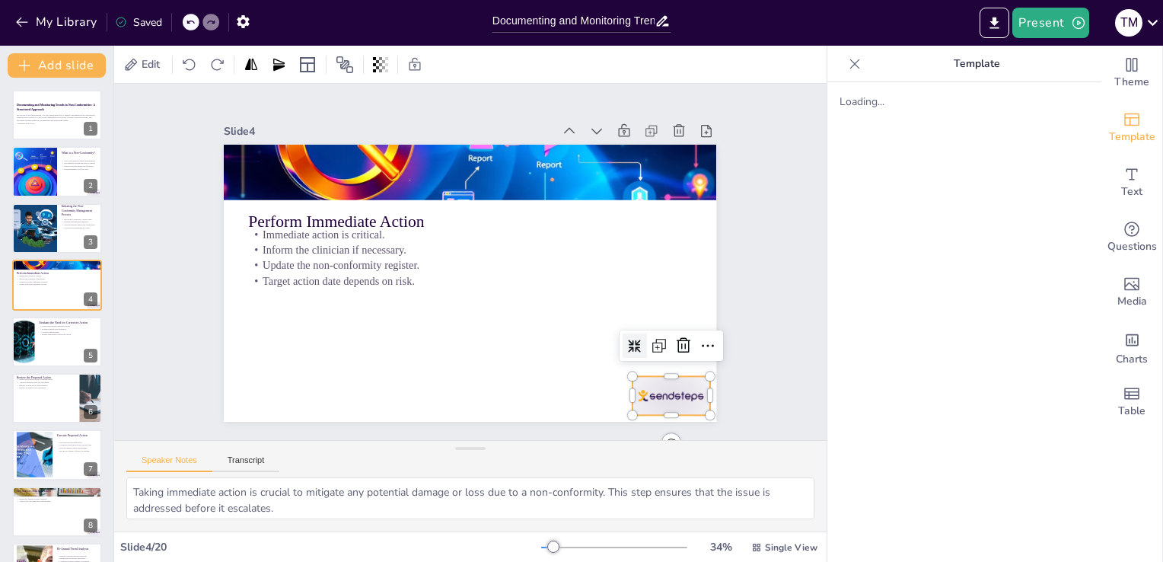
click at [671, 407] on div at bounding box center [638, 433] width 83 height 53
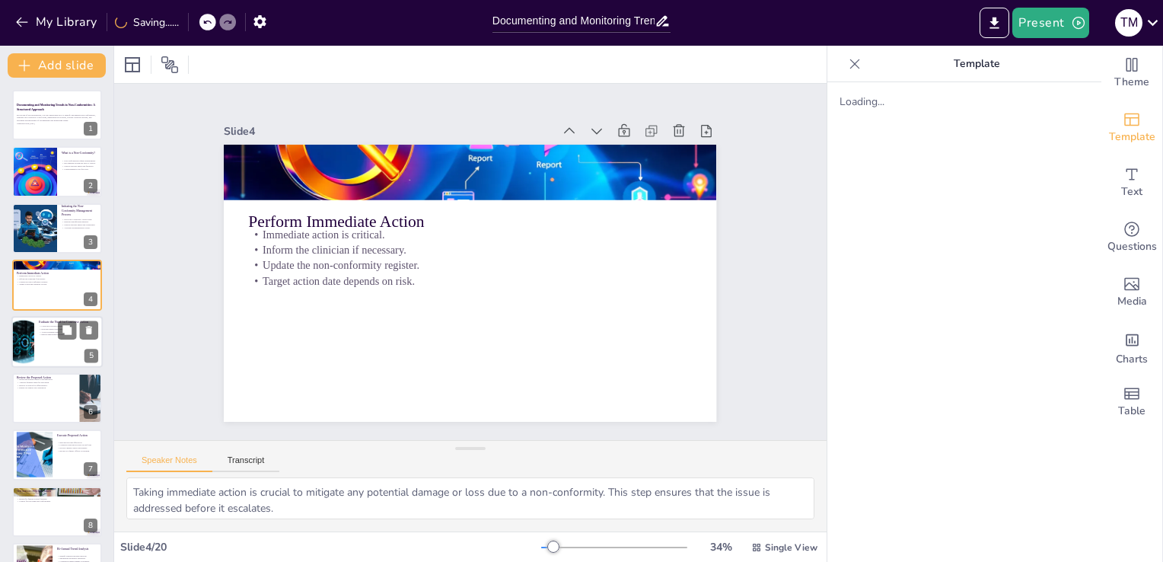
click at [56, 349] on div at bounding box center [56, 342] width 91 height 52
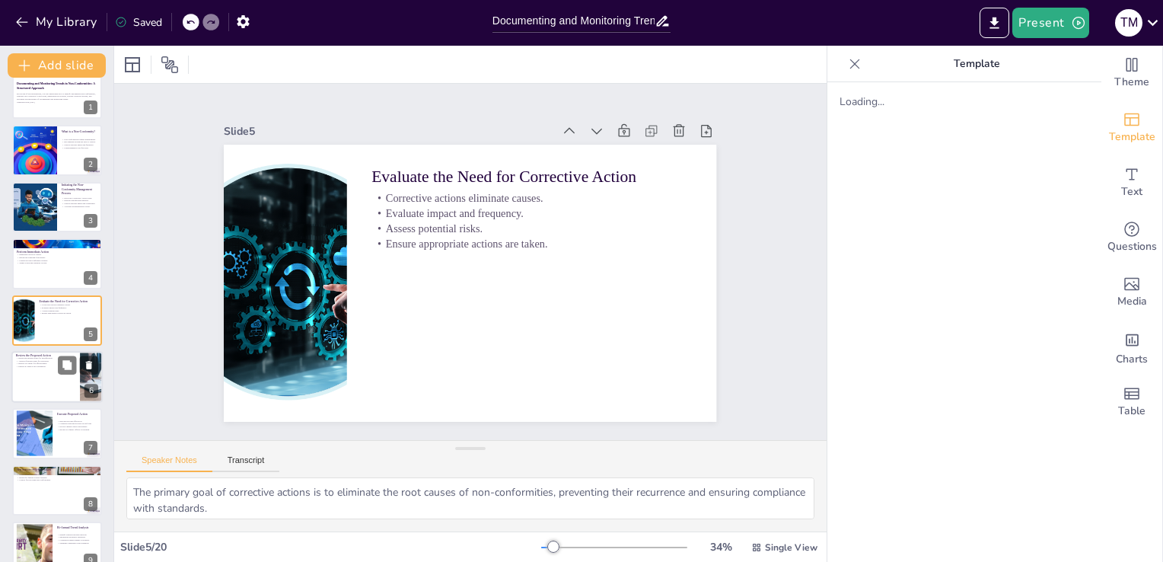
click at [43, 387] on div at bounding box center [56, 377] width 91 height 52
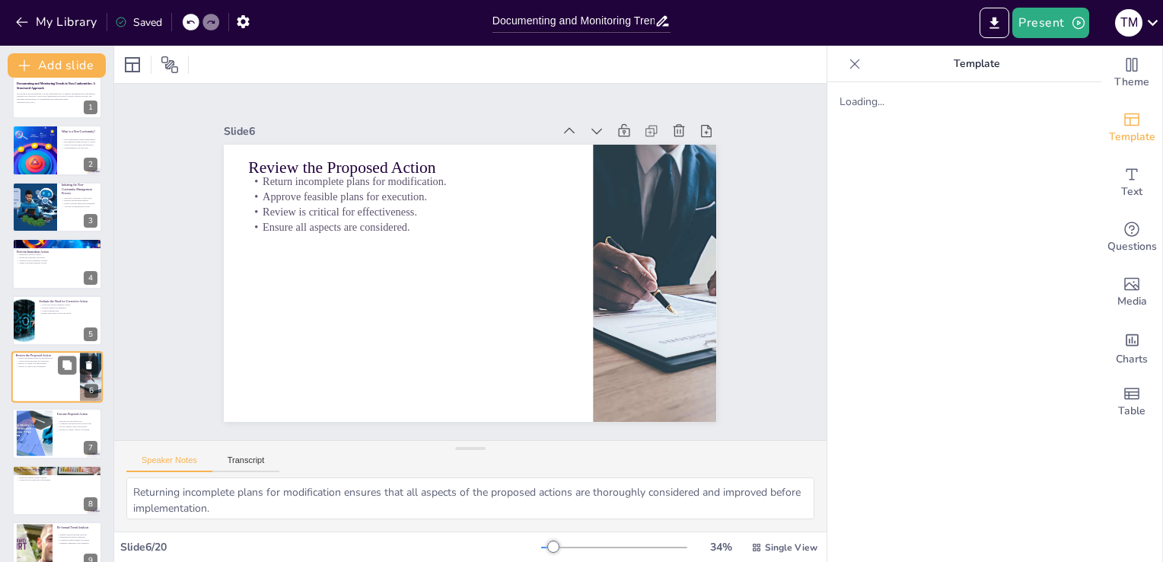
scroll to position [78, 0]
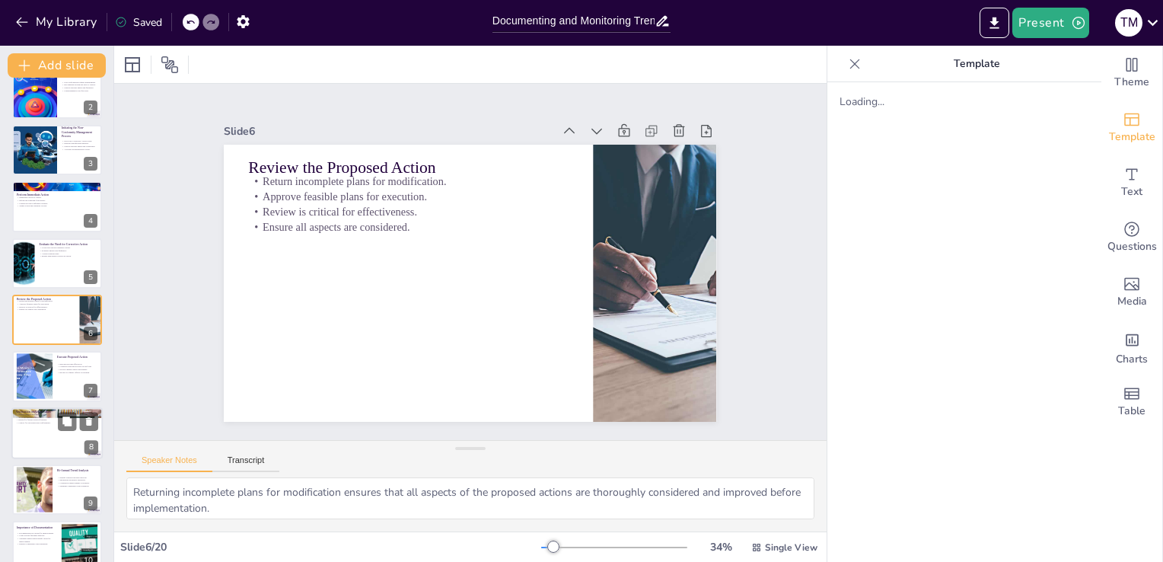
click at [64, 438] on div at bounding box center [56, 433] width 91 height 52
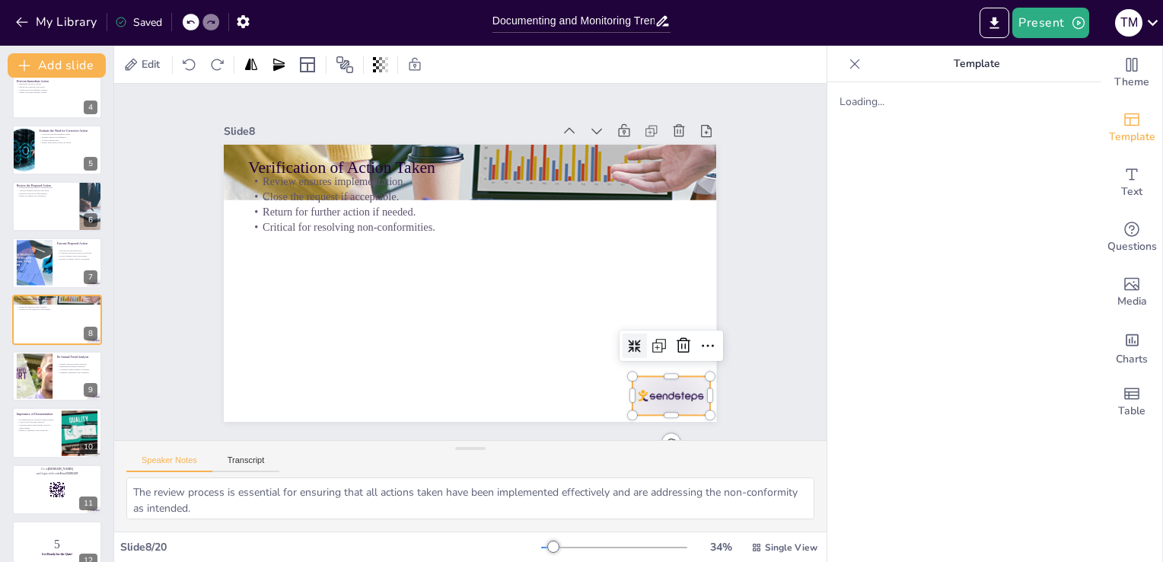
click at [639, 432] on div at bounding box center [599, 465] width 86 height 66
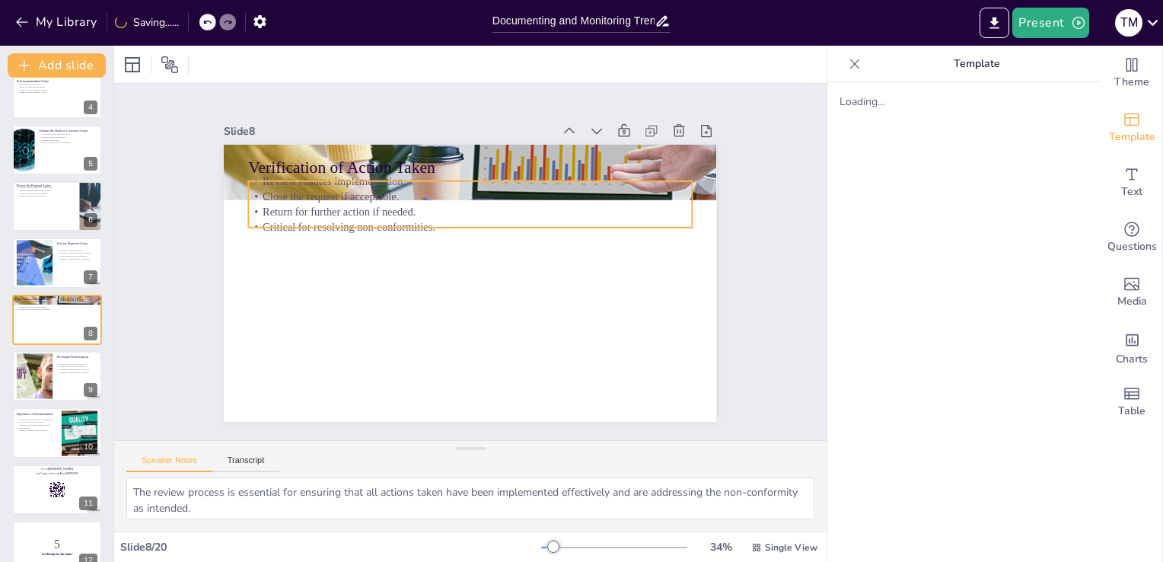
click at [359, 211] on p "Return for further action if needed." at bounding box center [481, 212] width 437 height 107
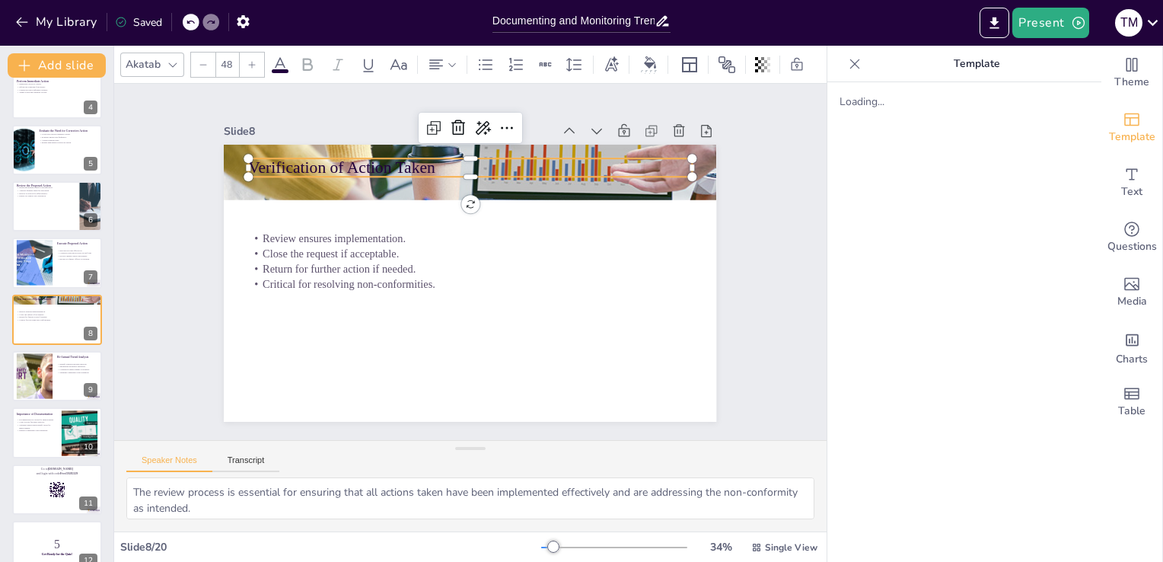
click at [331, 164] on p "Verification of Action Taken" at bounding box center [499, 172] width 428 height 159
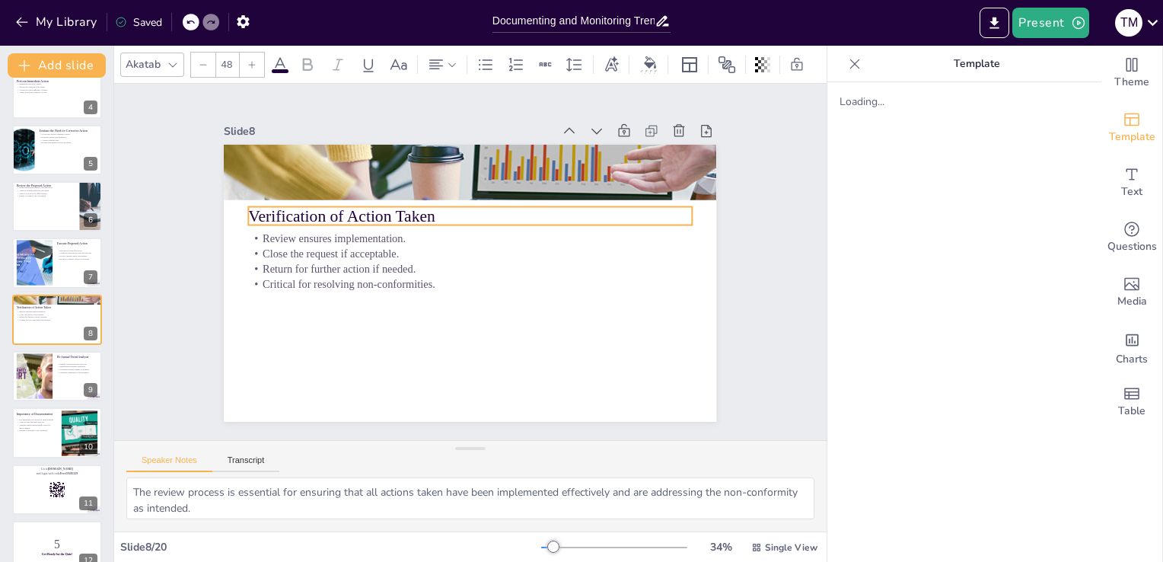
click at [769, 263] on div "Slide 1 Documenting and Monitoring Trends in Non-Conformities: A Structured App…" at bounding box center [470, 262] width 771 height 496
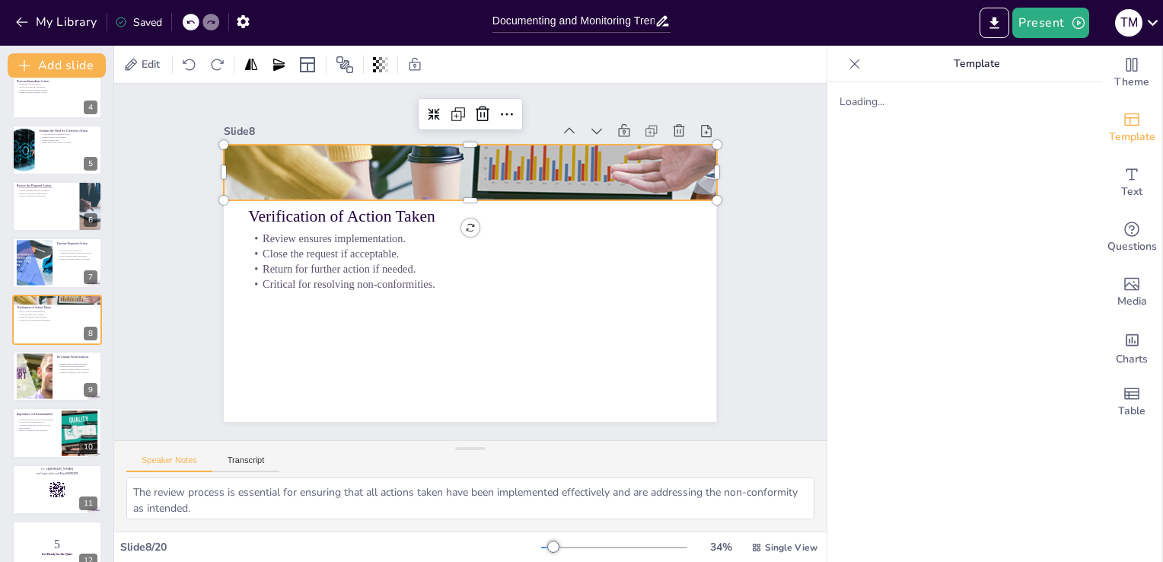
click at [534, 167] on div at bounding box center [479, 173] width 521 height 352
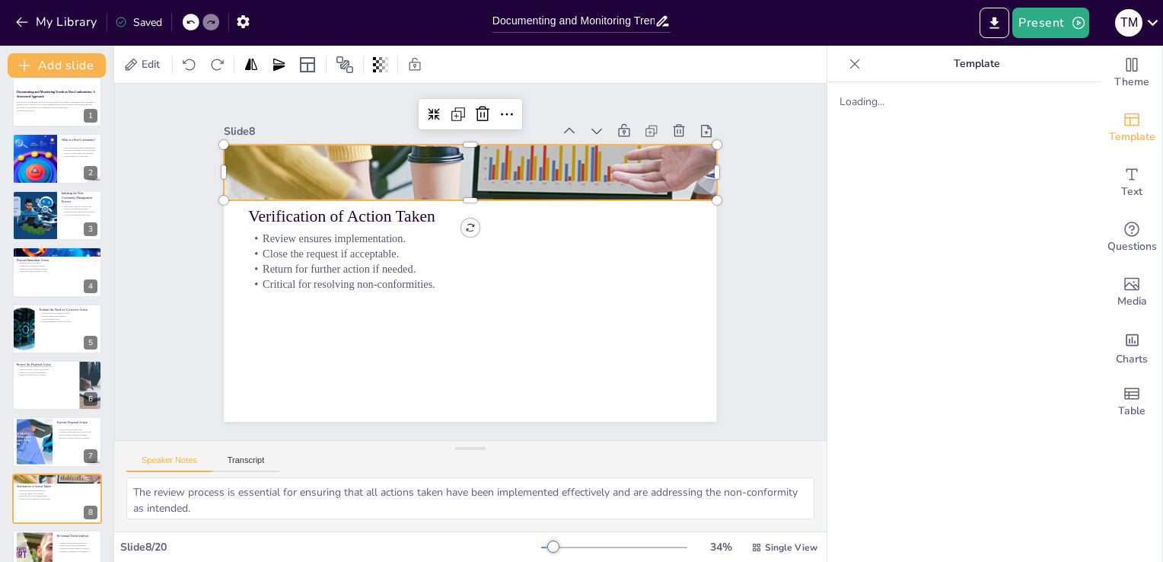
scroll to position [0, 0]
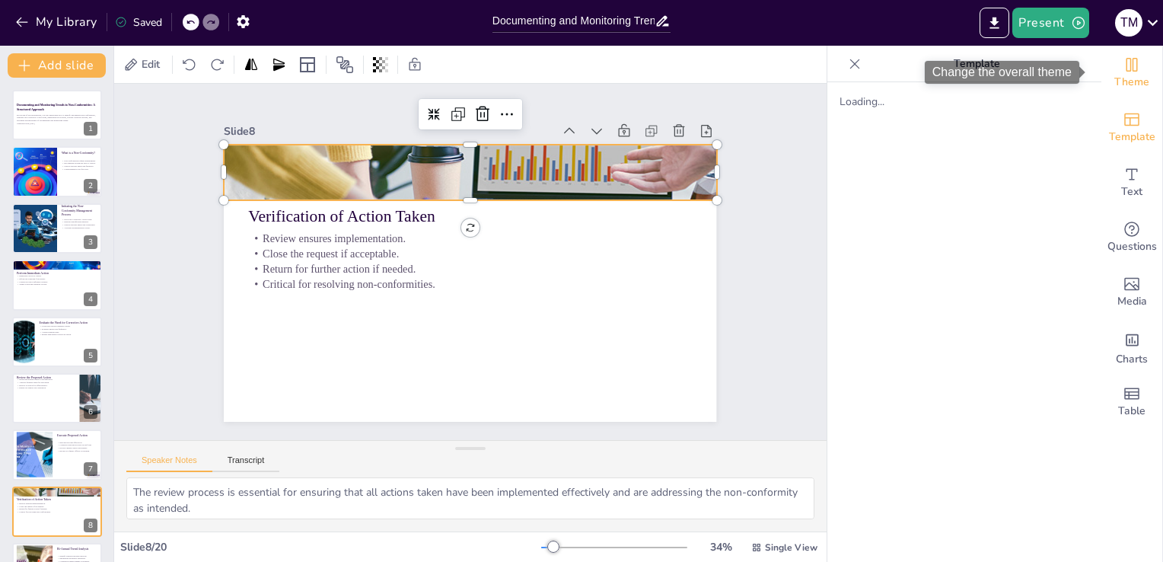
click at [1118, 76] on span "Theme" at bounding box center [1131, 82] width 35 height 17
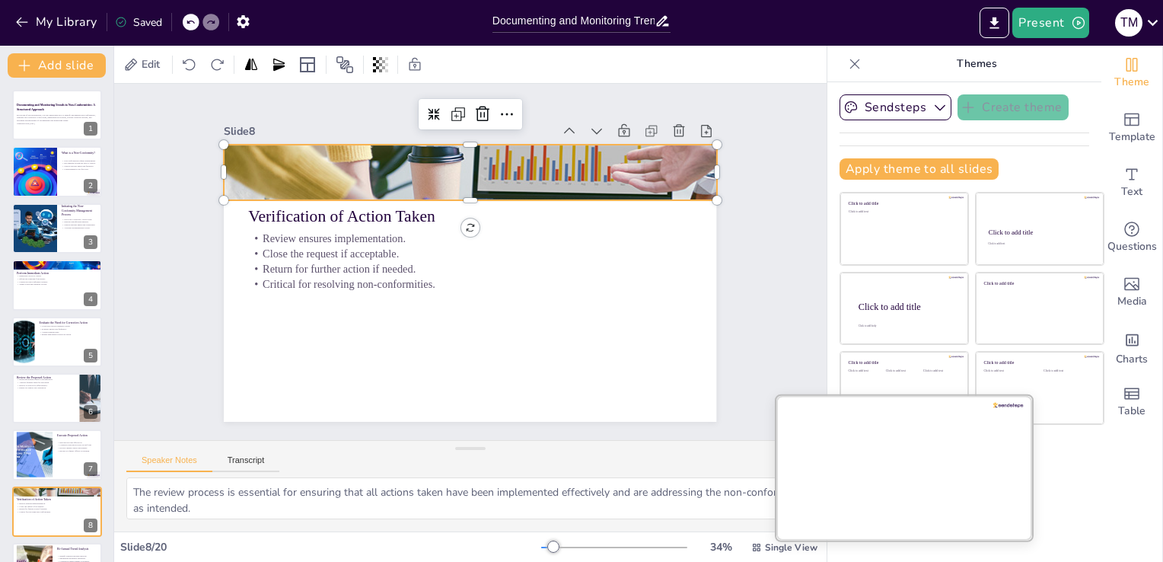
click at [898, 458] on div at bounding box center [904, 467] width 256 height 144
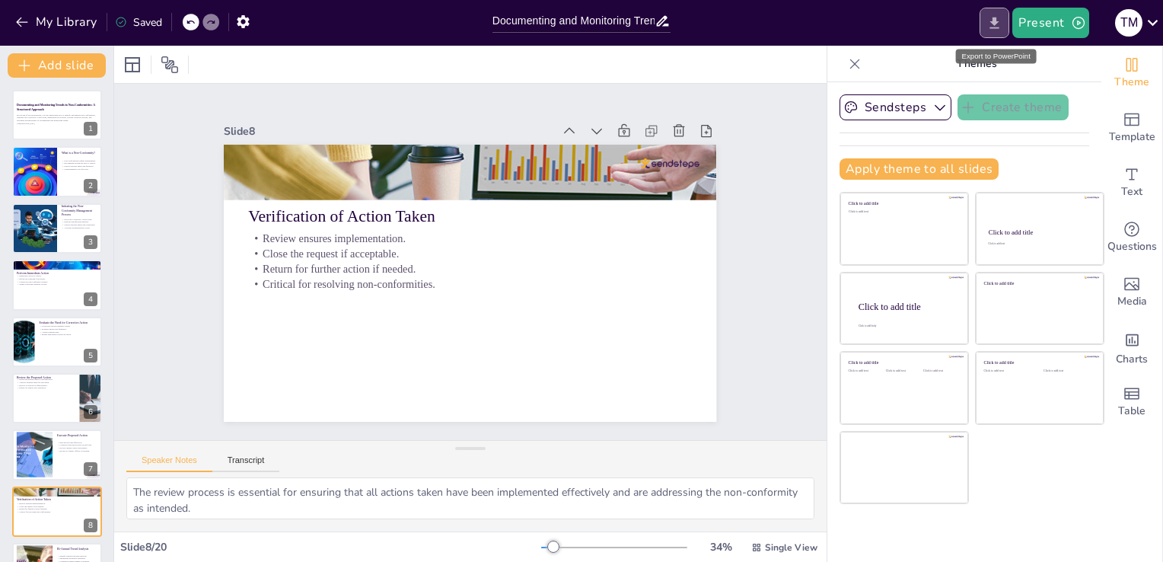
click at [997, 30] on icon "Export to PowerPoint" at bounding box center [994, 23] width 16 height 16
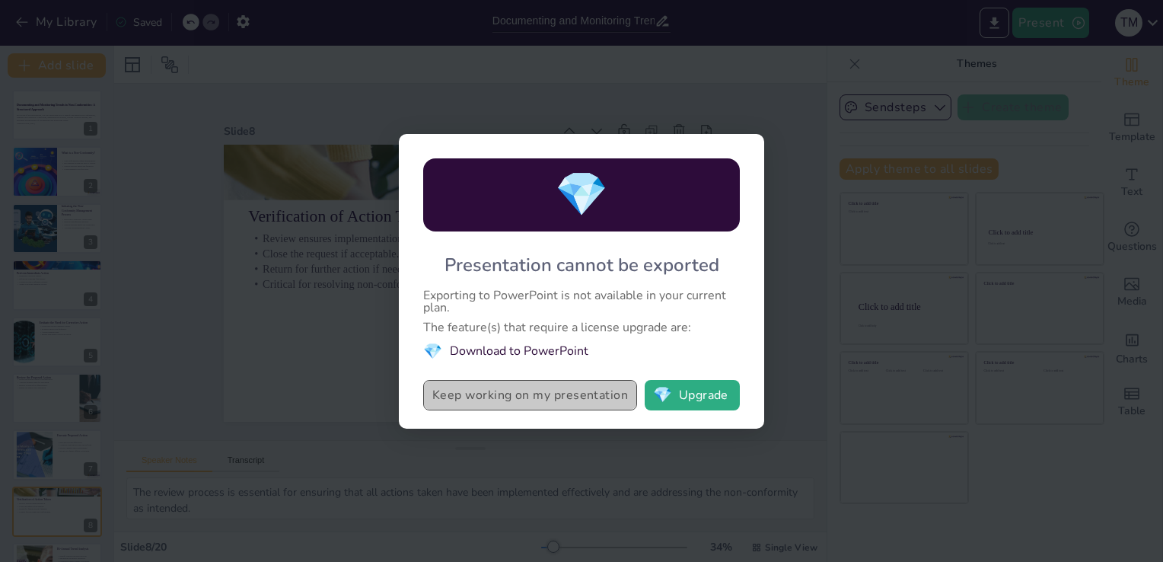
click at [573, 393] on button "Keep working on my presentation" at bounding box center [530, 395] width 214 height 30
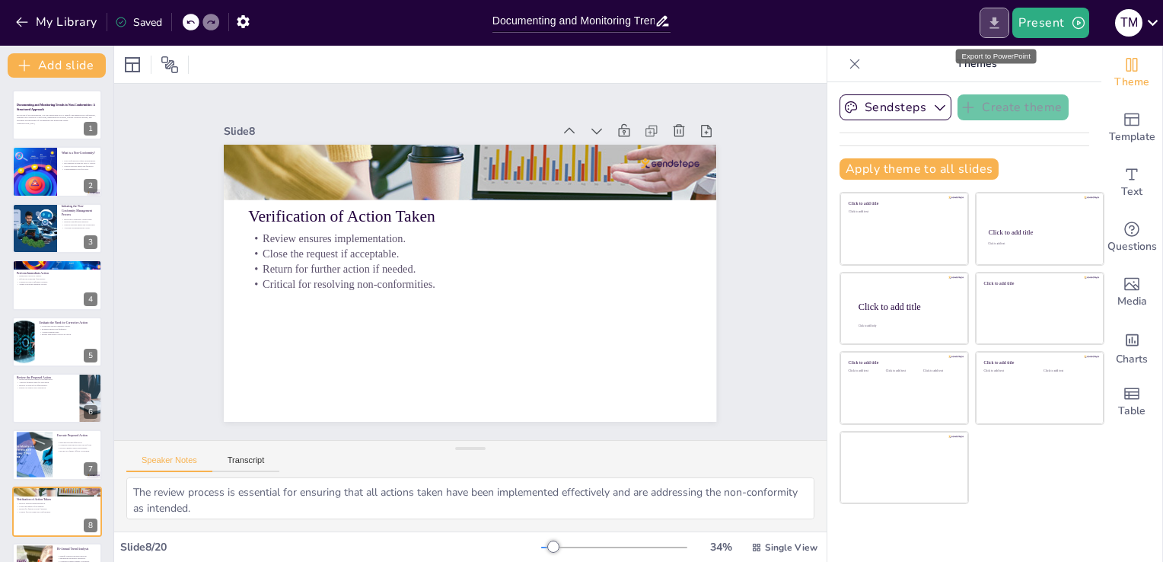
click at [1006, 20] on button "Export to PowerPoint" at bounding box center [995, 23] width 30 height 30
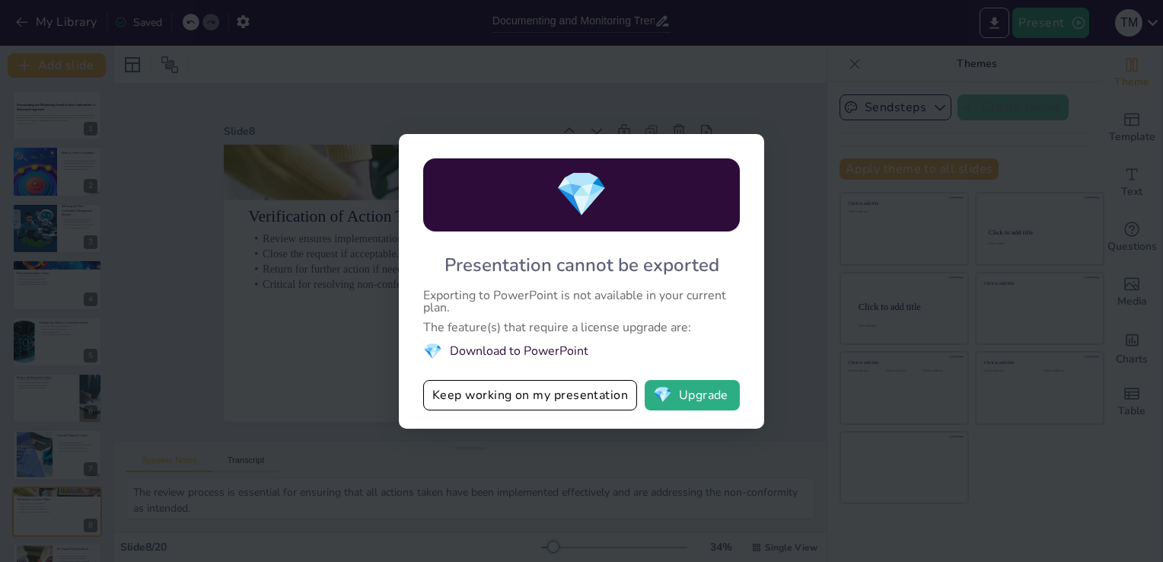
click at [882, 41] on div "💎 Presentation cannot be exported Exporting to PowerPoint is not available in y…" at bounding box center [581, 281] width 1163 height 562
click at [700, 68] on div "💎 Presentation cannot be exported Exporting to PowerPoint is not available in y…" at bounding box center [581, 281] width 1163 height 562
click at [574, 397] on button "Keep working on my presentation" at bounding box center [530, 395] width 214 height 30
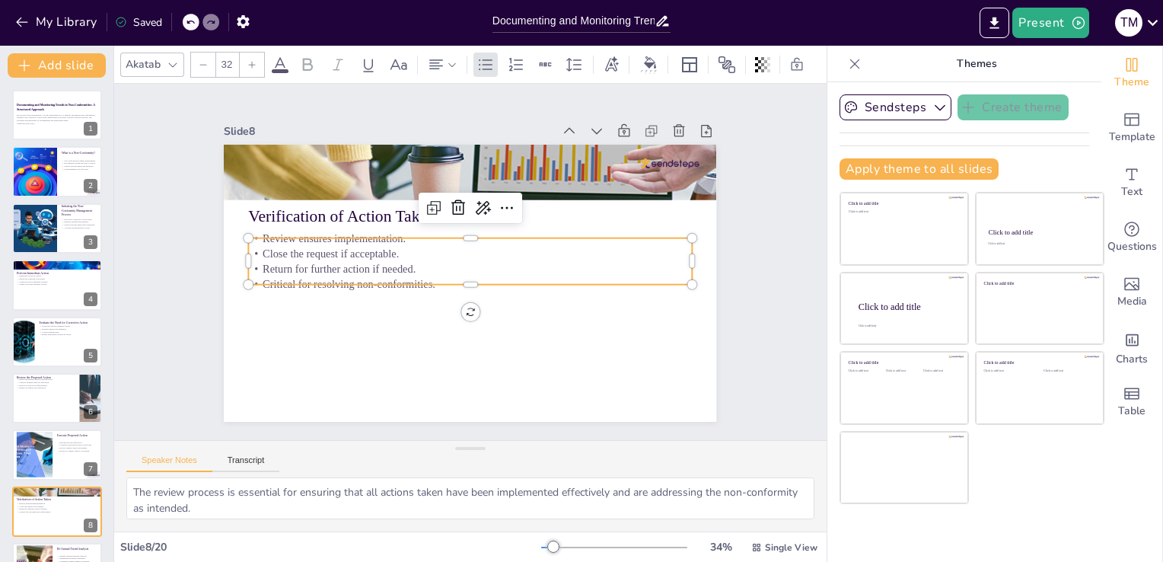
click at [448, 250] on p "Close the request if acceptable." at bounding box center [479, 261] width 62 height 442
click at [335, 250] on p "Close the request if acceptable." at bounding box center [471, 253] width 442 height 62
click at [341, 250] on p "Close the request if acceptable." at bounding box center [477, 267] width 272 height 368
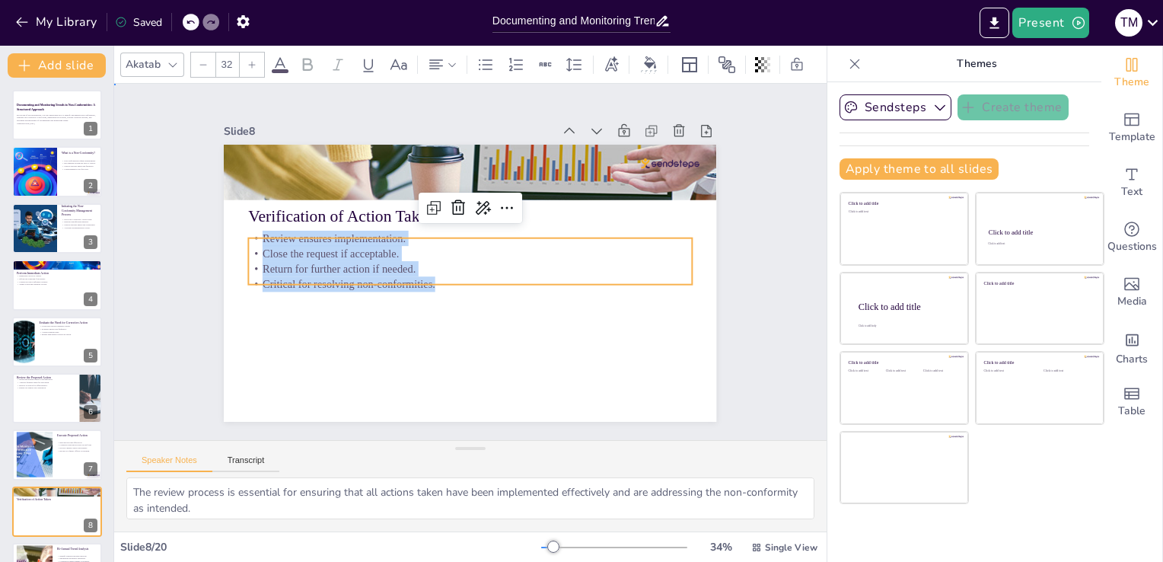
click at [759, 244] on div "Slide 1 Documenting and Monitoring Trends in Non-Conformities: A Structured App…" at bounding box center [470, 261] width 746 height 428
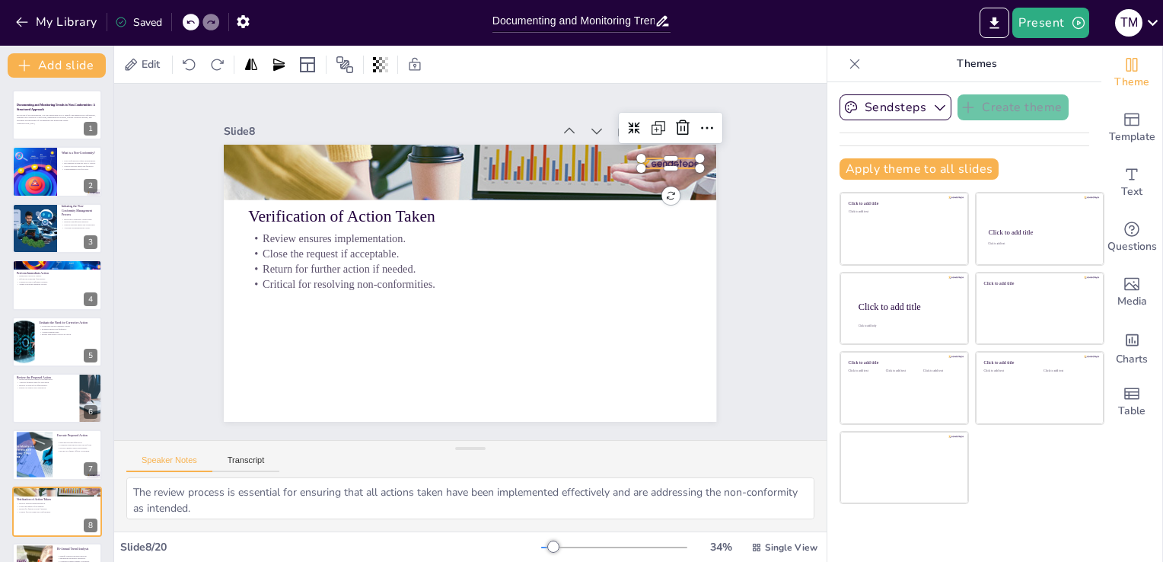
click at [668, 177] on div at bounding box center [679, 185] width 59 height 16
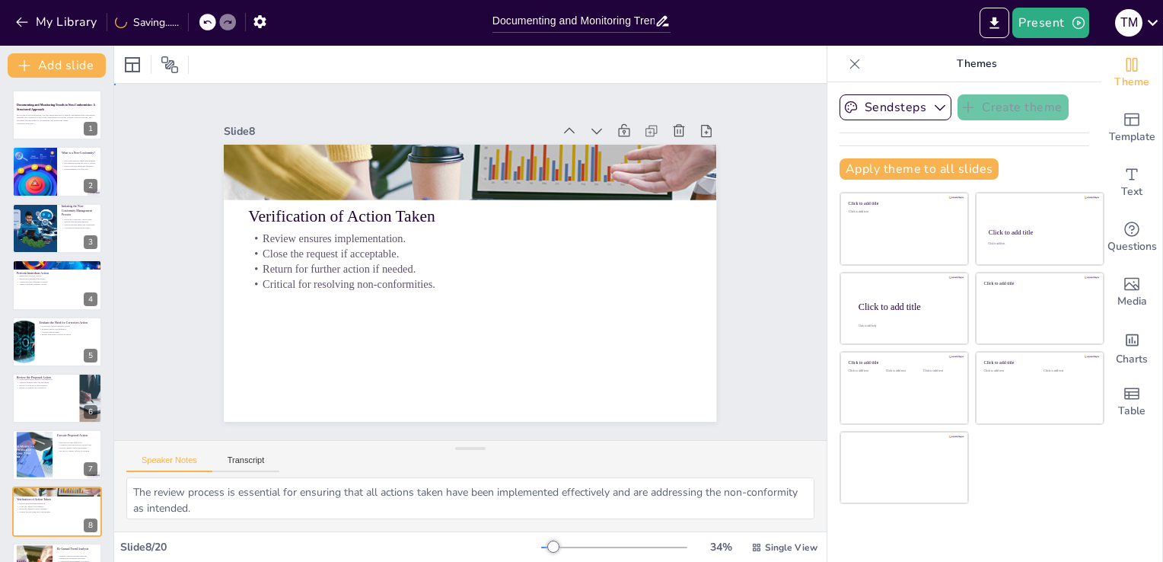
click at [739, 270] on div "Slide 1 Documenting and Monitoring Trends in Non-Conformities: A Structured App…" at bounding box center [471, 262] width 608 height 378
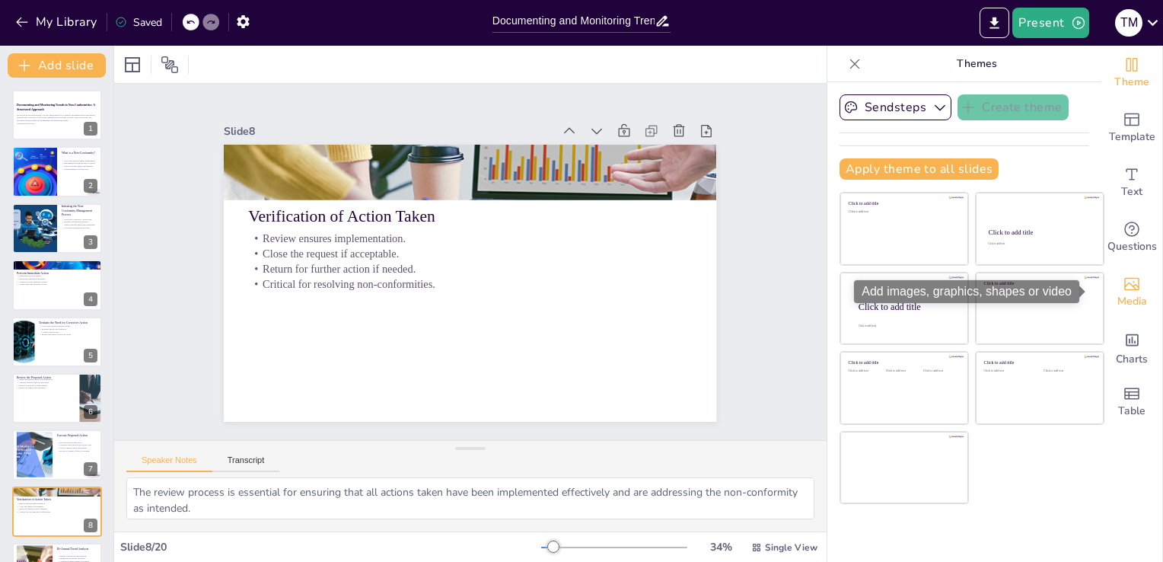
click at [1126, 300] on span "Media" at bounding box center [1132, 301] width 30 height 17
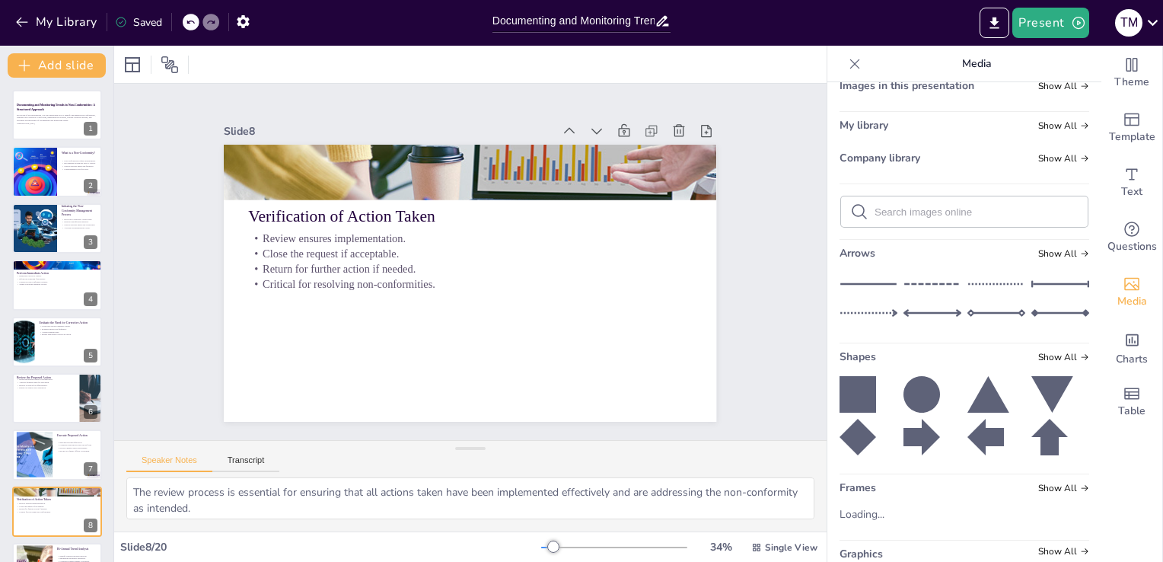
scroll to position [85, 0]
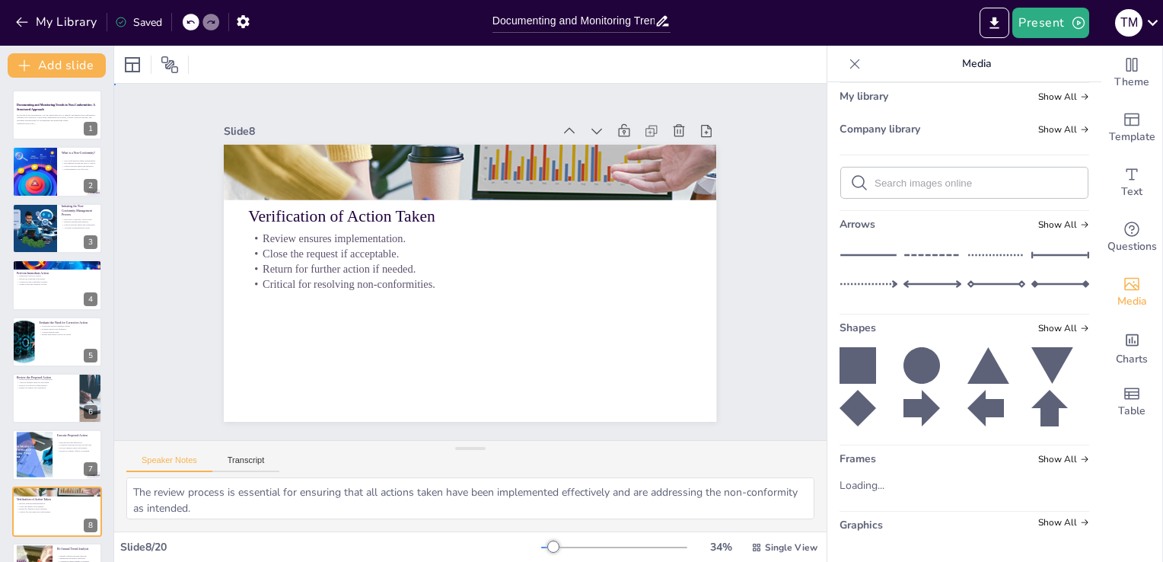
click at [728, 303] on div "Slide 1 Documenting and Monitoring Trends in Non-Conformities: A Structured App…" at bounding box center [471, 261] width 608 height 378
click at [1080, 520] on icon at bounding box center [1084, 522] width 9 height 9
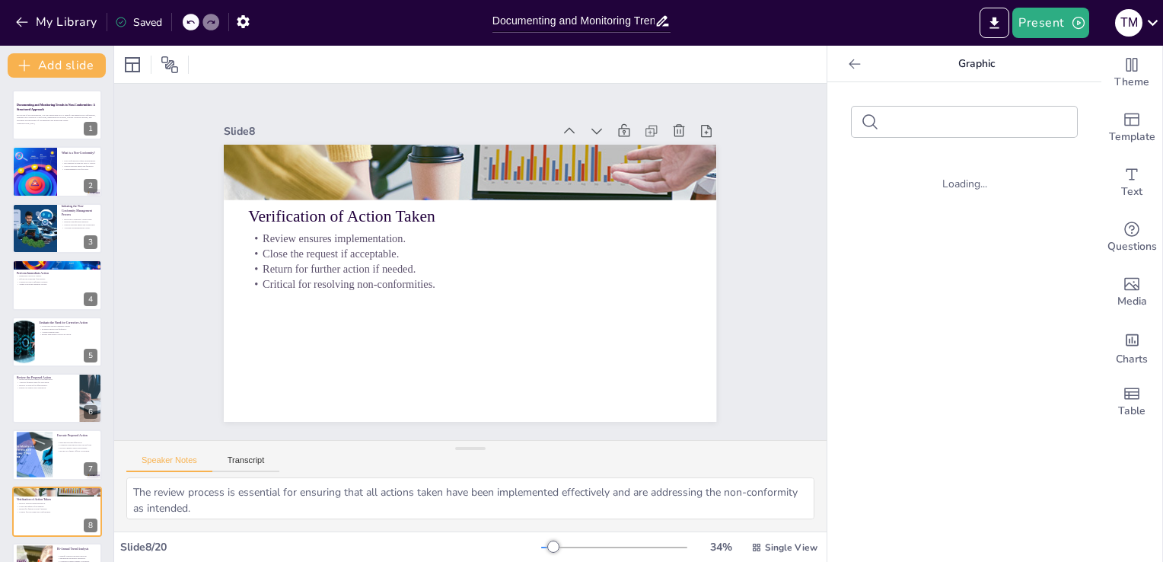
click at [151, 23] on div "Saved" at bounding box center [138, 22] width 47 height 14
click at [1059, 28] on button "Present" at bounding box center [1050, 23] width 76 height 30
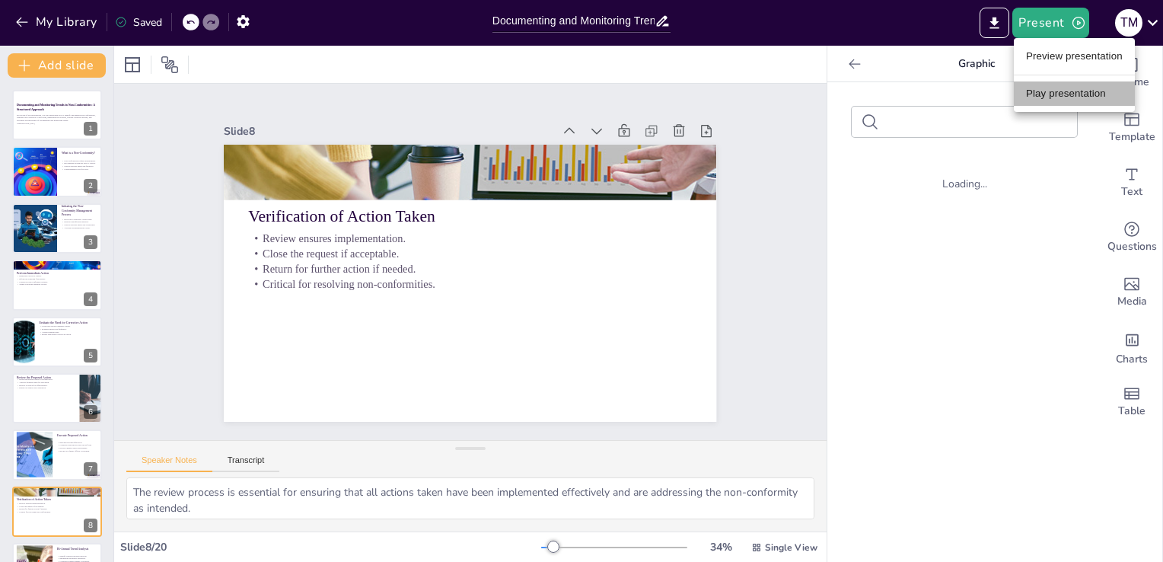
click at [1085, 96] on li "Play presentation" at bounding box center [1074, 93] width 121 height 24
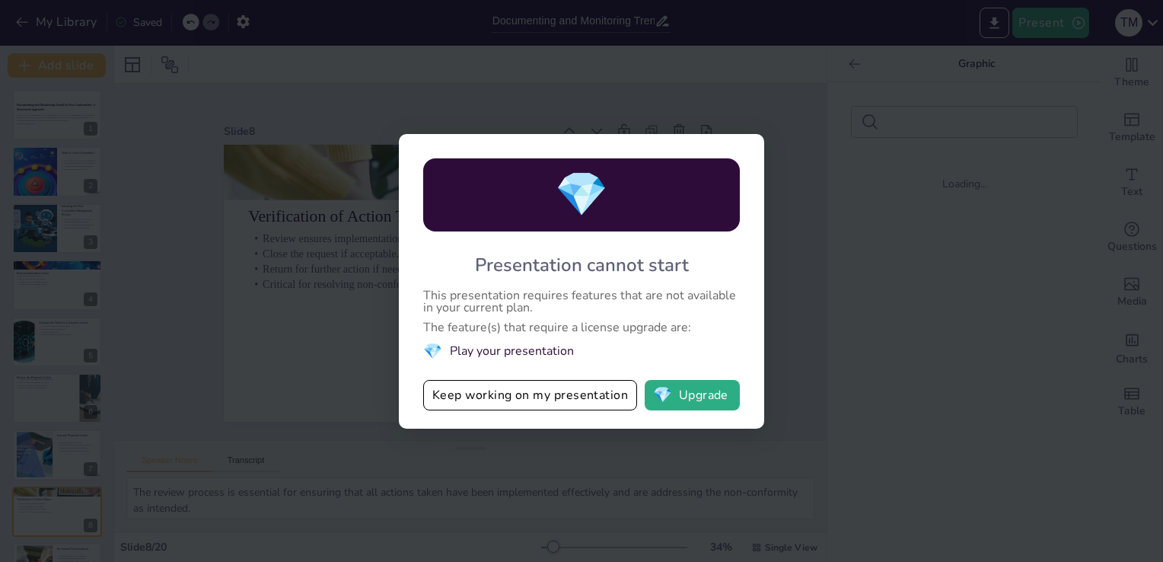
click at [230, 352] on div "💎 Presentation cannot start This presentation requires features that are not av…" at bounding box center [581, 281] width 1163 height 562
click at [249, 295] on div "💎 Presentation cannot start This presentation requires features that are not av…" at bounding box center [581, 281] width 1163 height 562
click at [557, 411] on div "💎 Presentation cannot start This presentation requires features that are not av…" at bounding box center [581, 281] width 365 height 295
click at [557, 408] on button "Keep working on my presentation" at bounding box center [530, 395] width 214 height 30
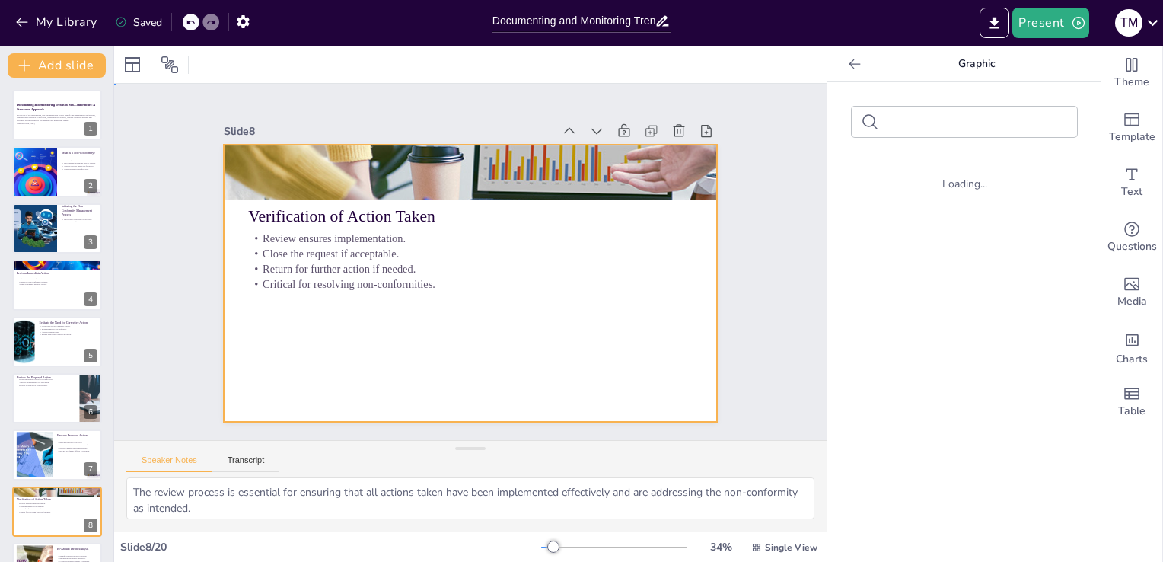
click at [557, 408] on div at bounding box center [468, 282] width 519 height 327
click at [737, 240] on div "Slide 1 Documenting and Monitoring Trends in Non-Conformities: A Structured App…" at bounding box center [471, 262] width 608 height 378
